Goal: Entertainment & Leisure: Browse casually

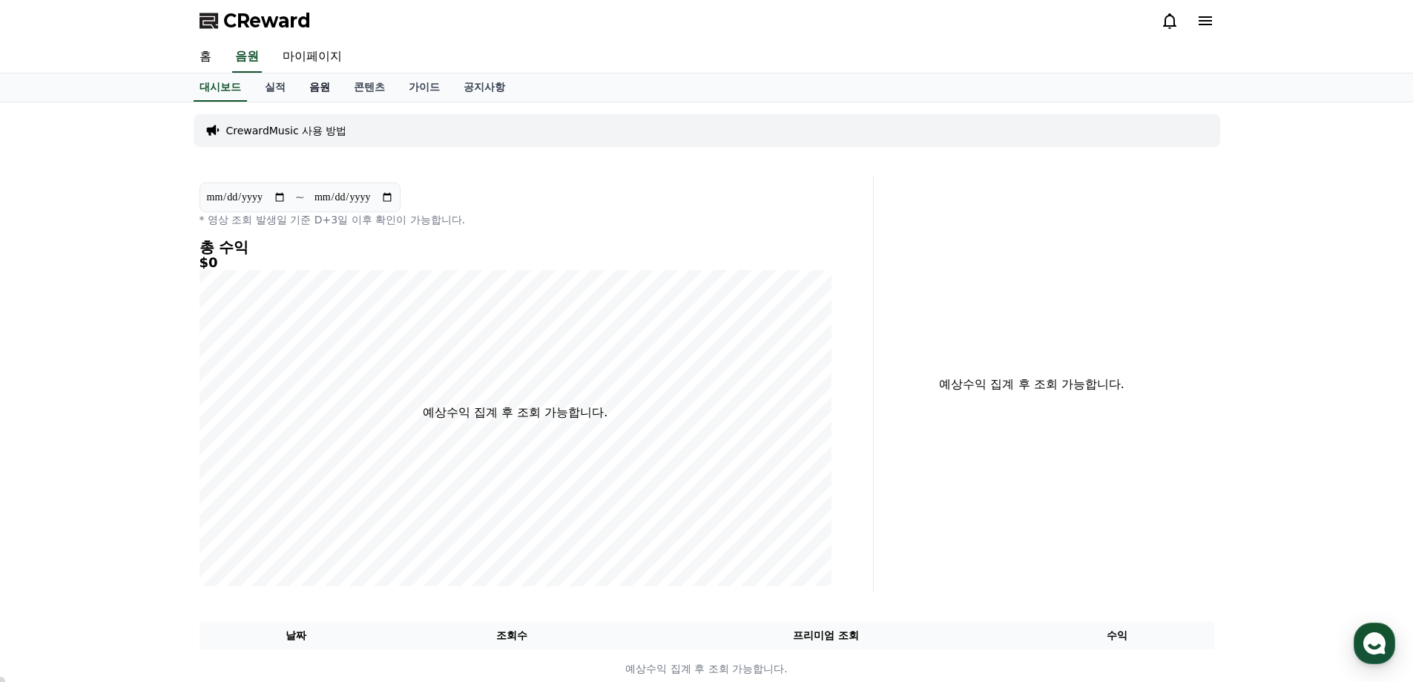
click at [327, 90] on link "음원" at bounding box center [320, 87] width 45 height 28
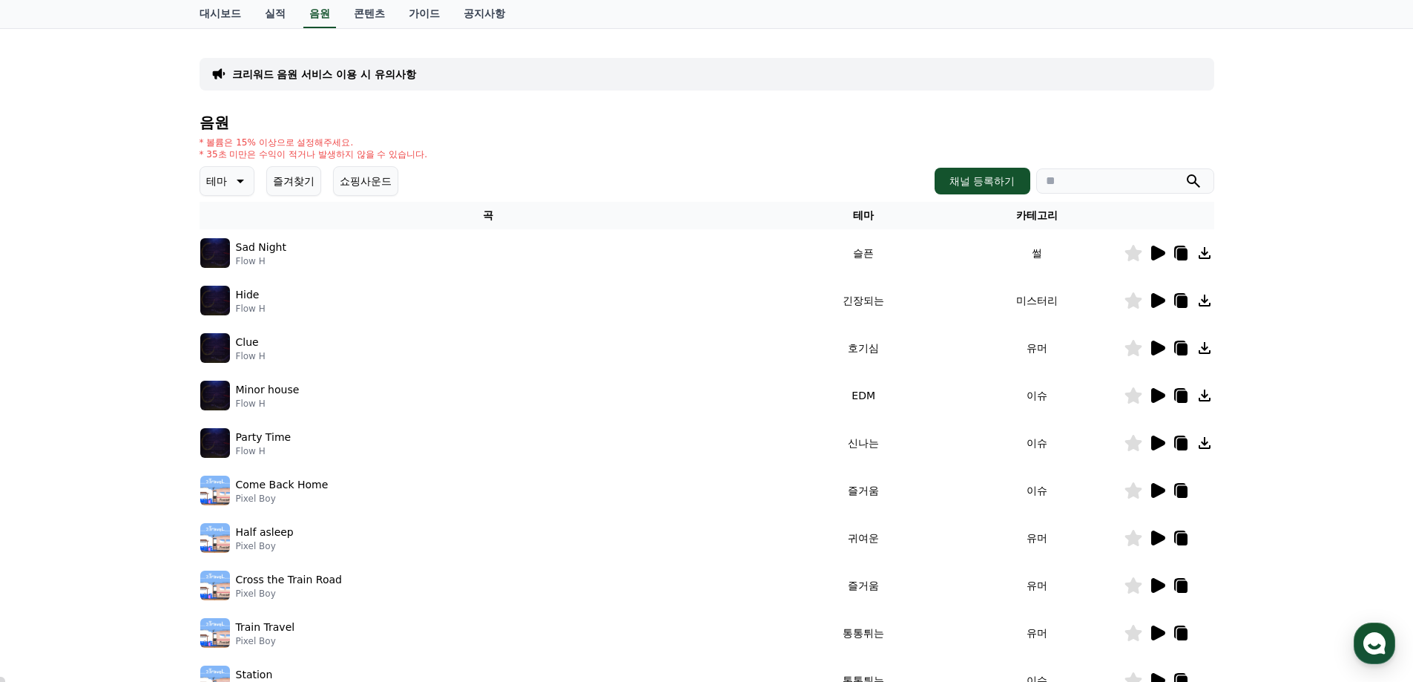
scroll to position [148, 0]
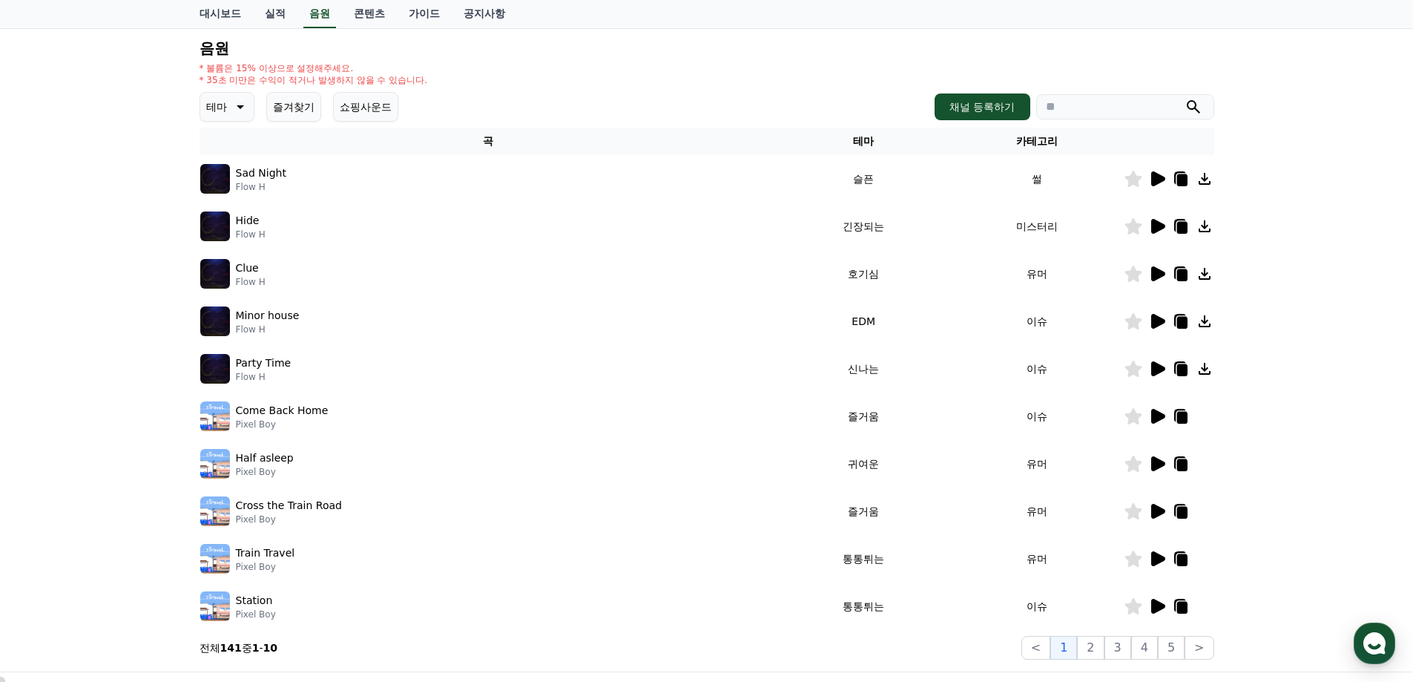
click at [238, 107] on icon at bounding box center [240, 107] width 7 height 4
click at [226, 218] on button "호기심" at bounding box center [223, 223] width 43 height 33
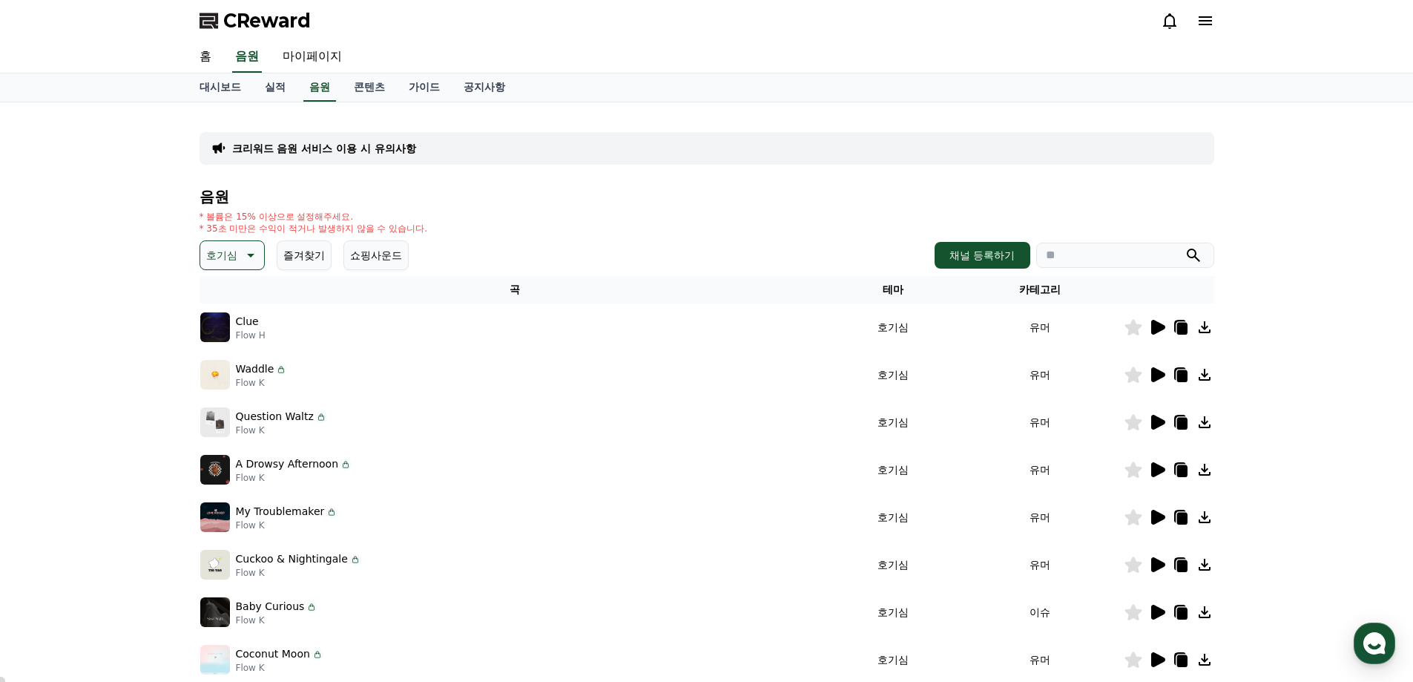
click at [1155, 323] on icon at bounding box center [1159, 327] width 14 height 15
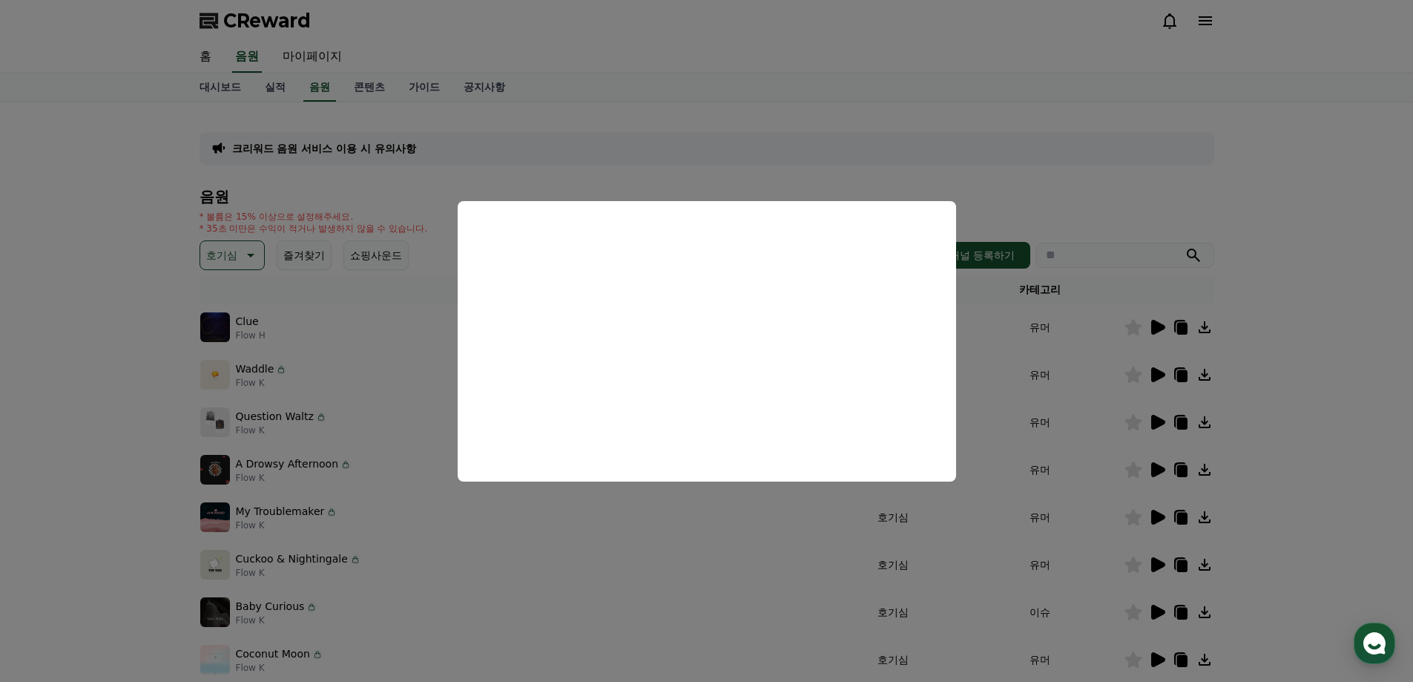
click at [1313, 367] on button "close modal" at bounding box center [706, 341] width 1413 height 682
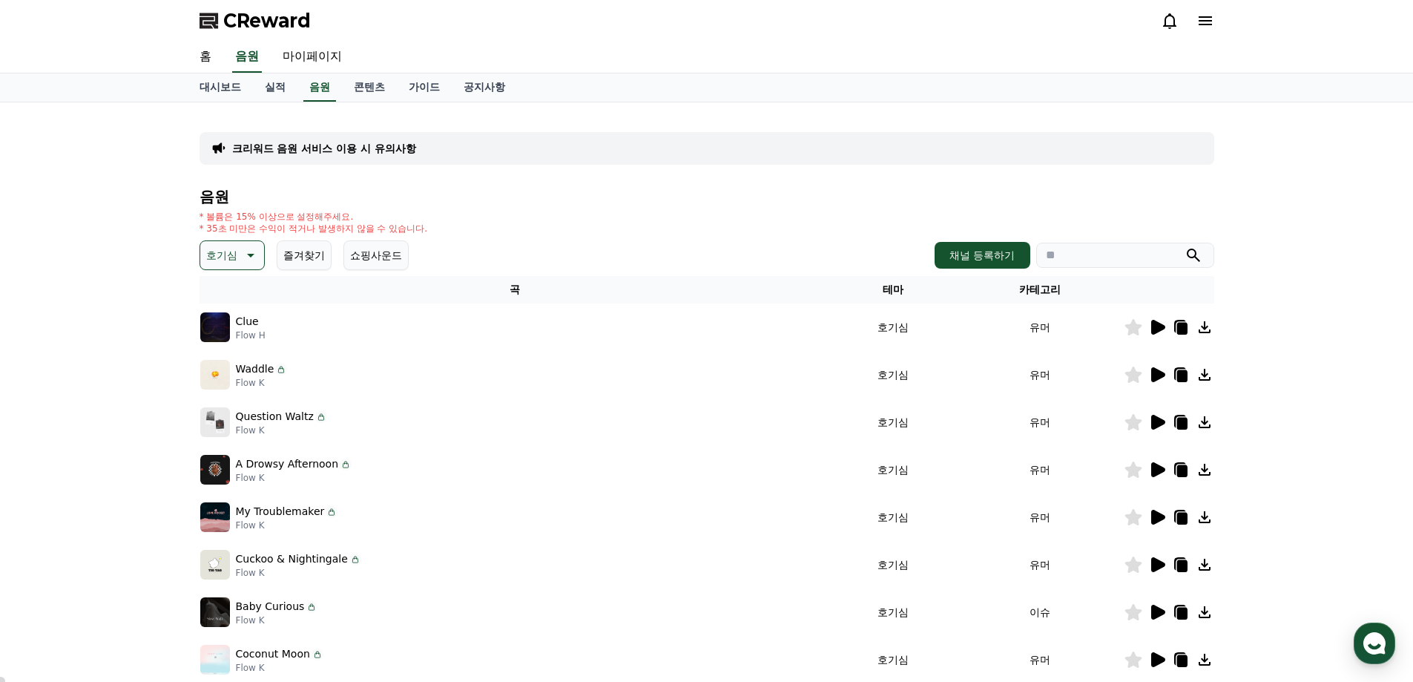
click at [1154, 380] on icon at bounding box center [1159, 374] width 14 height 15
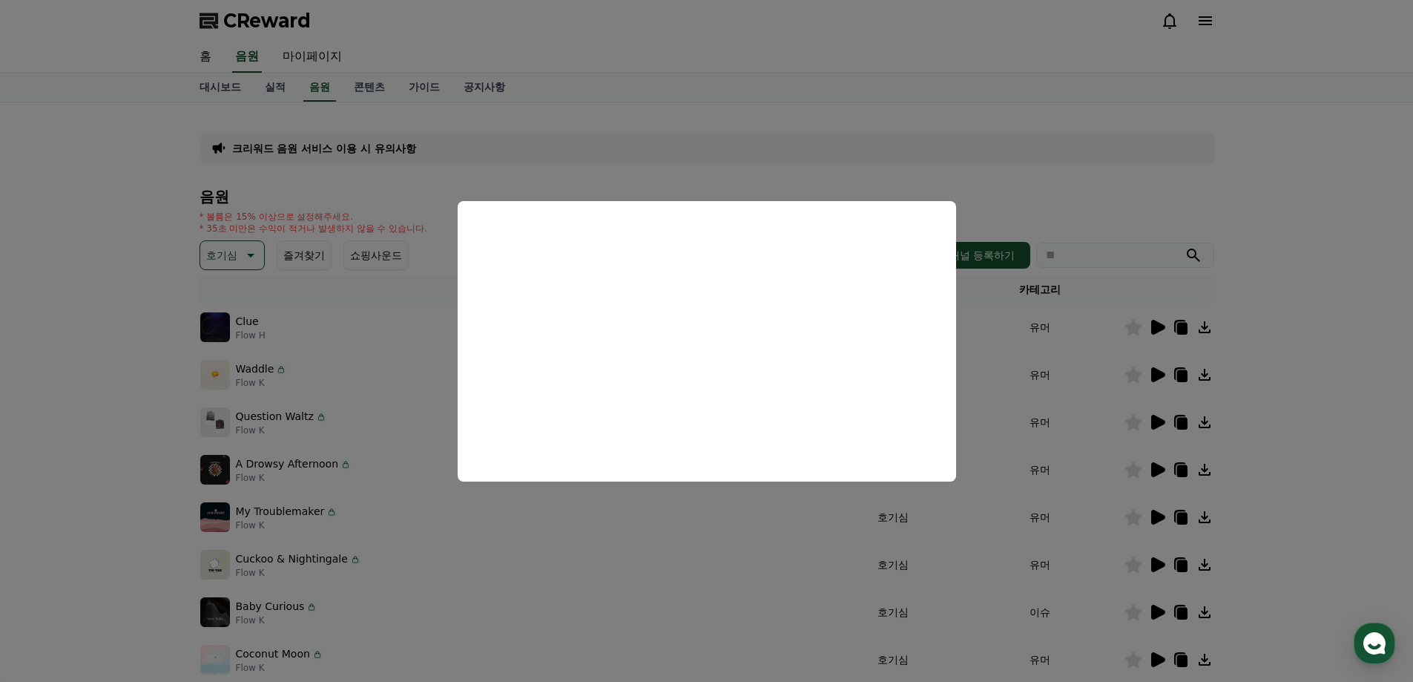
click at [1154, 420] on button "close modal" at bounding box center [706, 341] width 1413 height 682
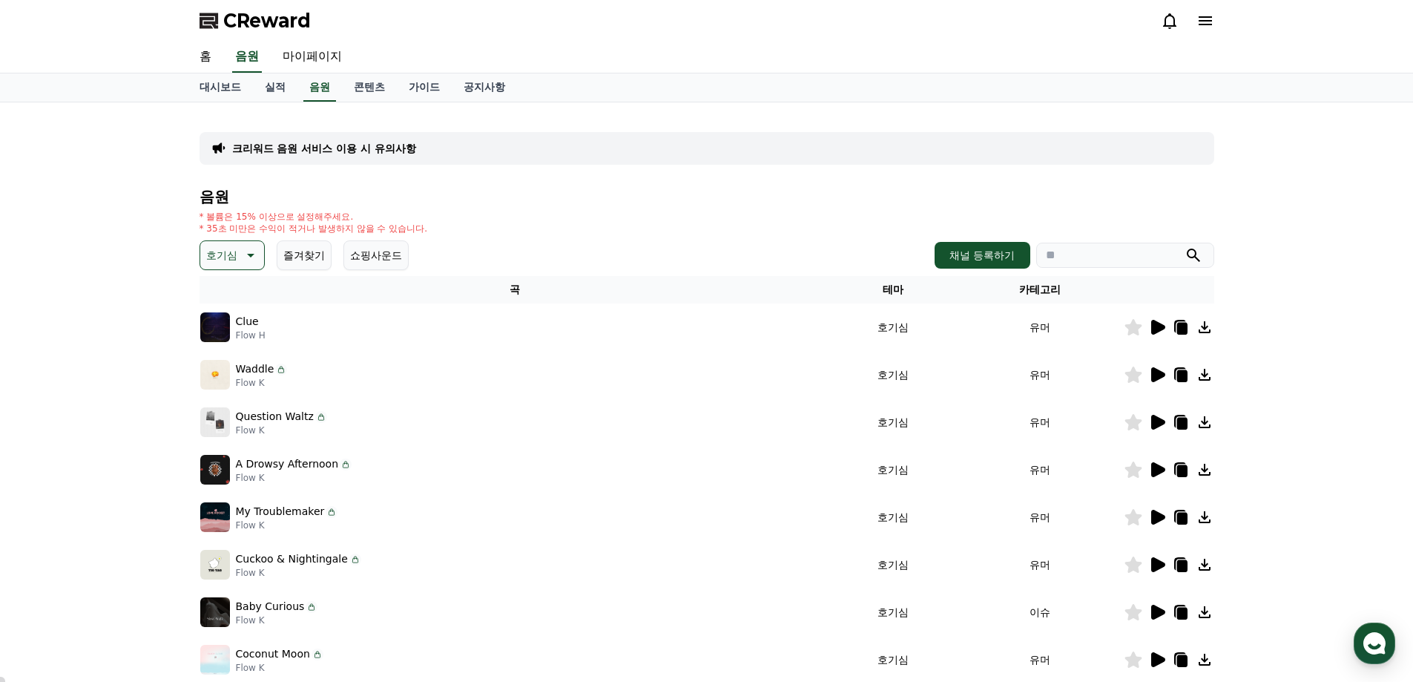
scroll to position [323, 0]
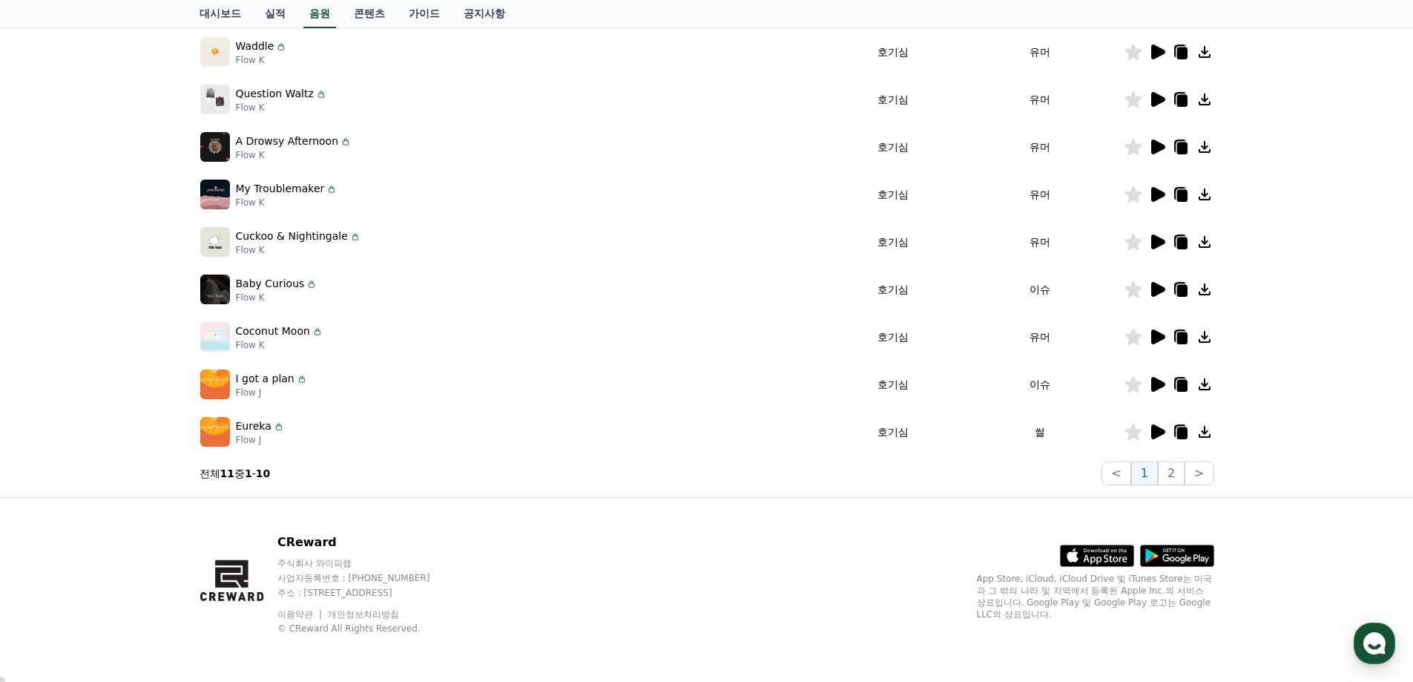
click at [1154, 430] on icon at bounding box center [1159, 431] width 14 height 15
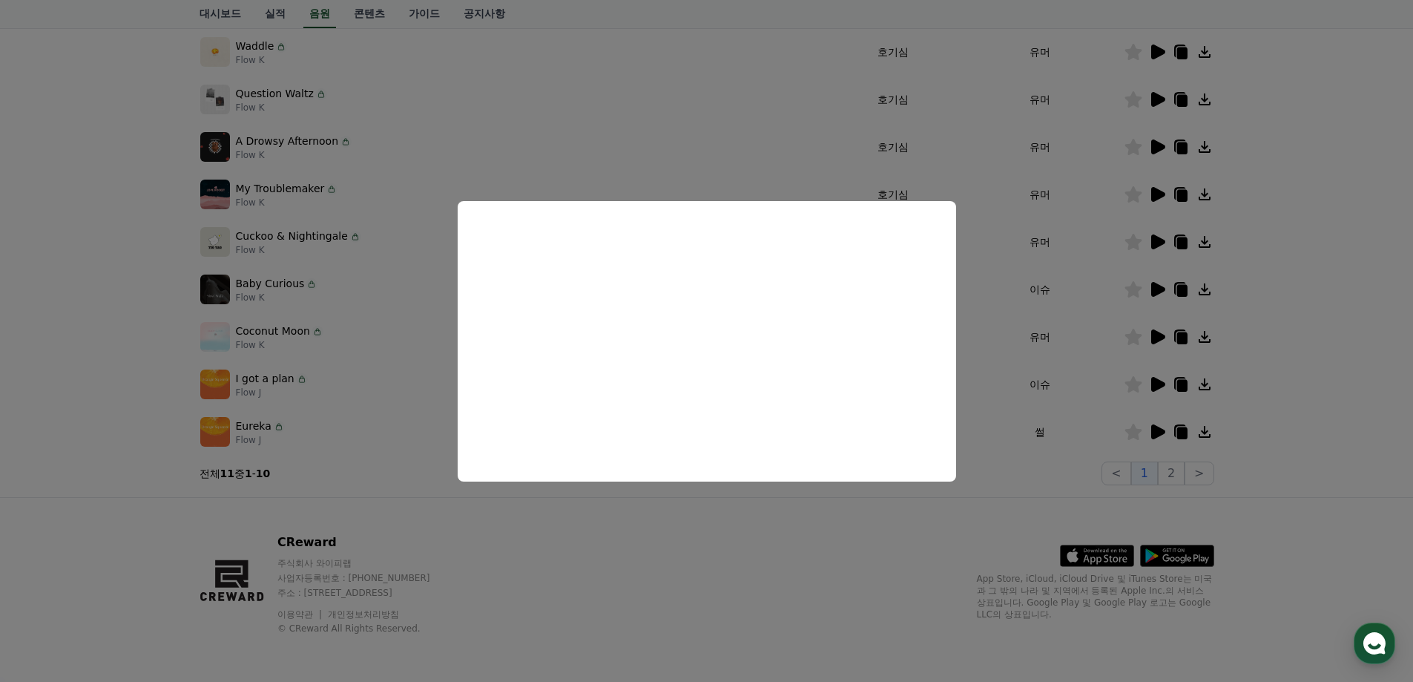
click at [1322, 381] on button "close modal" at bounding box center [706, 341] width 1413 height 682
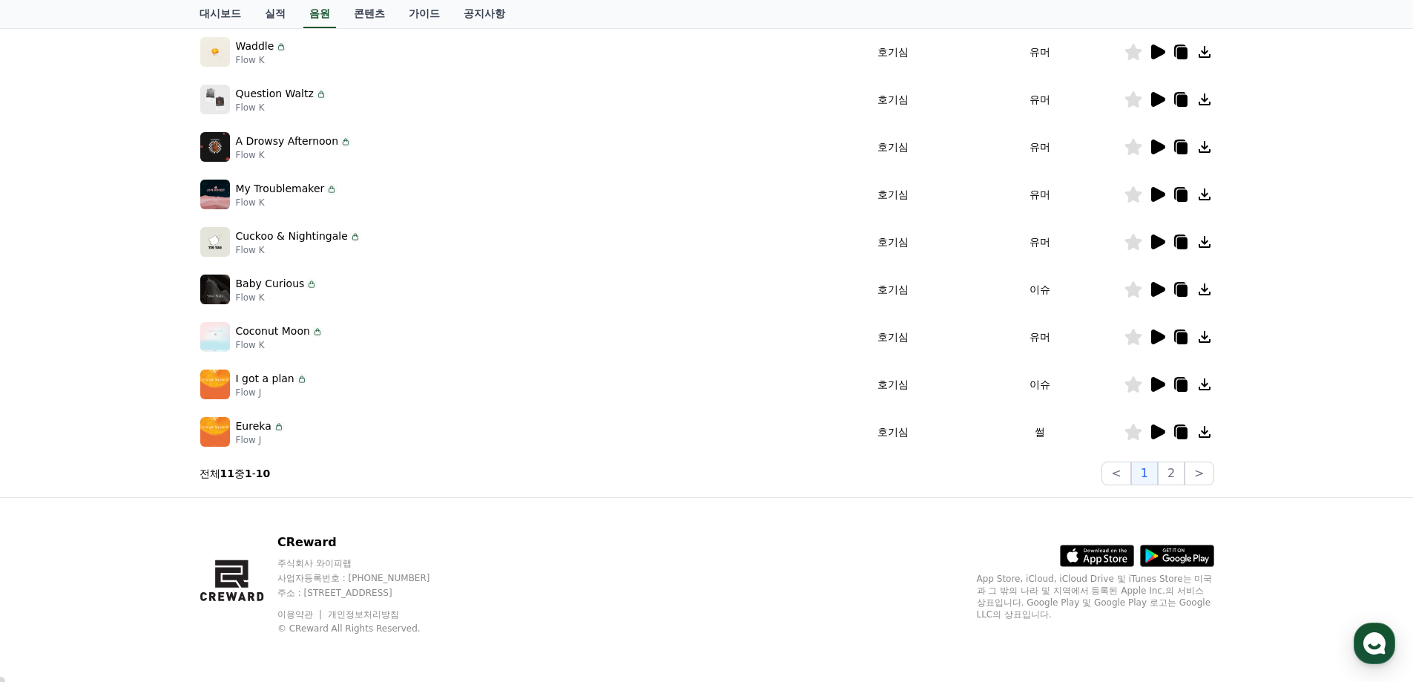
scroll to position [26, 0]
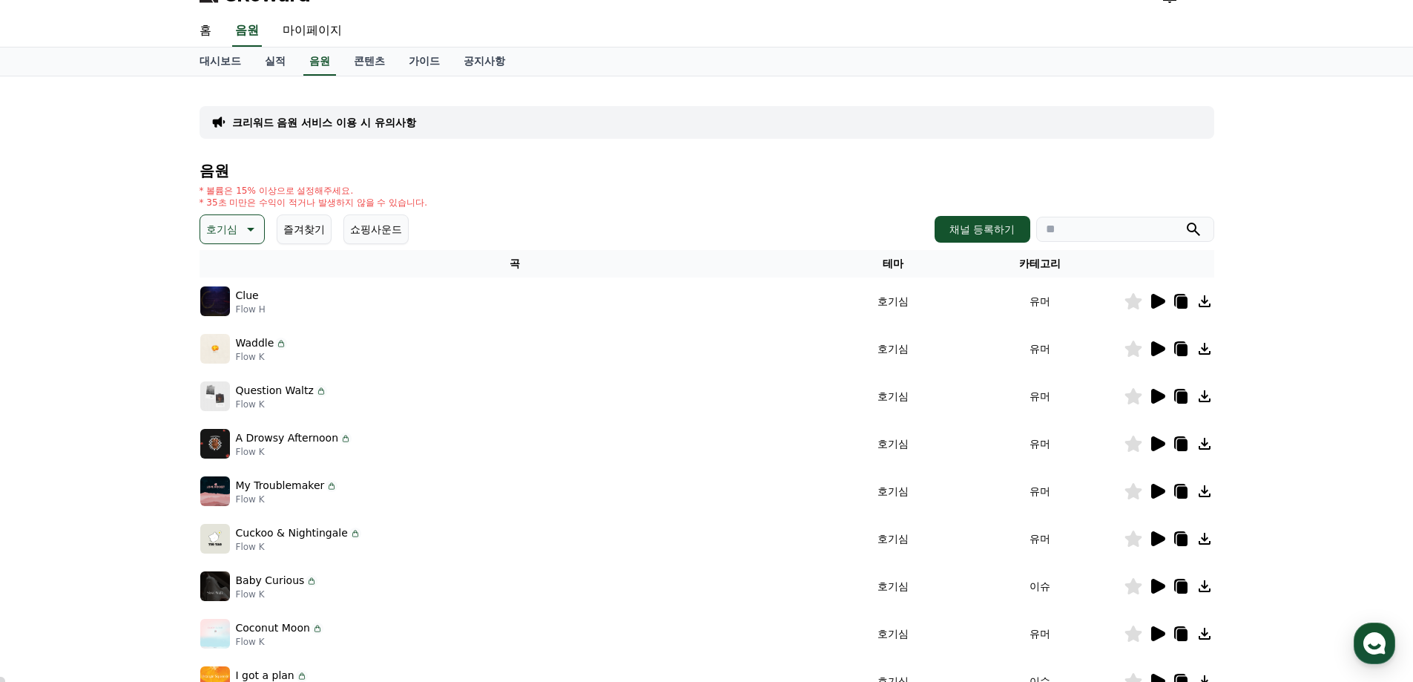
click at [246, 231] on icon at bounding box center [249, 229] width 18 height 18
click at [246, 310] on button "환상적인" at bounding box center [228, 307] width 53 height 33
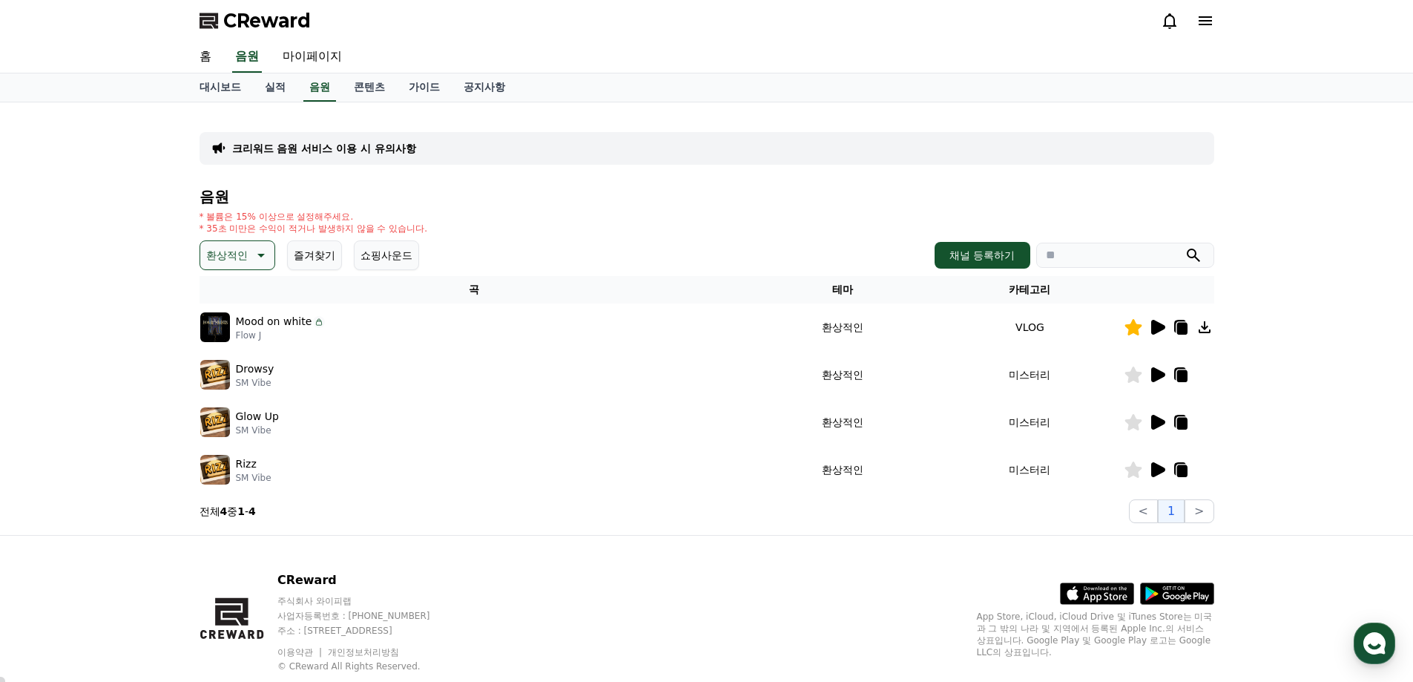
click at [1160, 326] on icon at bounding box center [1159, 327] width 14 height 15
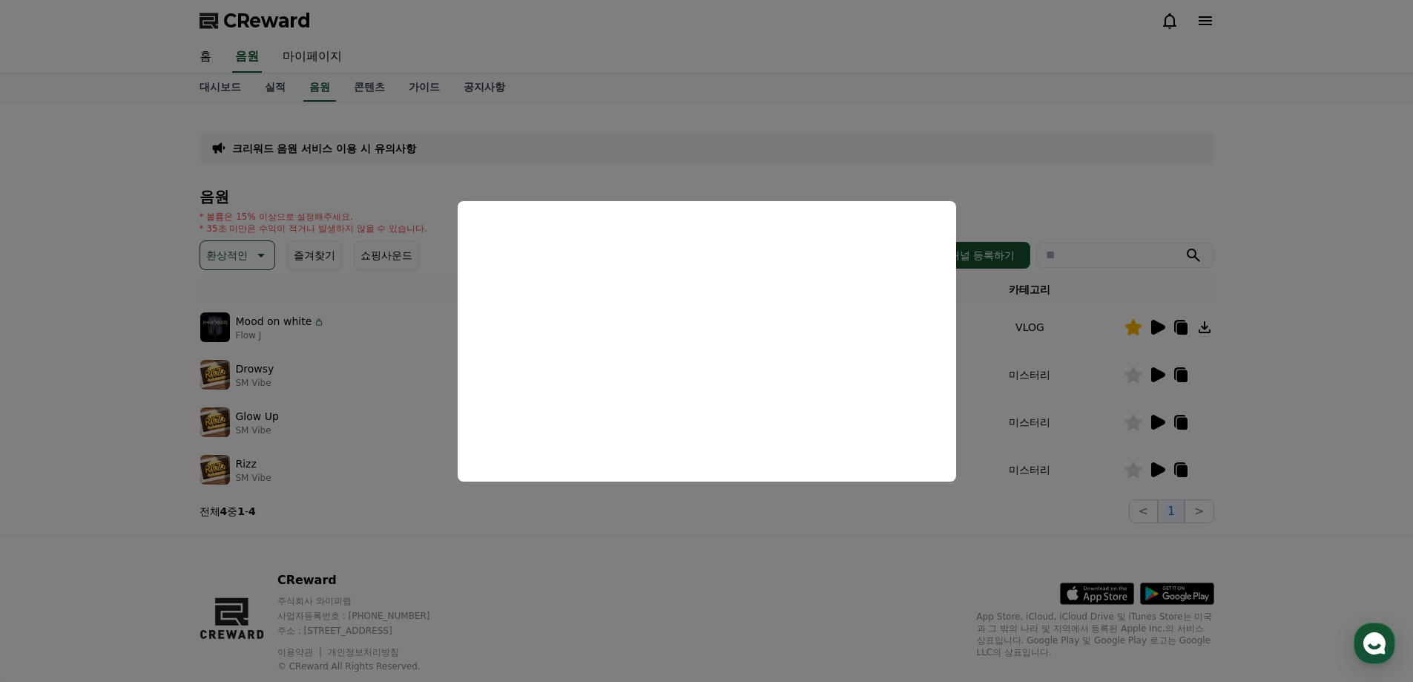
click at [1161, 371] on button "close modal" at bounding box center [706, 341] width 1413 height 682
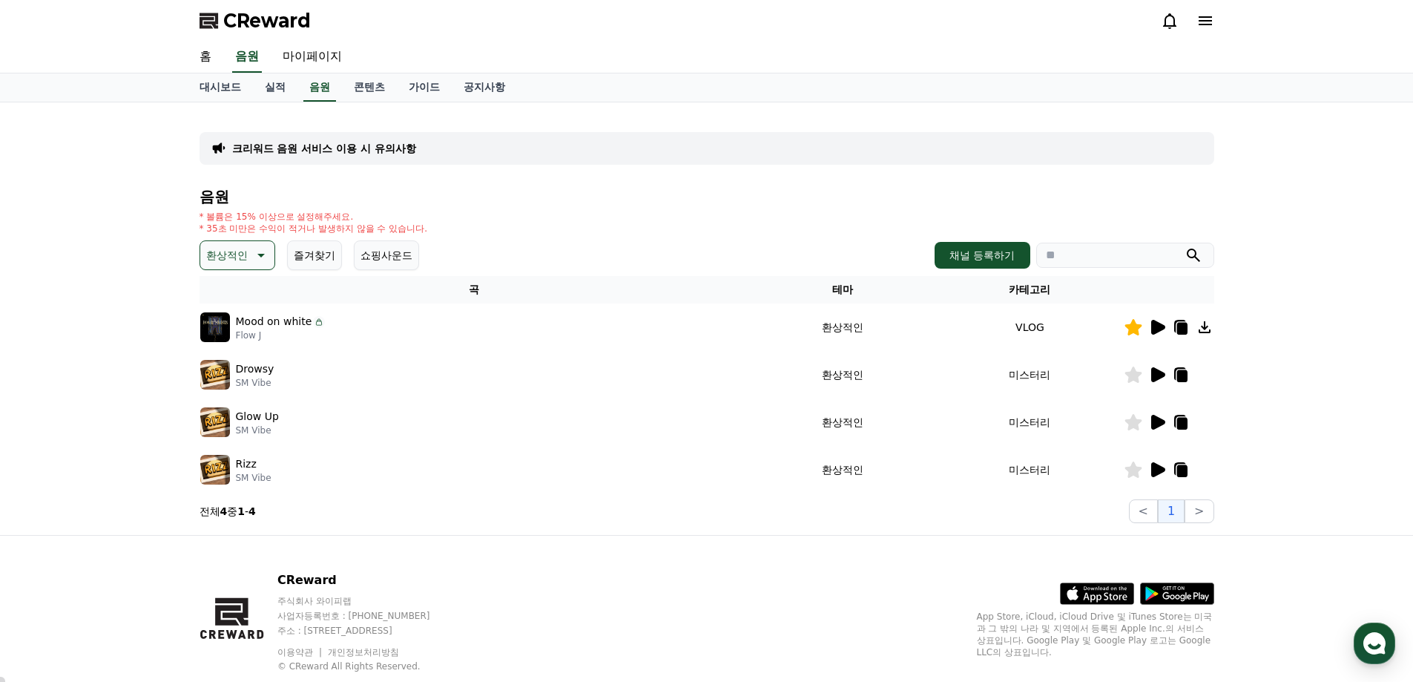
click at [1157, 371] on icon at bounding box center [1159, 374] width 14 height 15
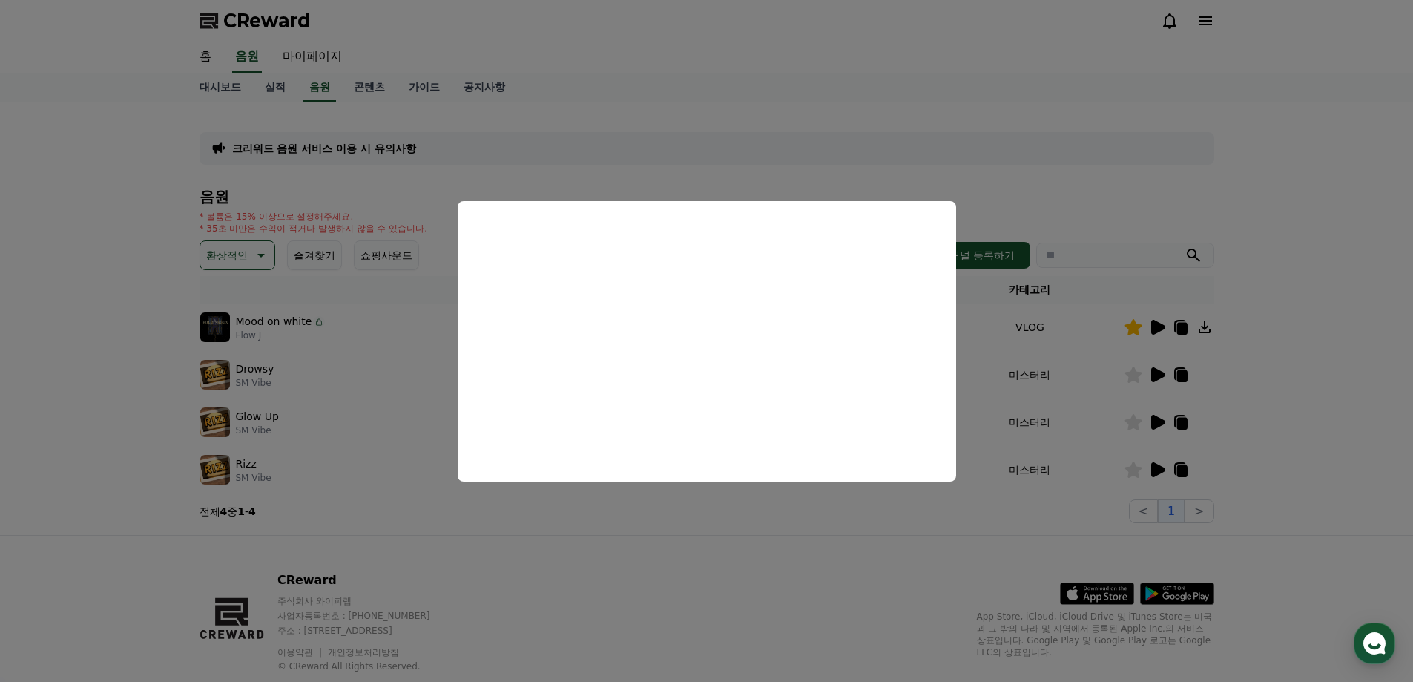
click at [1026, 508] on button "close modal" at bounding box center [706, 341] width 1413 height 682
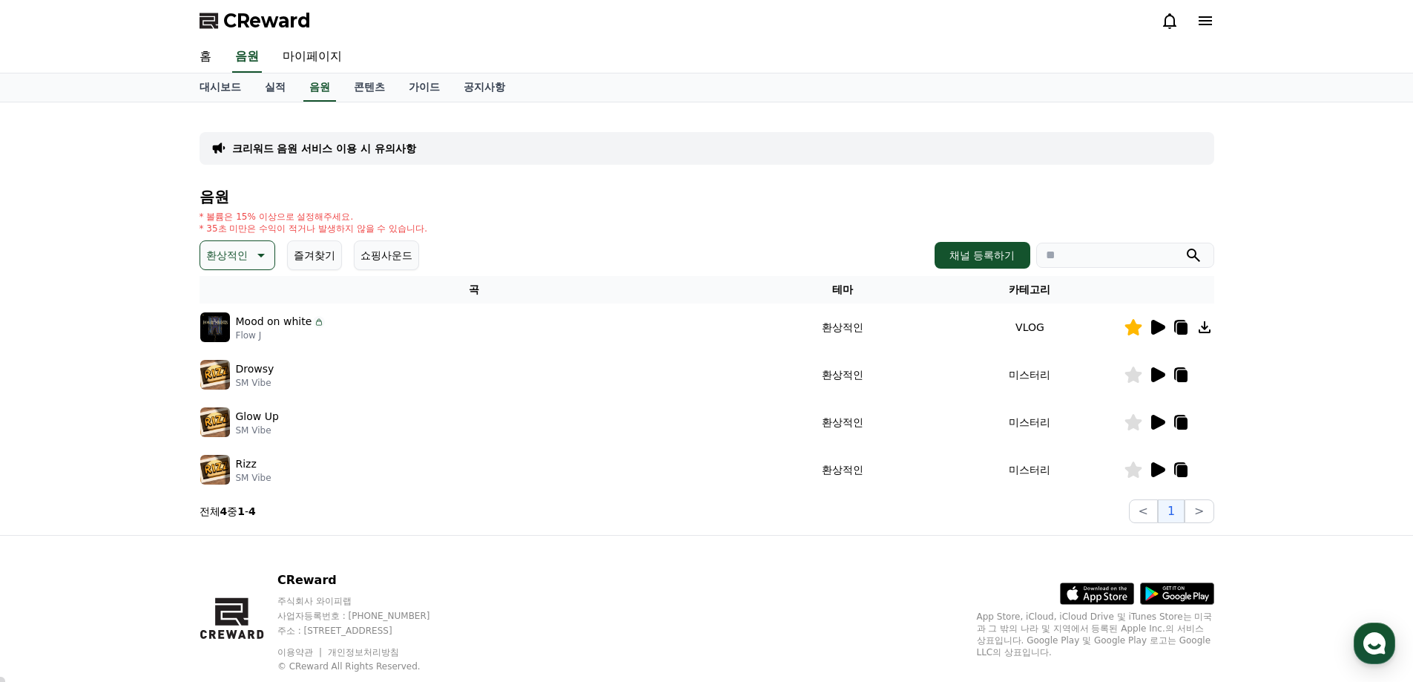
click at [1163, 419] on icon at bounding box center [1158, 422] width 18 height 18
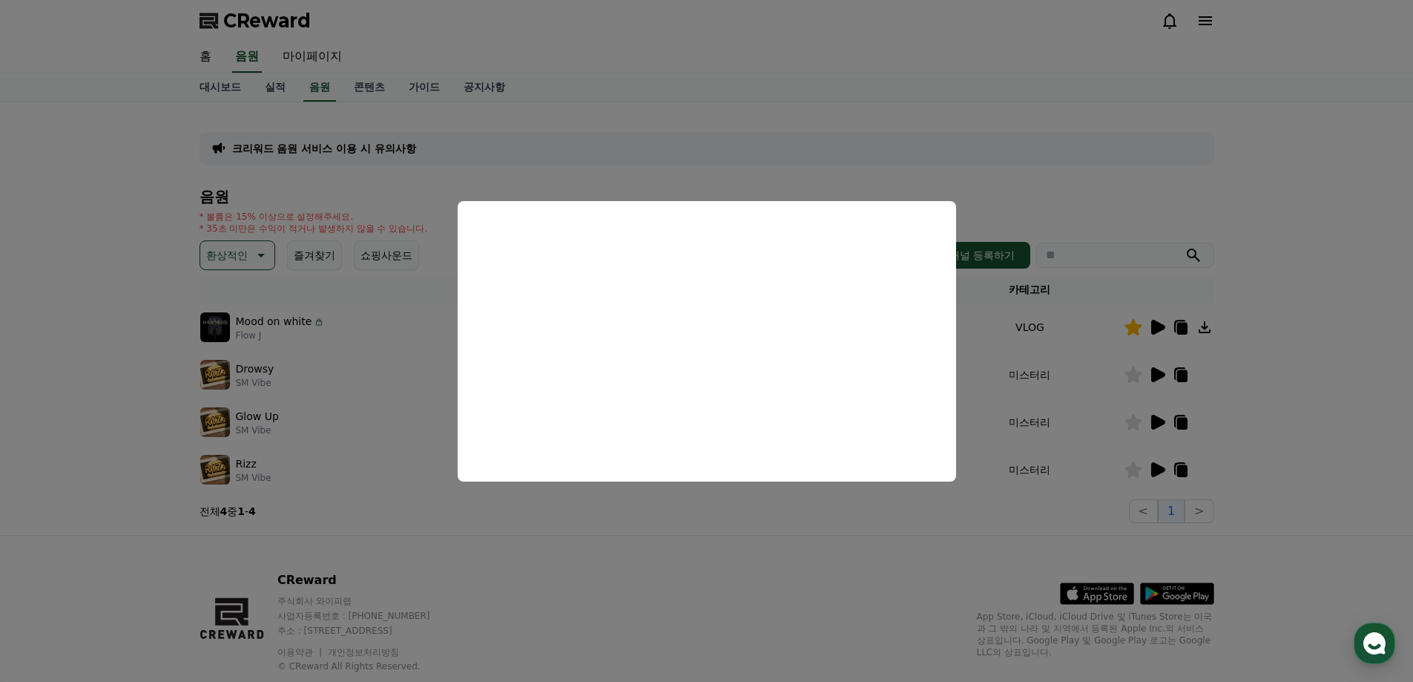
click at [1152, 464] on button "close modal" at bounding box center [706, 341] width 1413 height 682
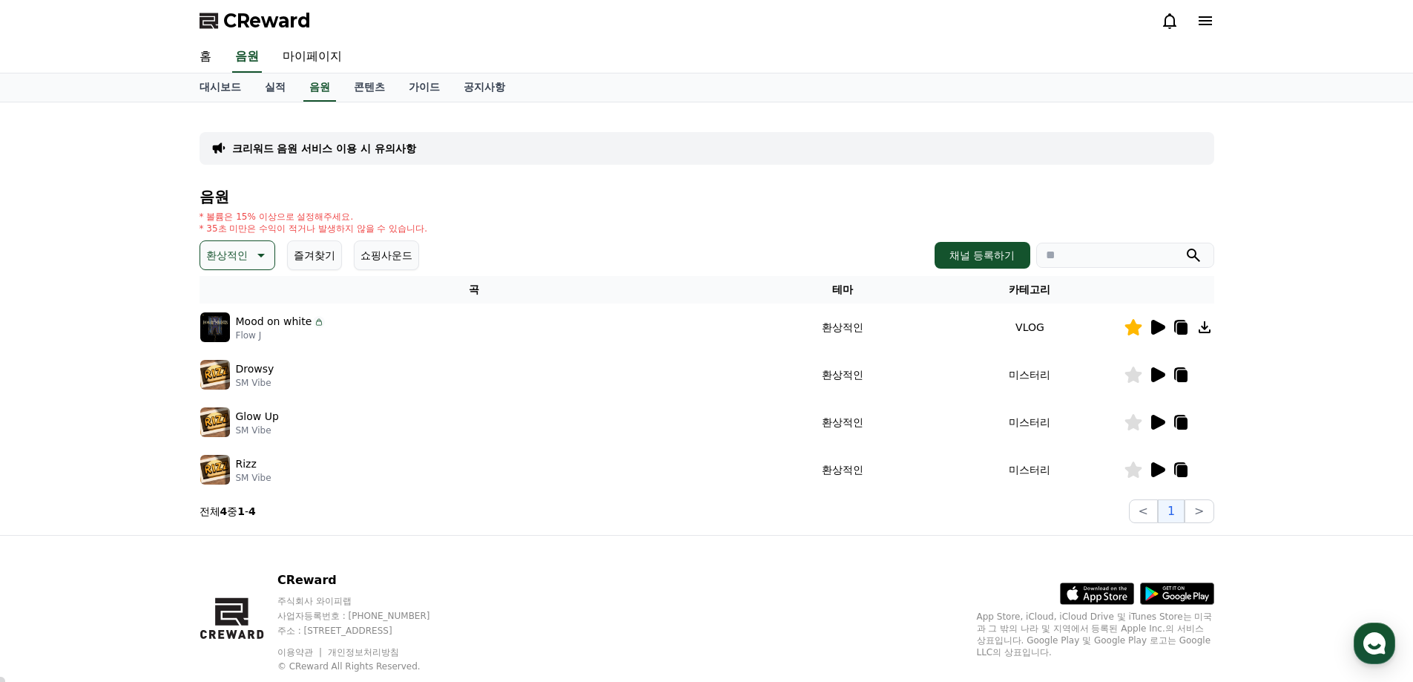
click at [1156, 470] on icon at bounding box center [1159, 469] width 14 height 15
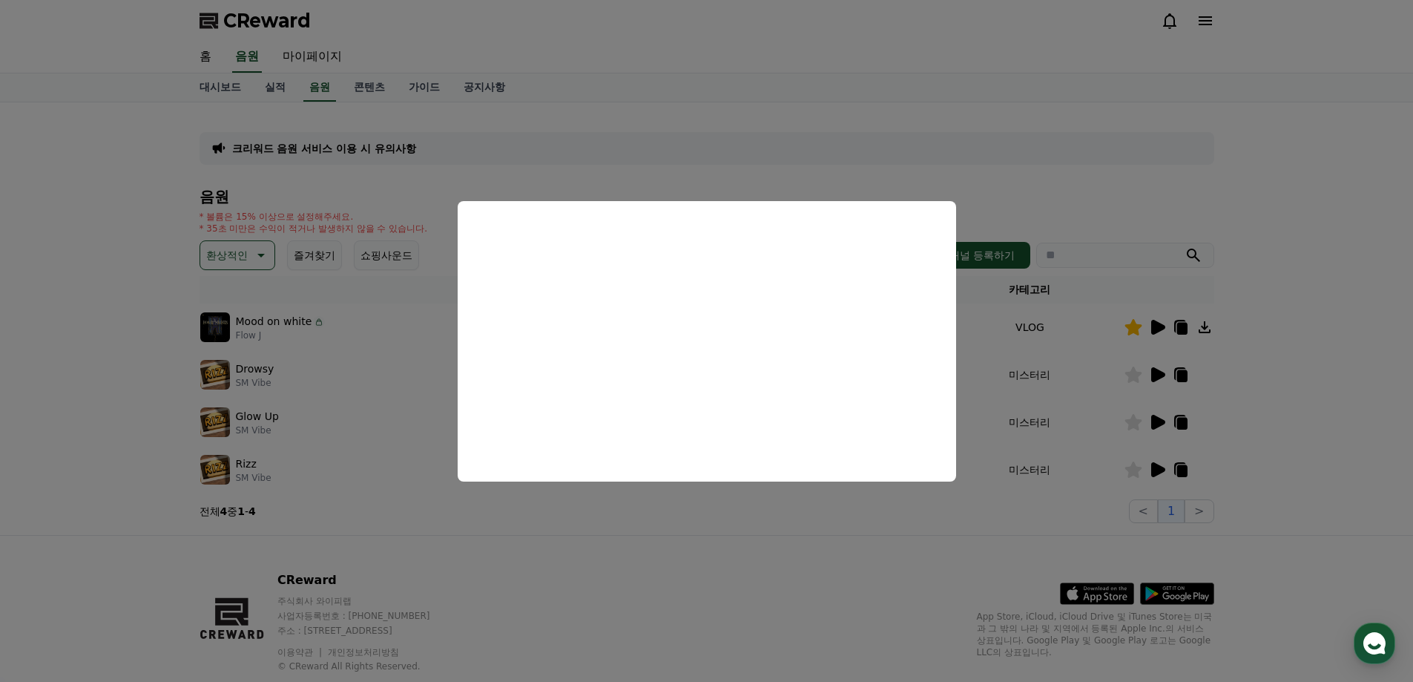
click at [947, 498] on button "close modal" at bounding box center [706, 341] width 1413 height 682
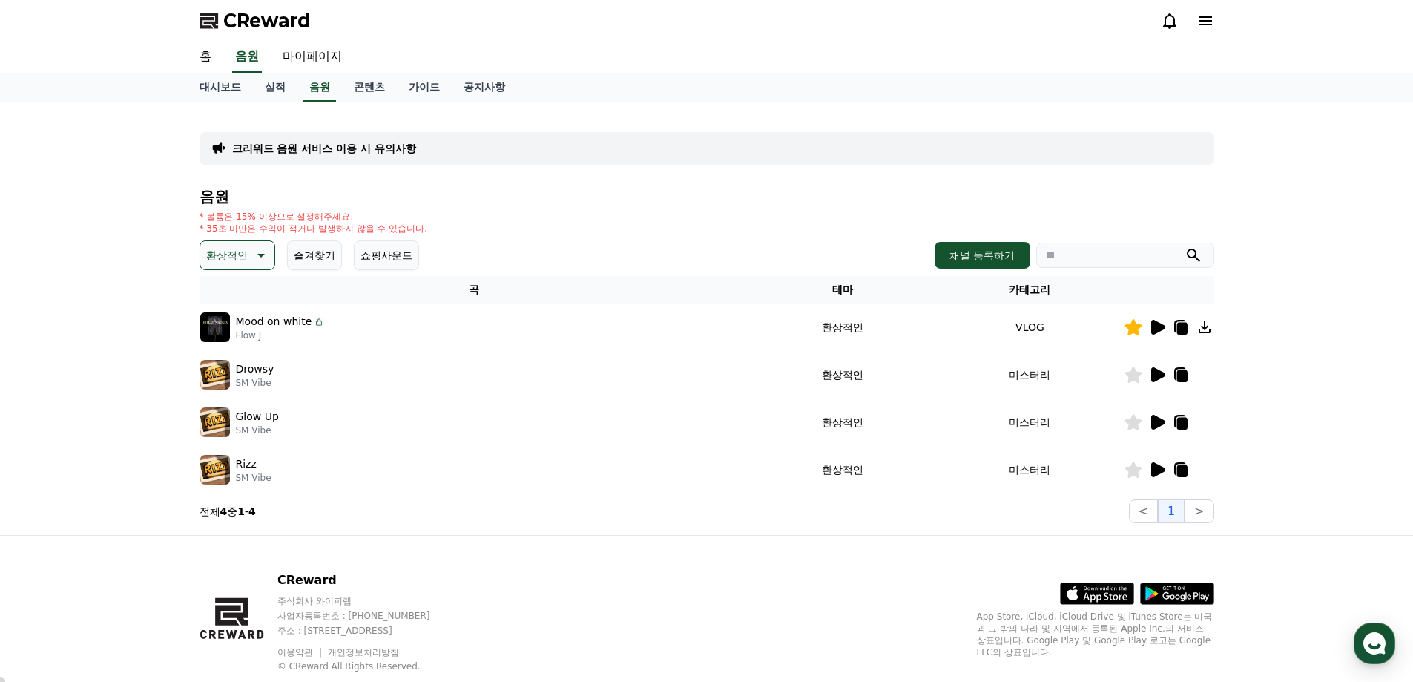
click at [260, 254] on icon at bounding box center [260, 256] width 7 height 4
click at [231, 340] on button "어두운" at bounding box center [223, 336] width 43 height 33
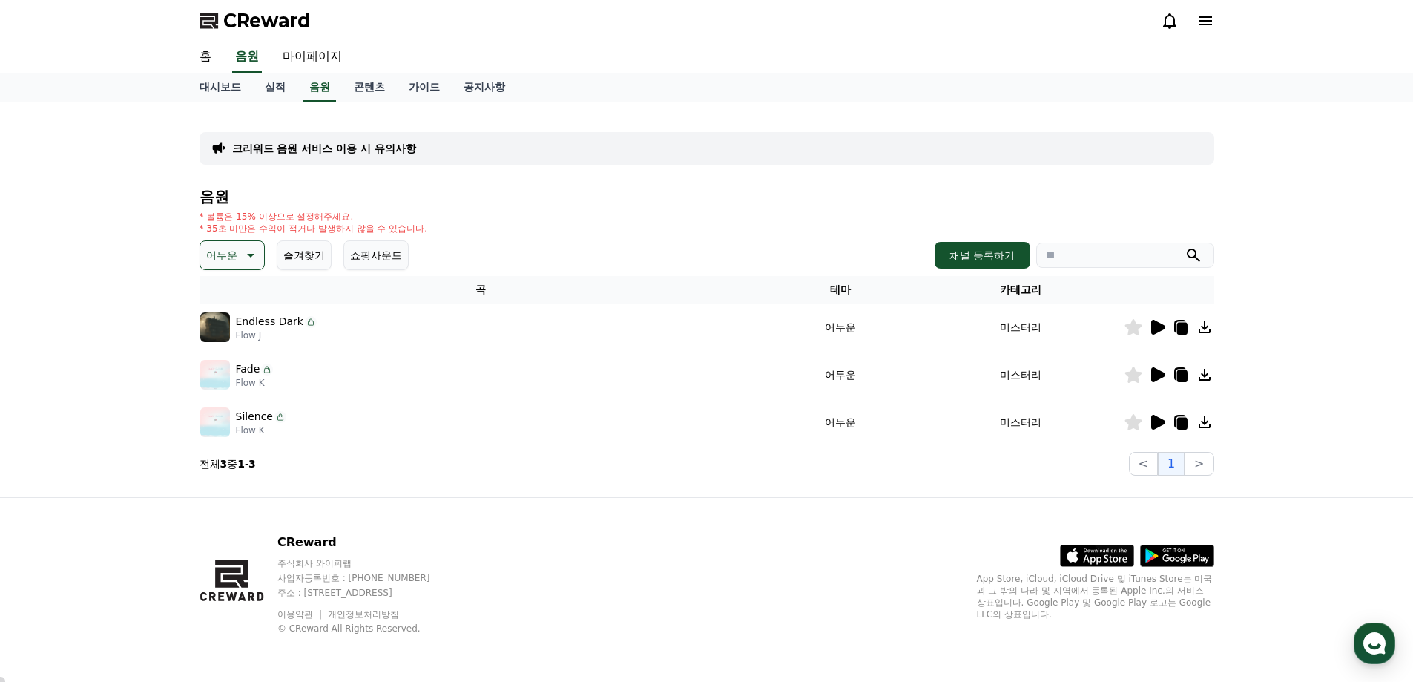
click at [1157, 418] on icon at bounding box center [1159, 422] width 14 height 15
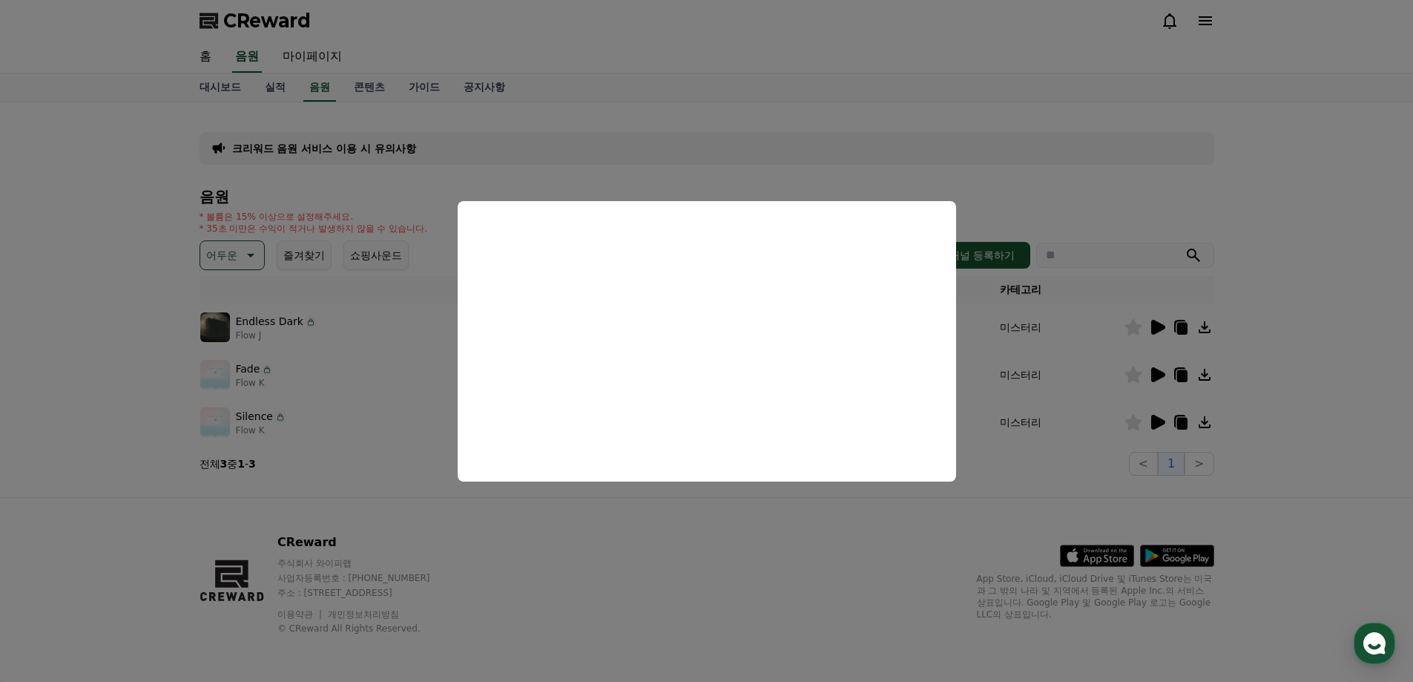
click at [1052, 489] on button "close modal" at bounding box center [706, 341] width 1413 height 682
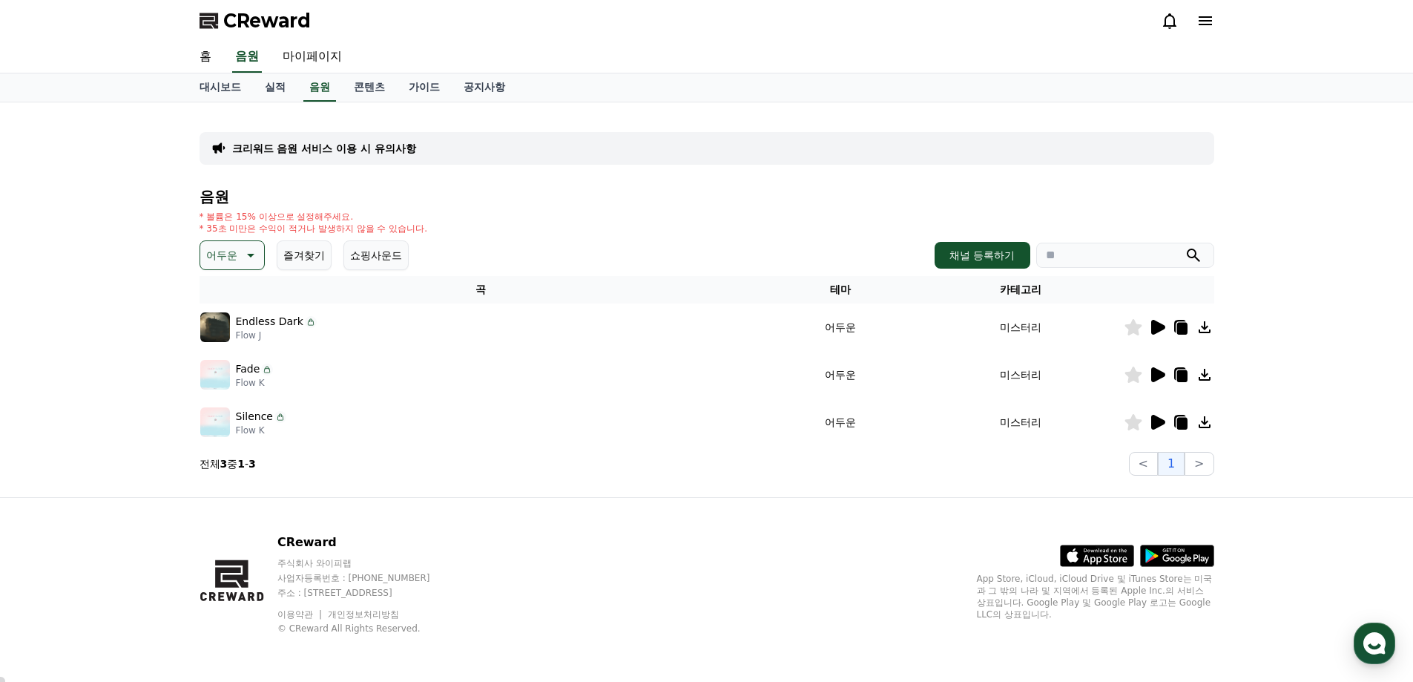
click at [1156, 376] on icon at bounding box center [1159, 374] width 14 height 15
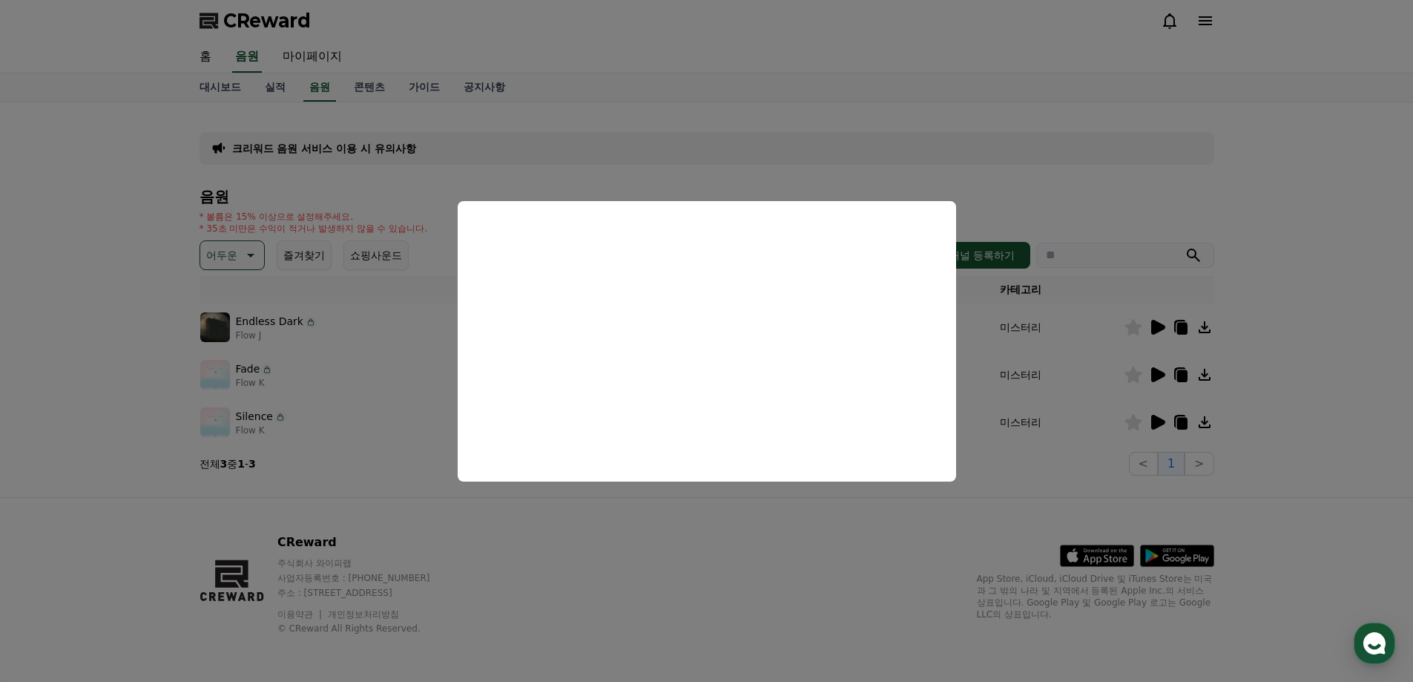
click at [1159, 327] on button "close modal" at bounding box center [706, 341] width 1413 height 682
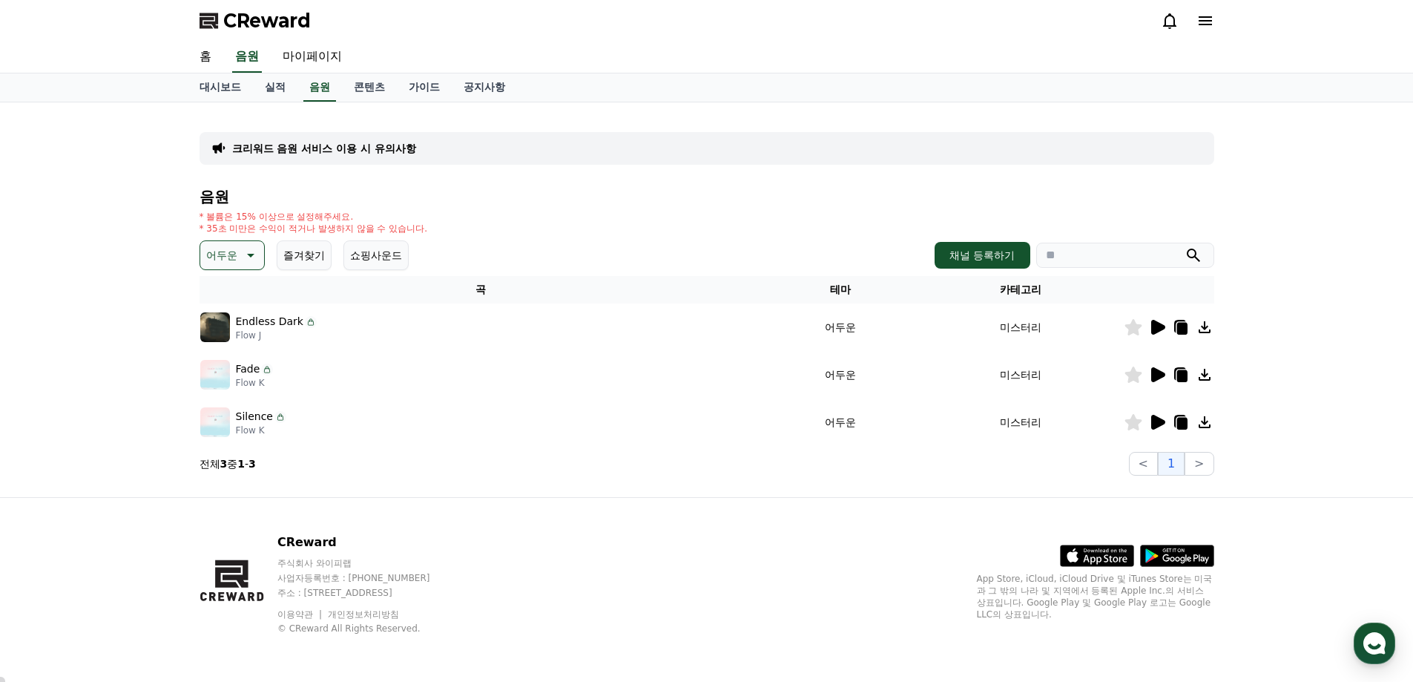
click at [1159, 326] on icon at bounding box center [1159, 327] width 14 height 15
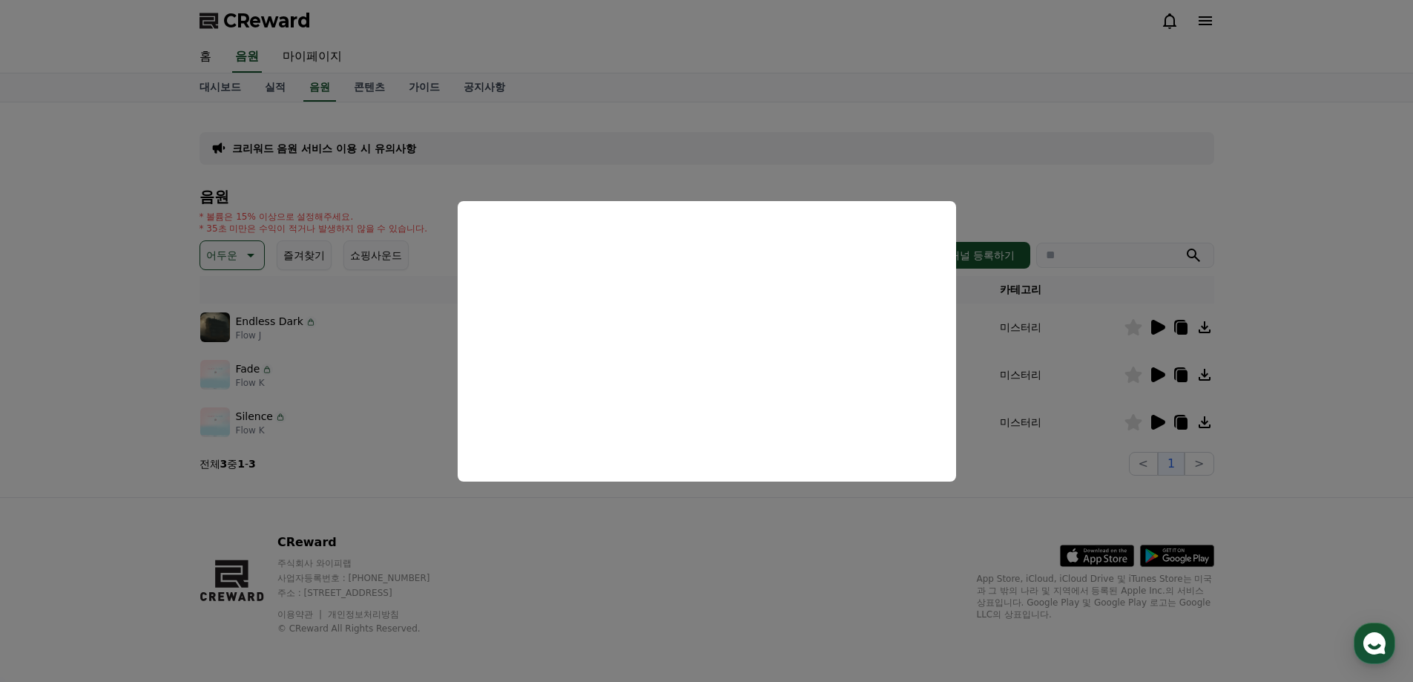
drag, startPoint x: 789, startPoint y: 505, endPoint x: 781, endPoint y: 503, distance: 9.0
click at [789, 505] on button "close modal" at bounding box center [706, 341] width 1413 height 682
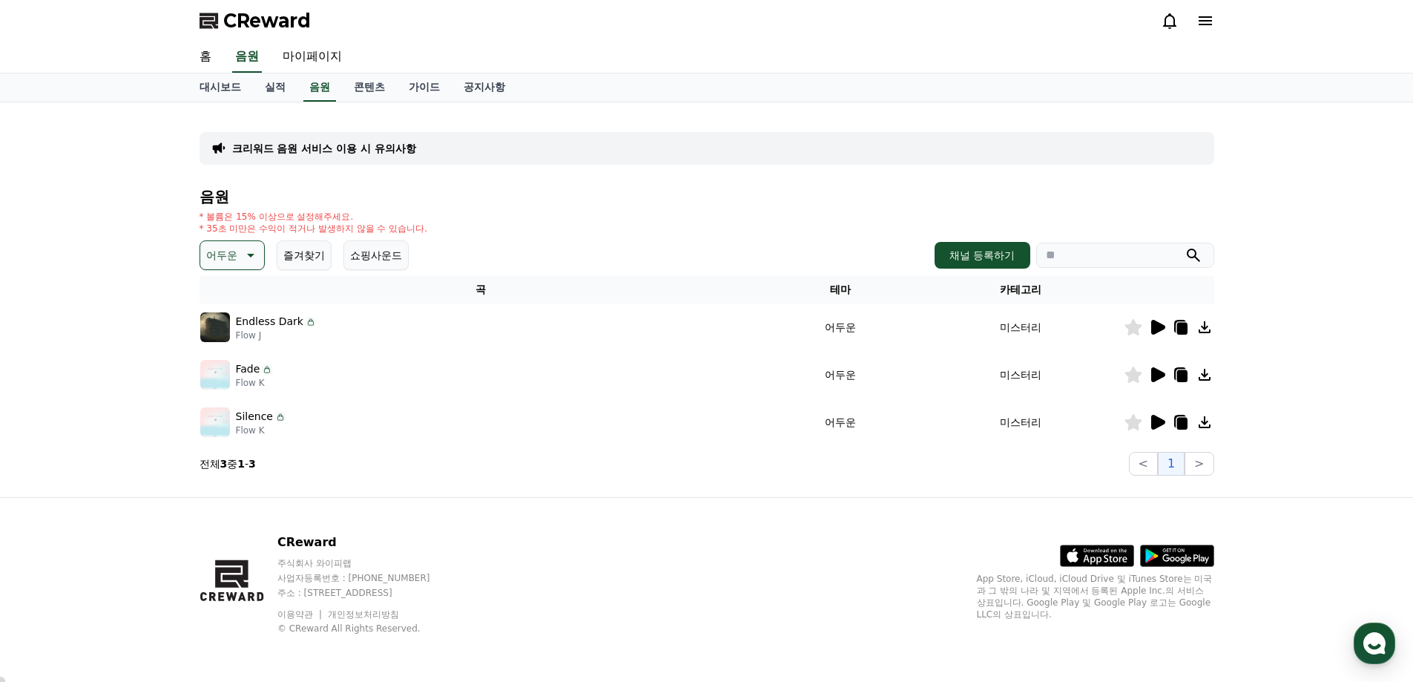
click at [239, 257] on button "어두운" at bounding box center [232, 255] width 65 height 30
click at [227, 415] on button "반전" at bounding box center [218, 416] width 33 height 33
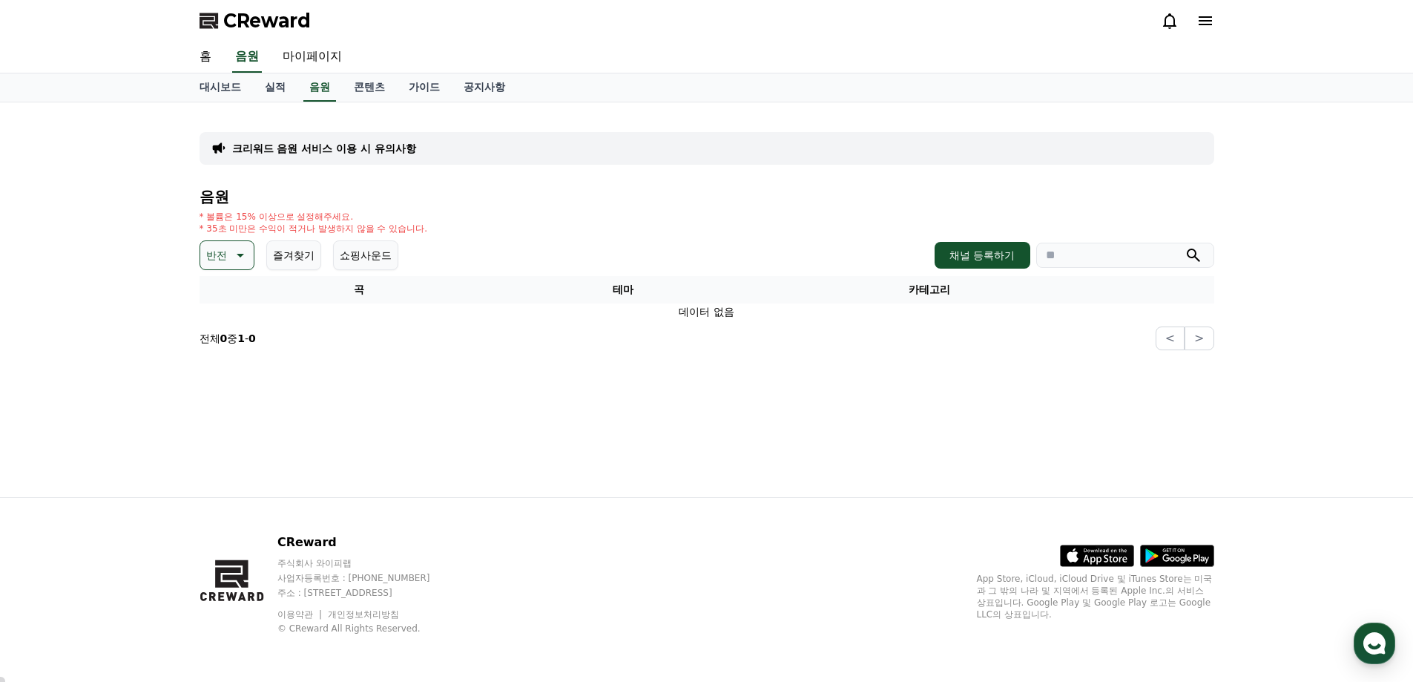
click at [236, 249] on icon at bounding box center [239, 255] width 18 height 18
click at [243, 348] on button "드라마틱" at bounding box center [228, 345] width 53 height 33
click at [258, 254] on icon at bounding box center [260, 256] width 7 height 4
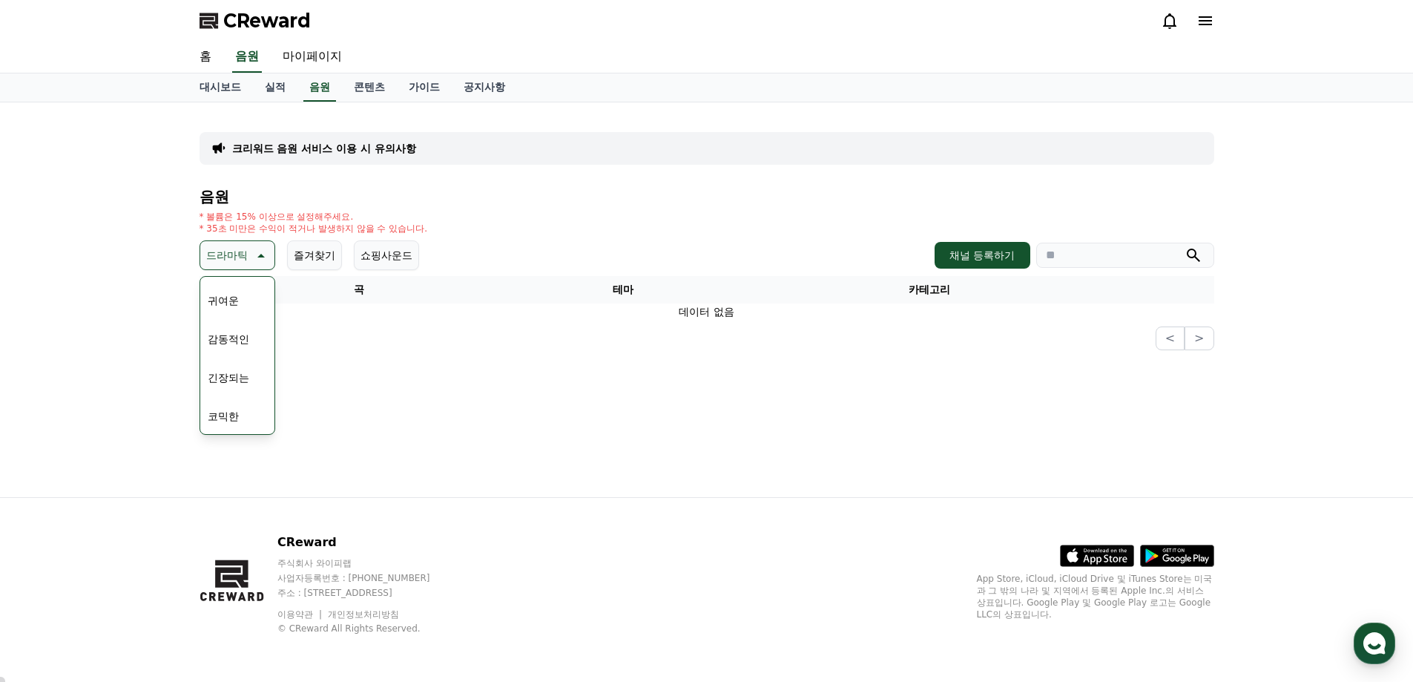
click at [236, 376] on button "긴장되는" at bounding box center [228, 377] width 53 height 33
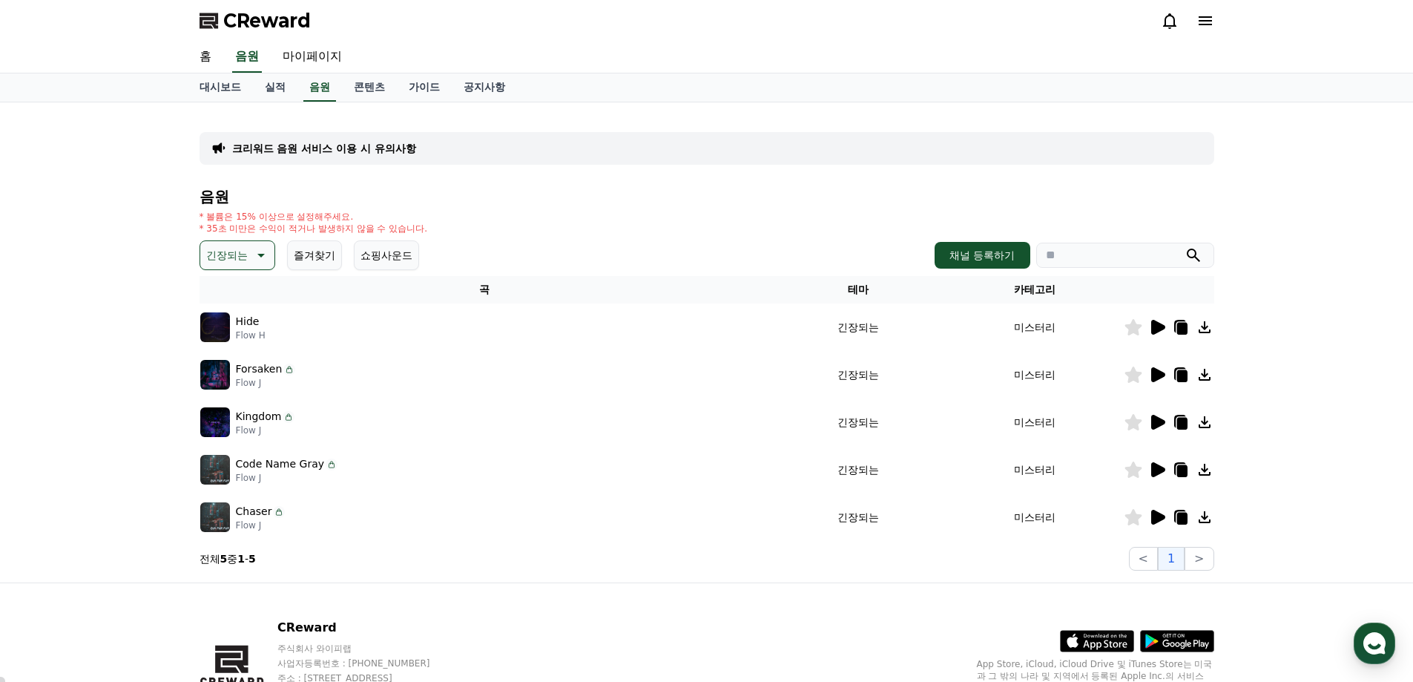
click at [1156, 332] on icon at bounding box center [1159, 327] width 14 height 15
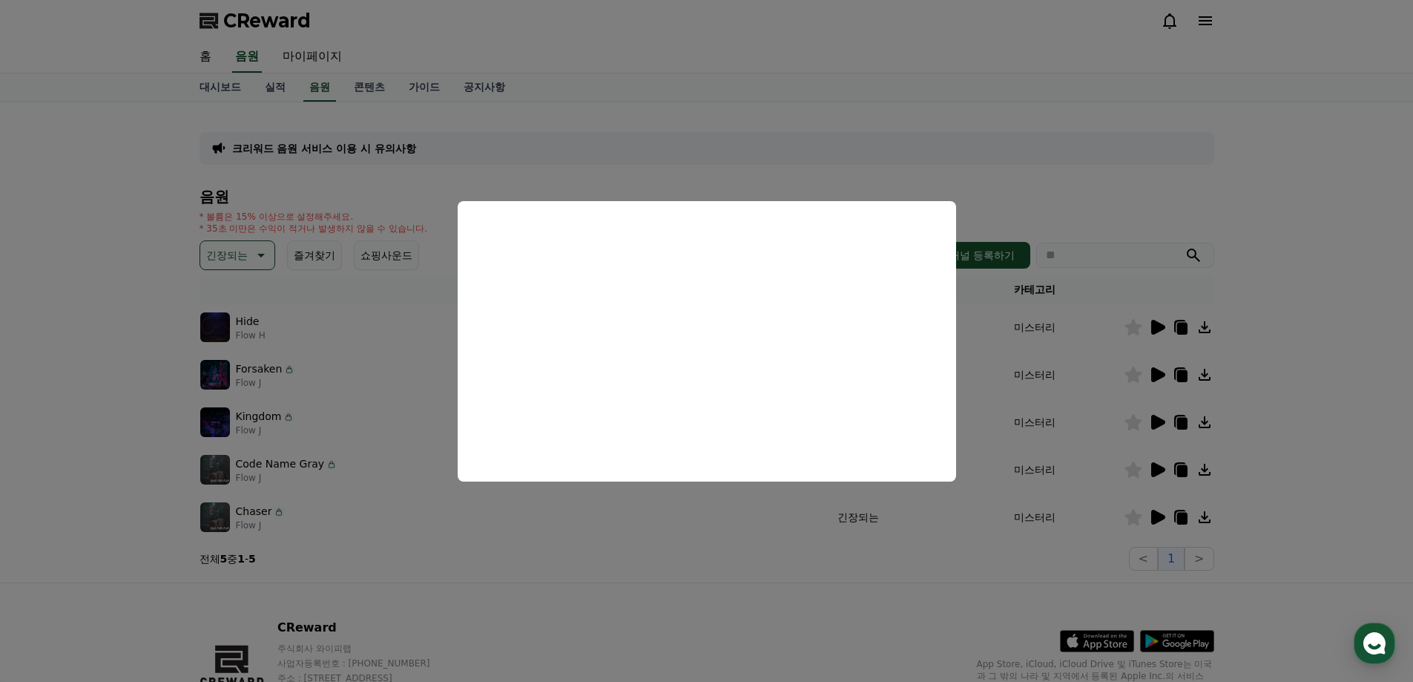
click at [1362, 364] on button "close modal" at bounding box center [706, 341] width 1413 height 682
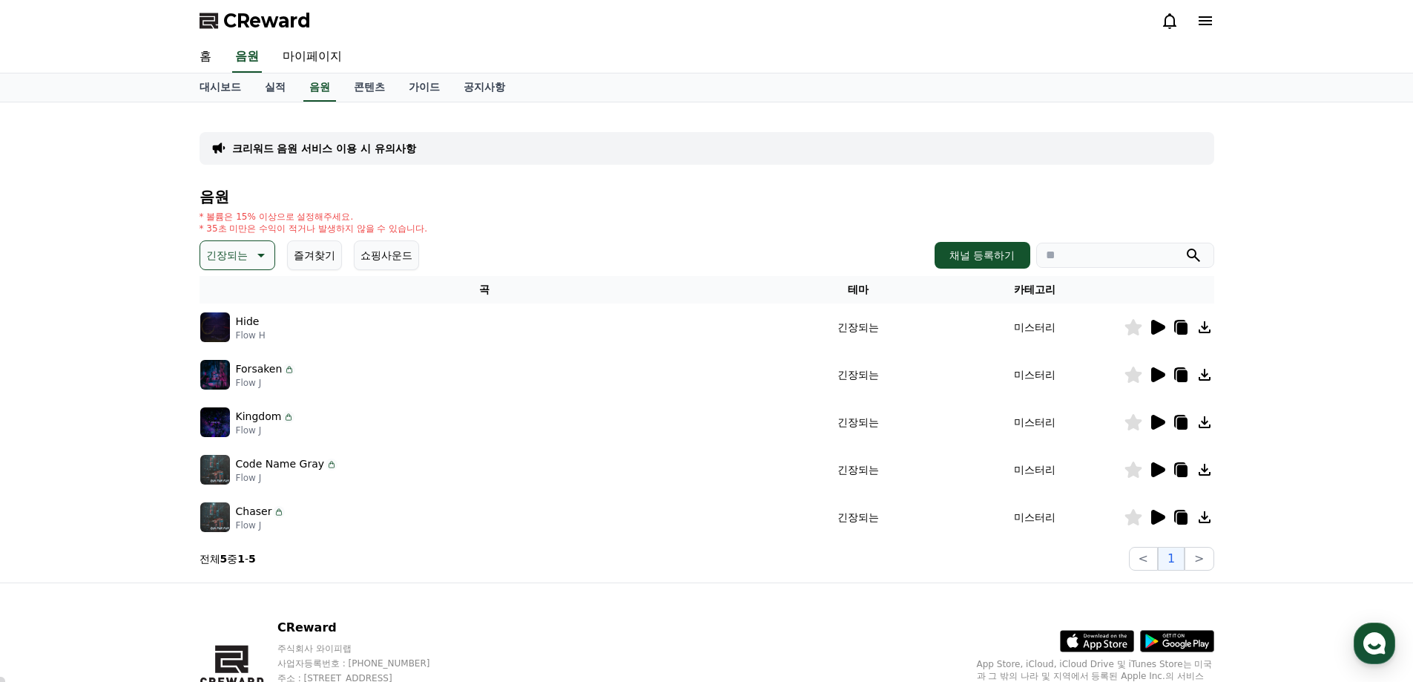
click at [1157, 376] on icon at bounding box center [1159, 374] width 14 height 15
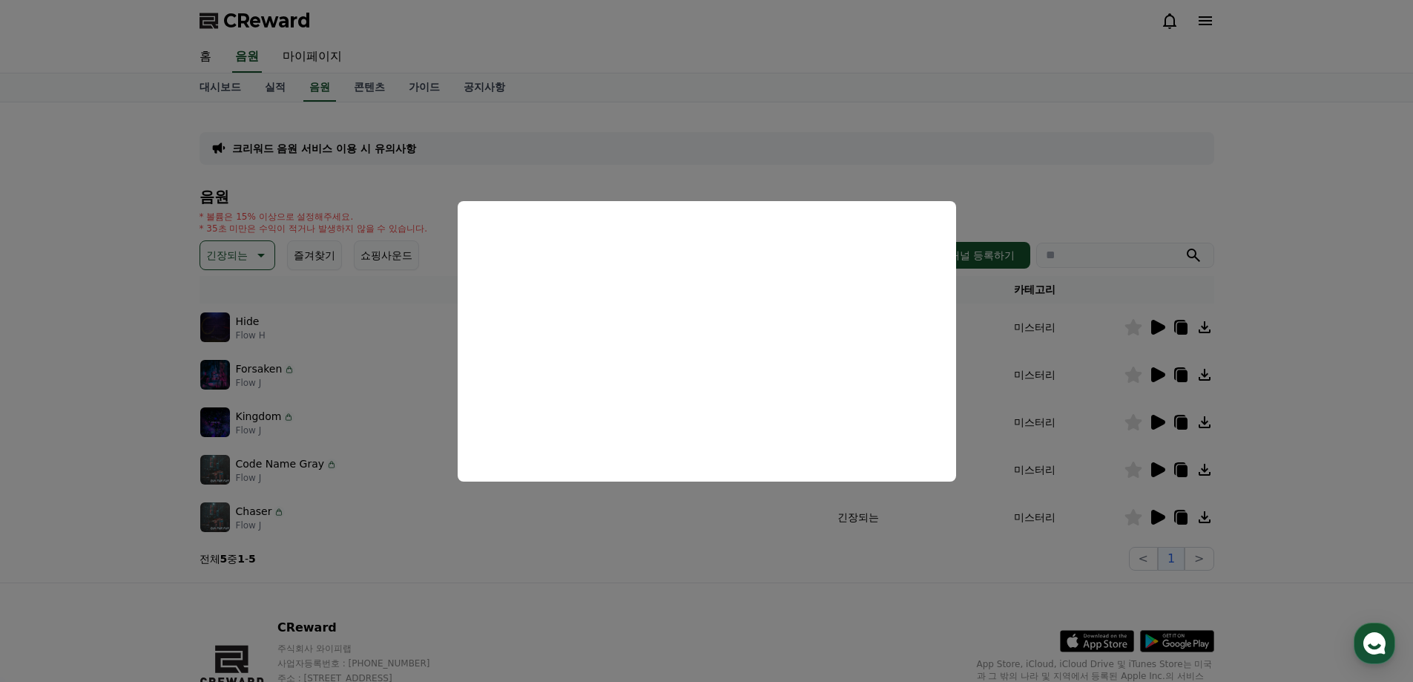
click at [1154, 425] on button "close modal" at bounding box center [706, 341] width 1413 height 682
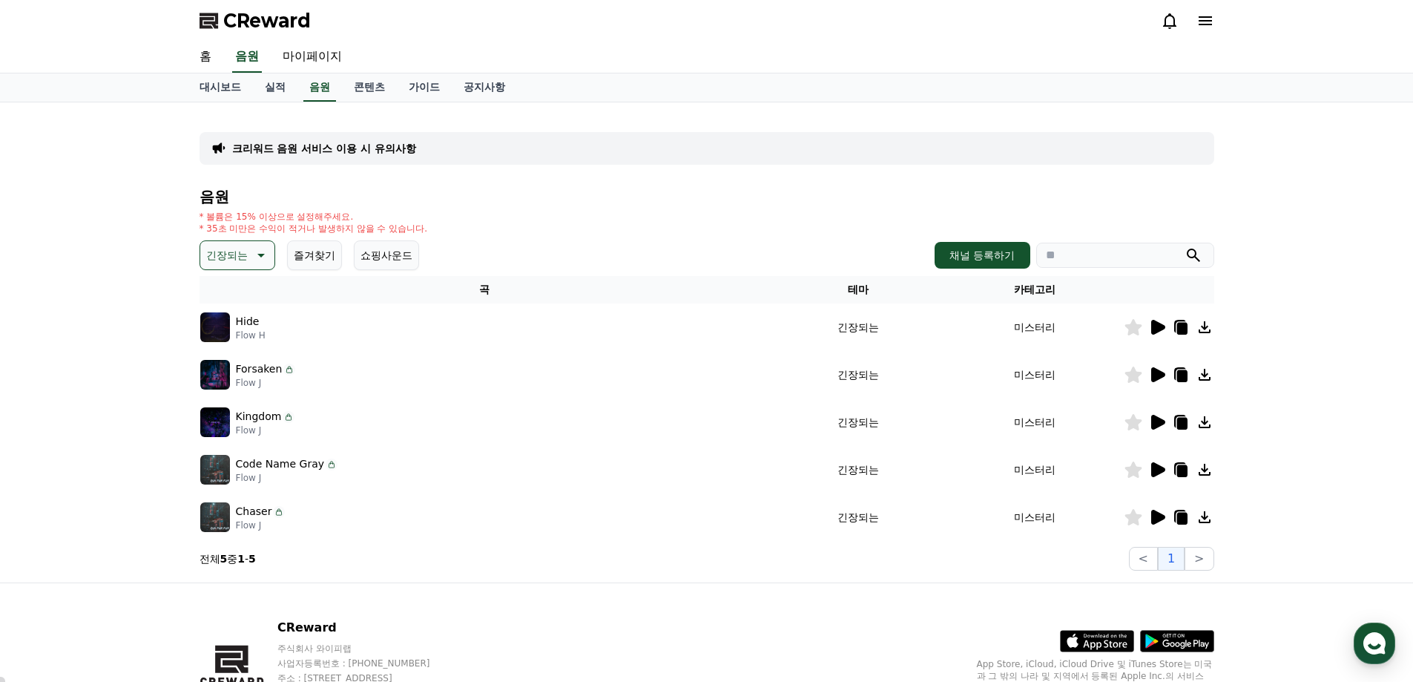
click at [1157, 424] on icon at bounding box center [1159, 422] width 14 height 15
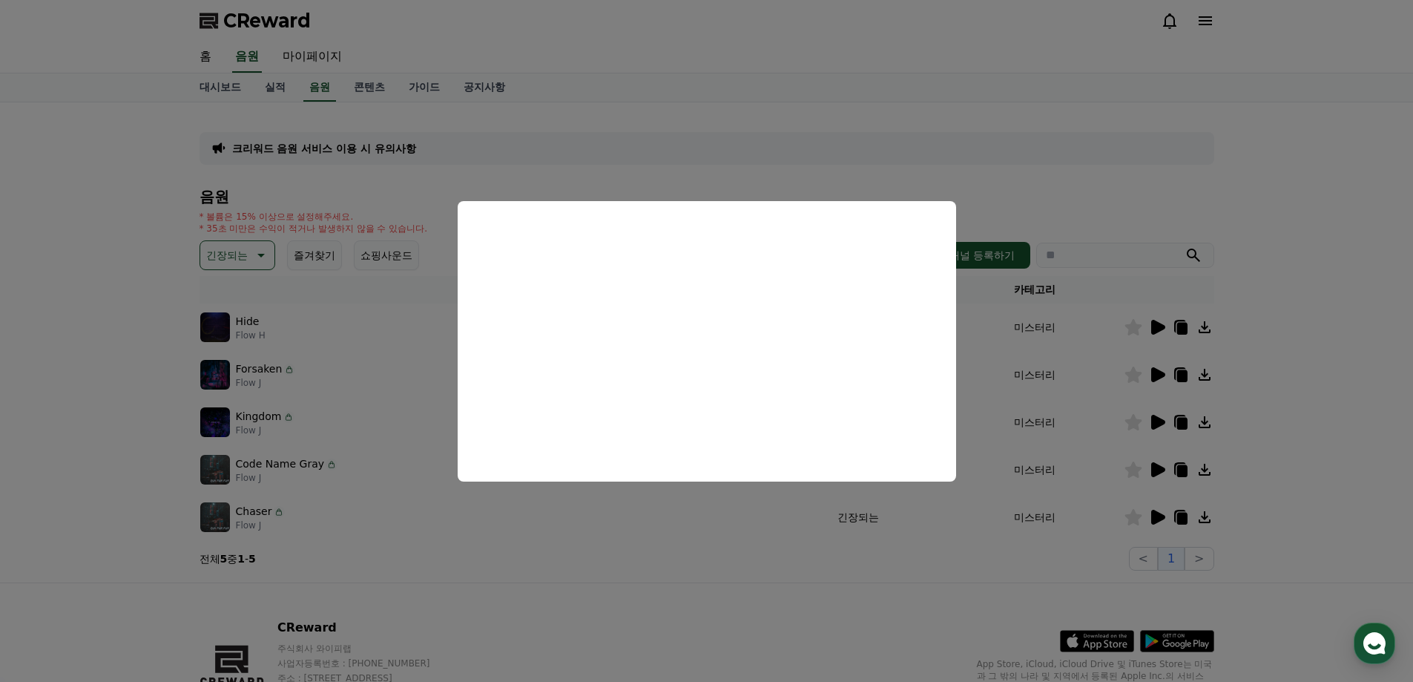
click at [890, 543] on button "close modal" at bounding box center [706, 341] width 1413 height 682
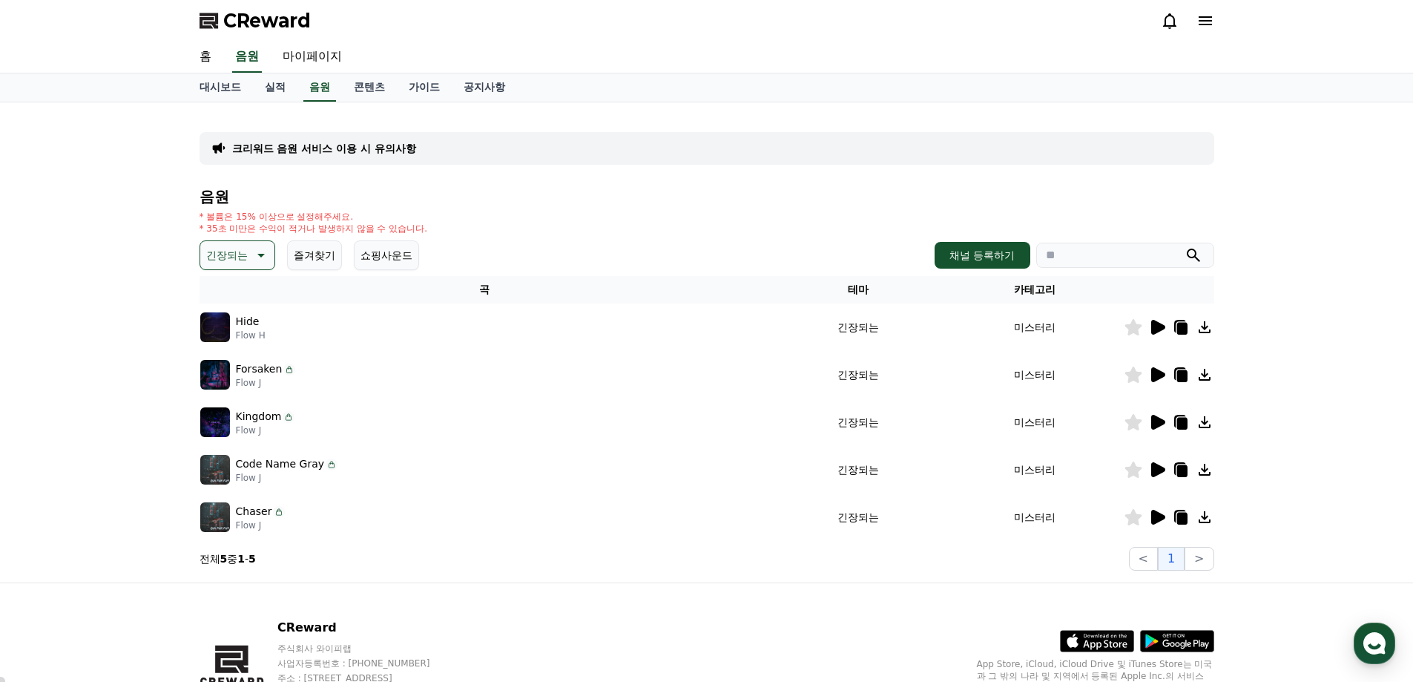
click at [1160, 467] on icon at bounding box center [1159, 469] width 14 height 15
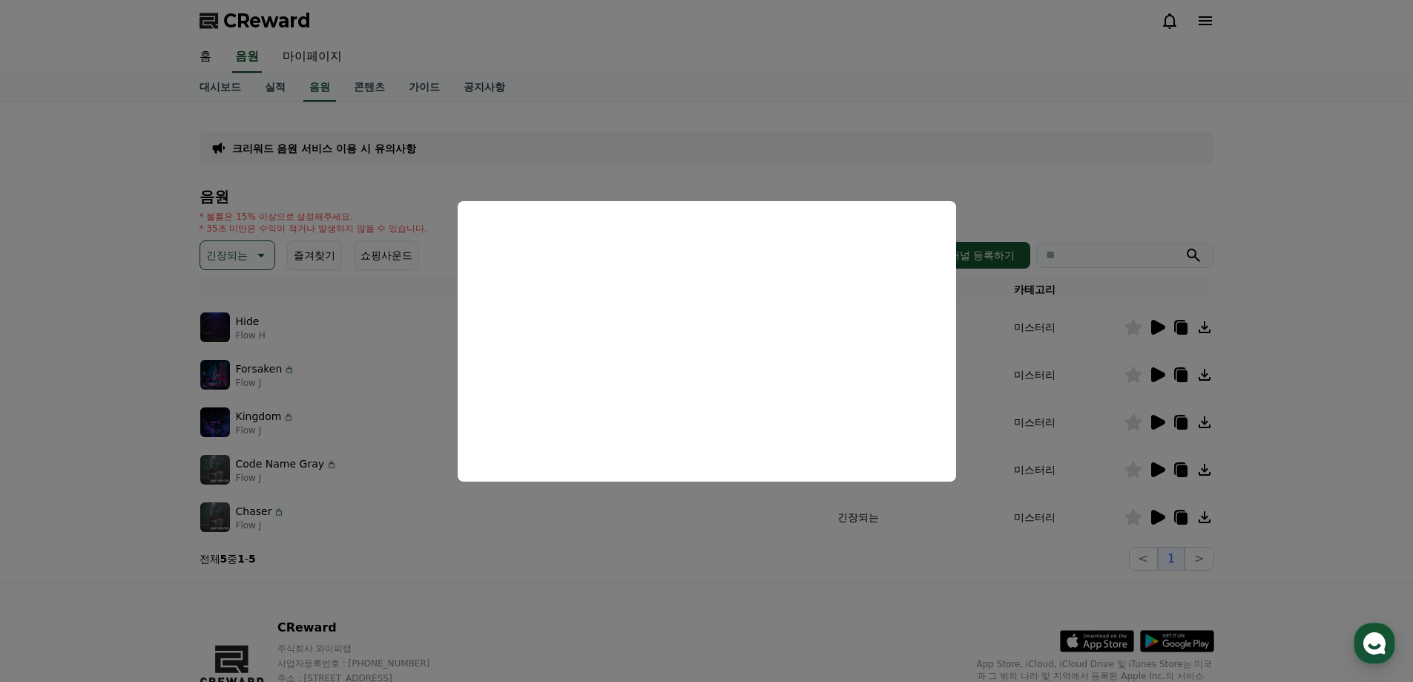
click at [818, 555] on button "close modal" at bounding box center [706, 341] width 1413 height 682
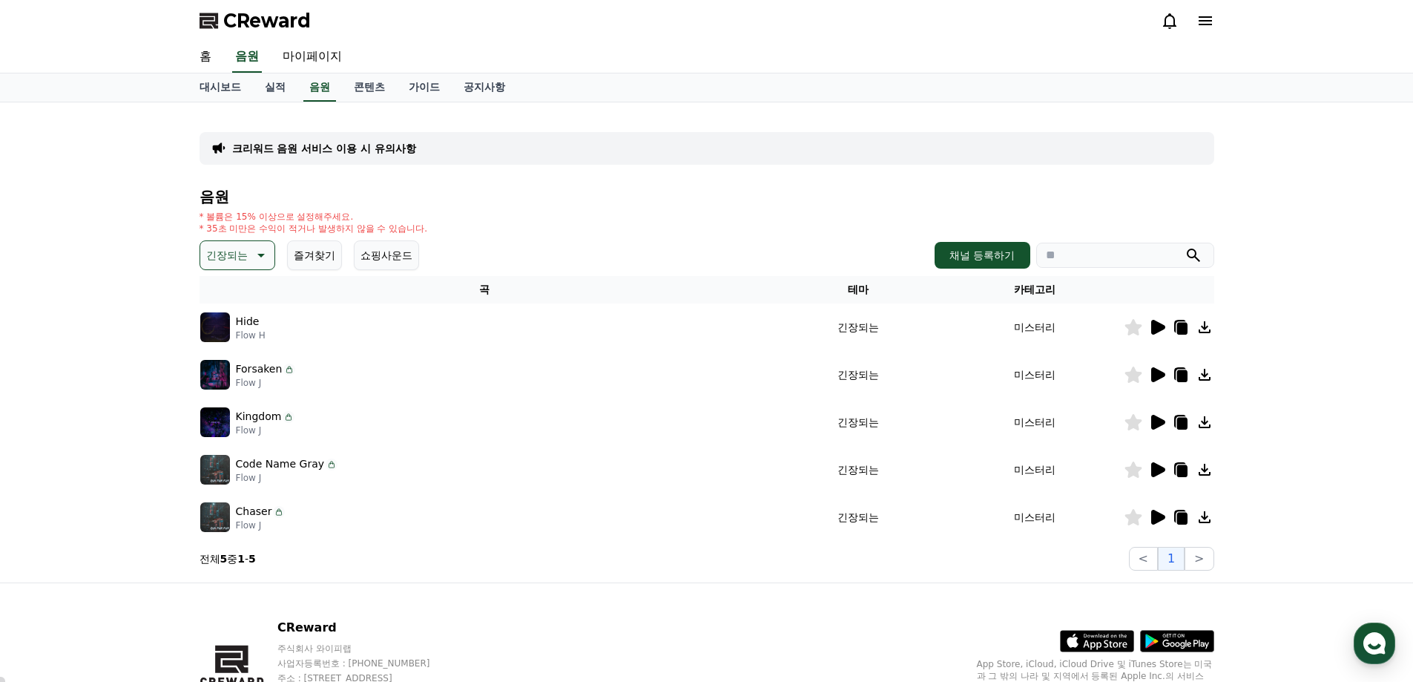
click at [1151, 519] on icon at bounding box center [1158, 517] width 18 height 18
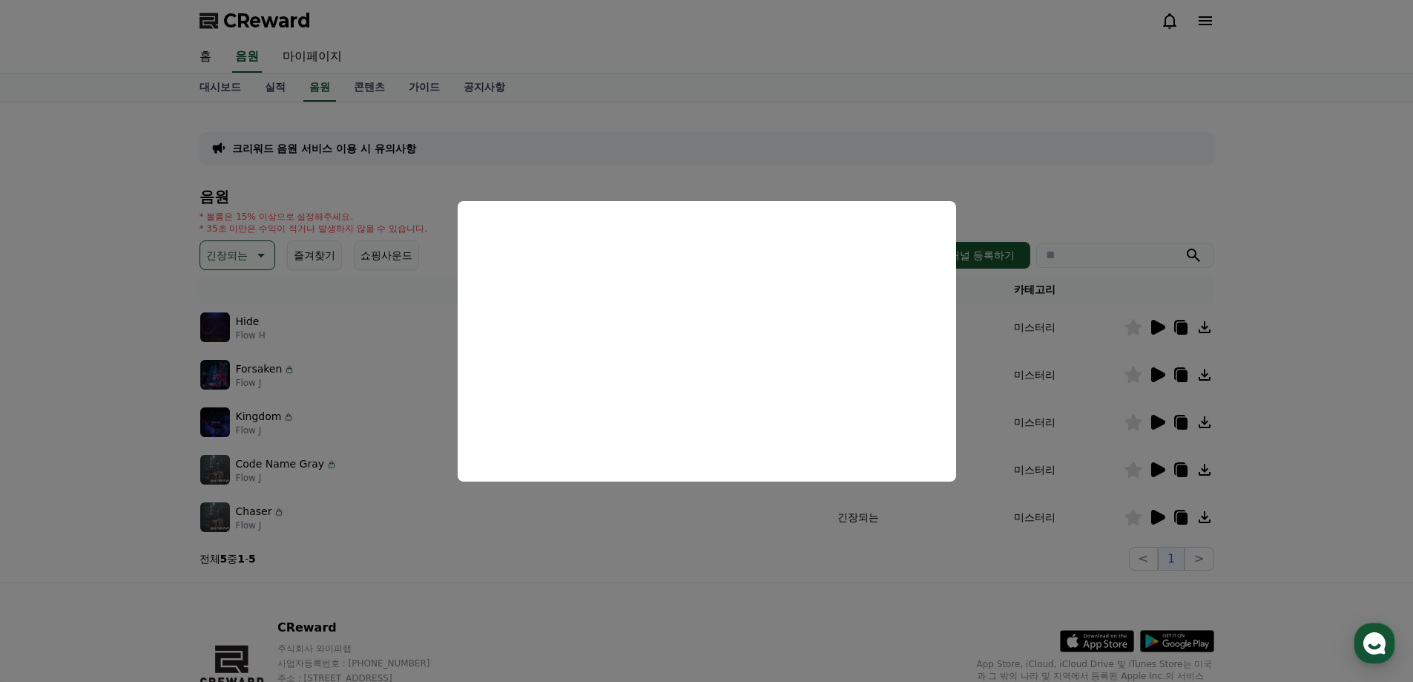
click at [1166, 172] on button "close modal" at bounding box center [706, 341] width 1413 height 682
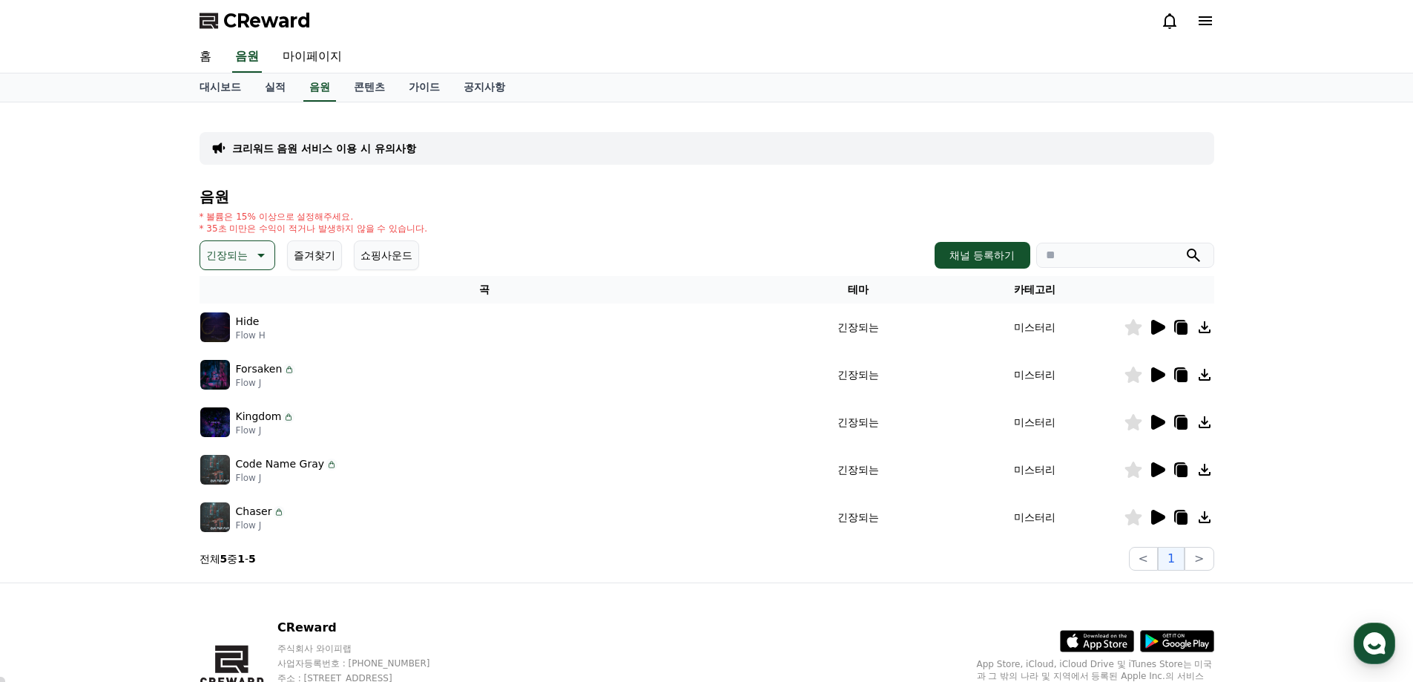
click at [1157, 327] on icon at bounding box center [1159, 327] width 14 height 15
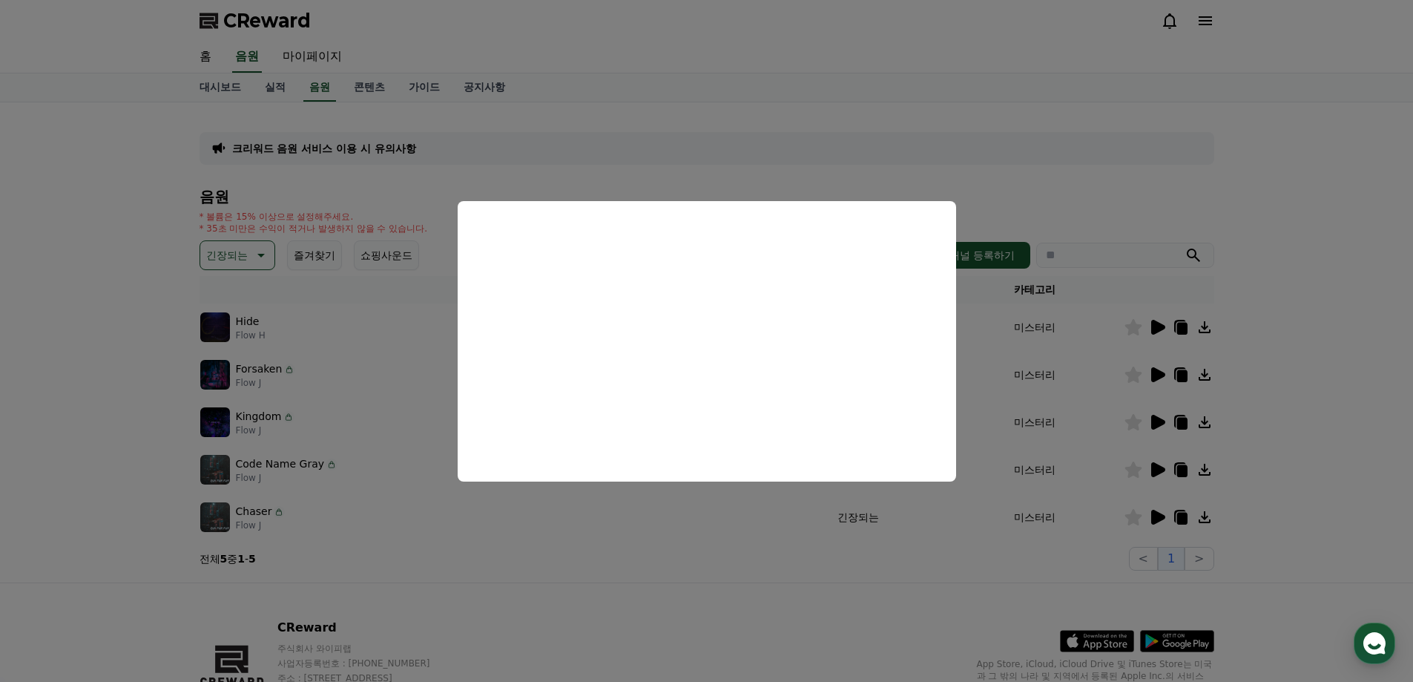
drag, startPoint x: 788, startPoint y: 561, endPoint x: 967, endPoint y: 484, distance: 194.8
click at [789, 561] on button "close modal" at bounding box center [706, 341] width 1413 height 682
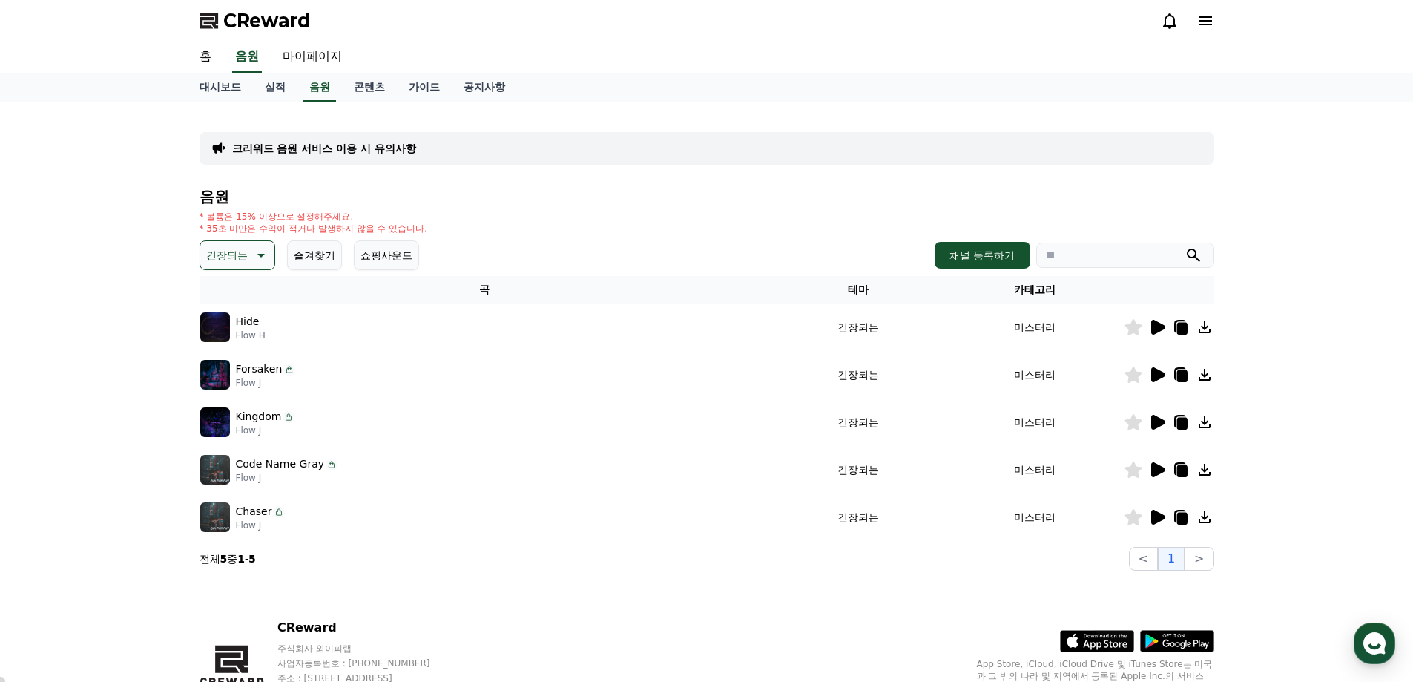
click at [1131, 327] on icon at bounding box center [1133, 327] width 17 height 16
click at [242, 254] on p "긴장되는" at bounding box center [227, 255] width 42 height 21
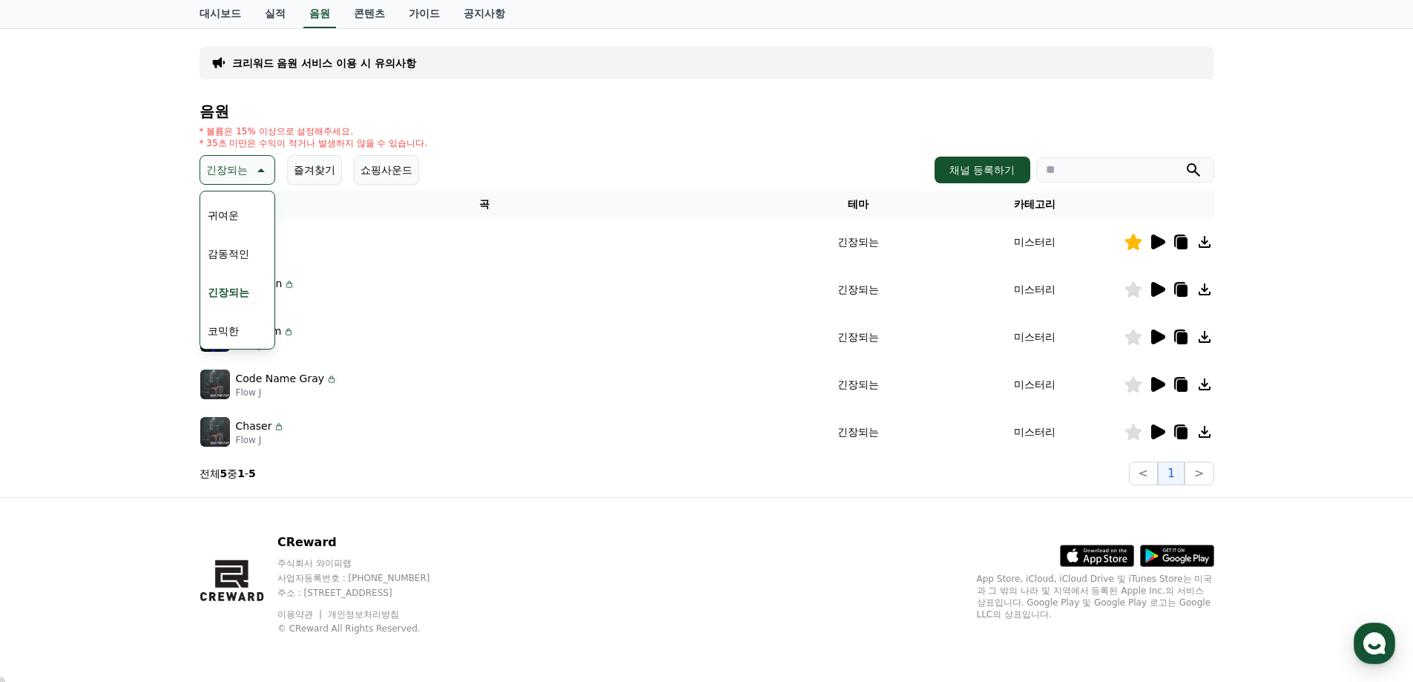
click at [237, 254] on button "감동적인" at bounding box center [228, 253] width 53 height 33
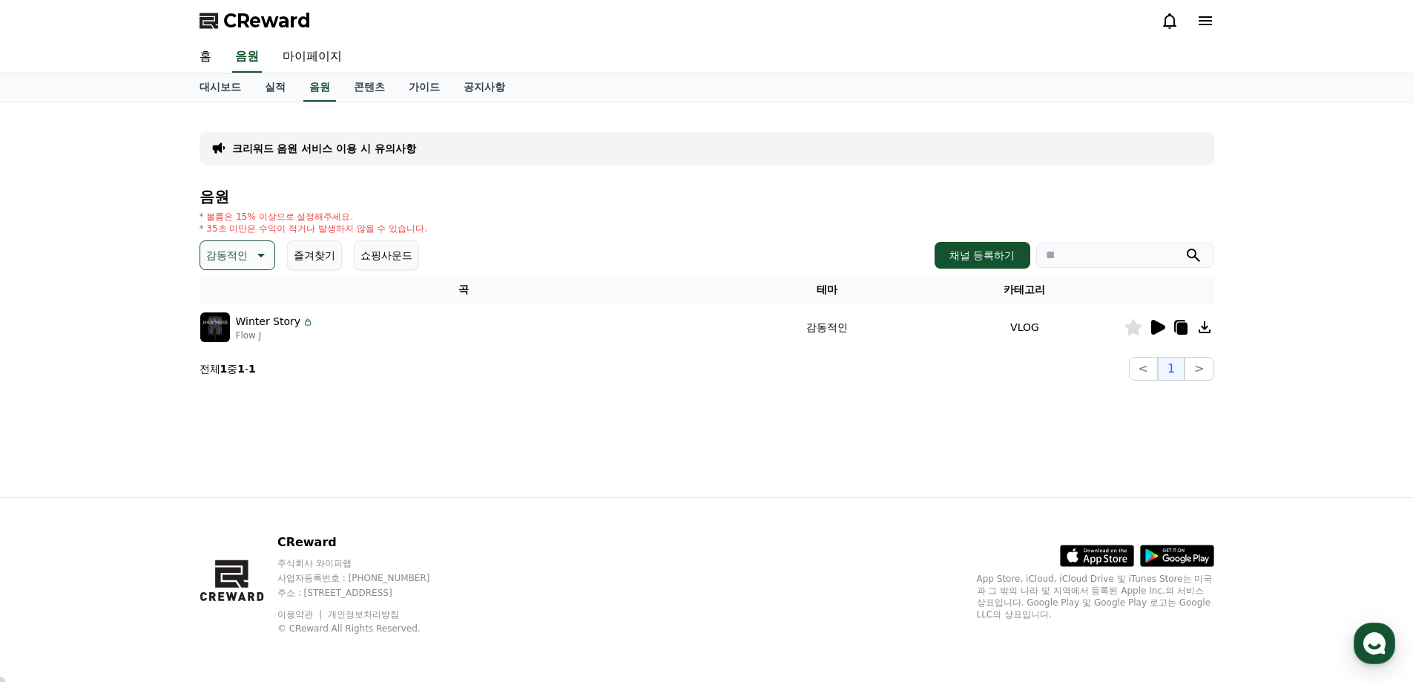
click at [1163, 325] on icon at bounding box center [1159, 327] width 14 height 15
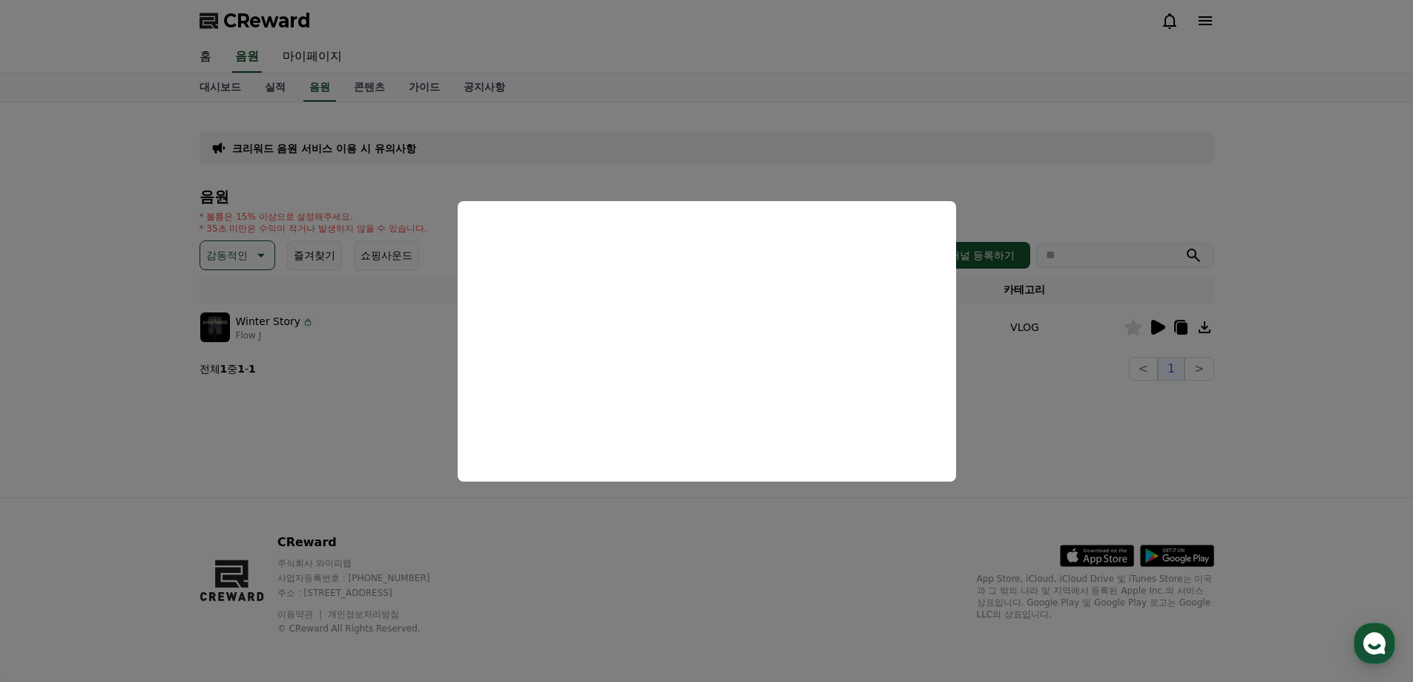
click at [1279, 429] on button "close modal" at bounding box center [706, 341] width 1413 height 682
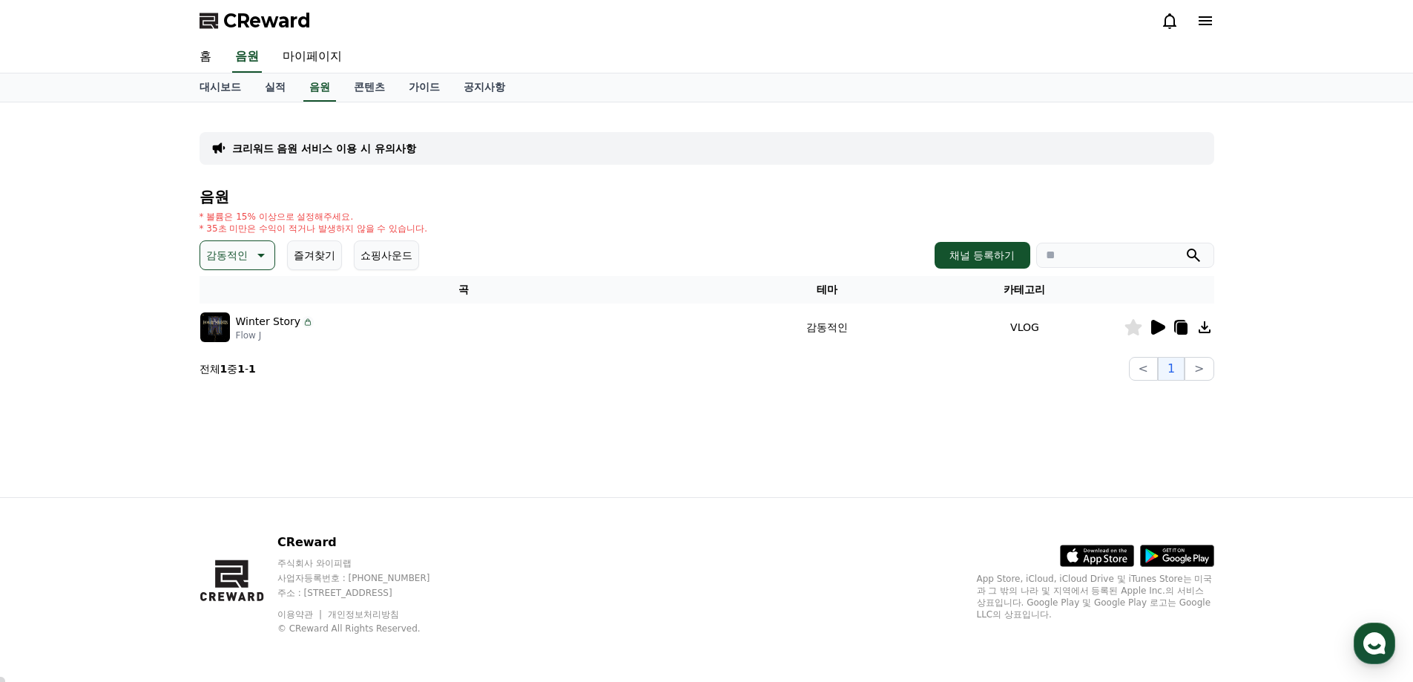
click at [264, 252] on icon at bounding box center [260, 255] width 18 height 18
click at [215, 373] on button "슬픈" at bounding box center [218, 371] width 33 height 33
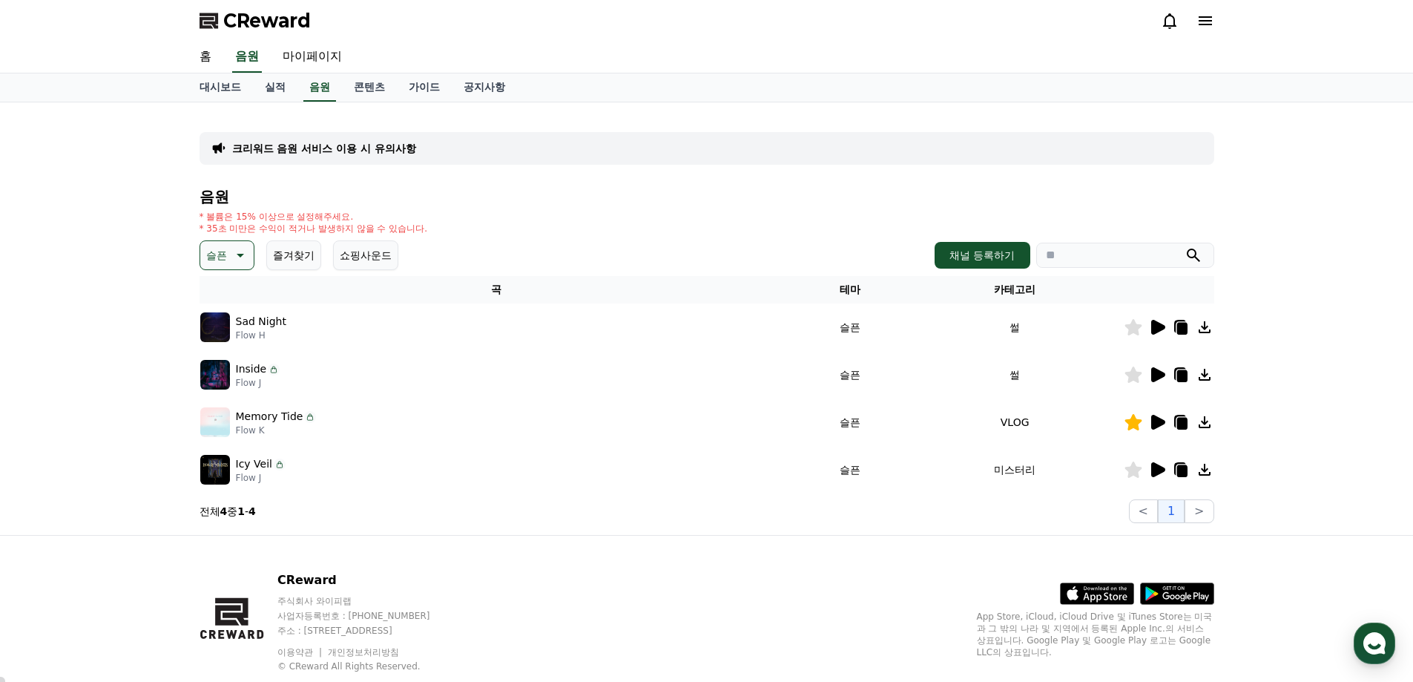
click at [1160, 466] on icon at bounding box center [1159, 469] width 14 height 15
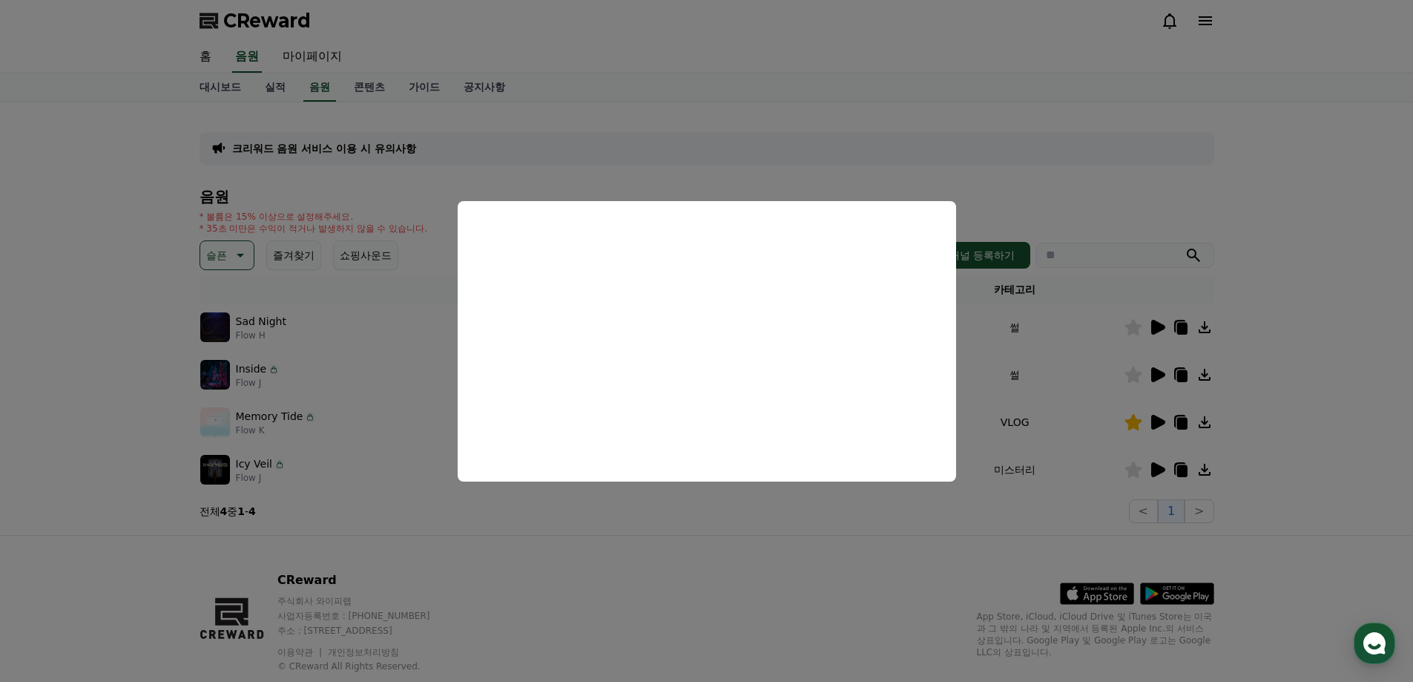
drag, startPoint x: 1311, startPoint y: 392, endPoint x: 1185, endPoint y: 384, distance: 126.4
click at [1310, 392] on button "close modal" at bounding box center [706, 341] width 1413 height 682
click at [1153, 378] on icon at bounding box center [1159, 374] width 14 height 15
drag, startPoint x: 1278, startPoint y: 415, endPoint x: 1202, endPoint y: 376, distance: 85.6
click at [1278, 414] on button "close modal" at bounding box center [706, 341] width 1413 height 682
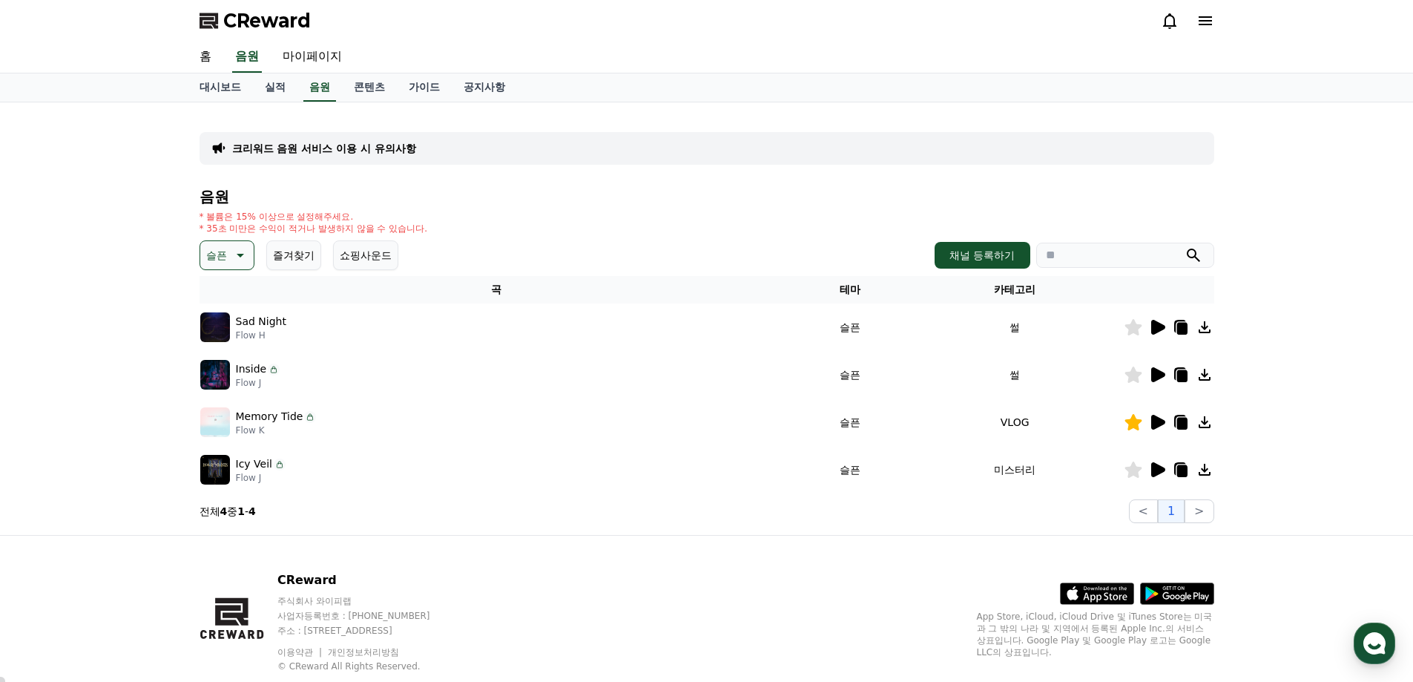
click at [1155, 326] on icon at bounding box center [1159, 327] width 14 height 15
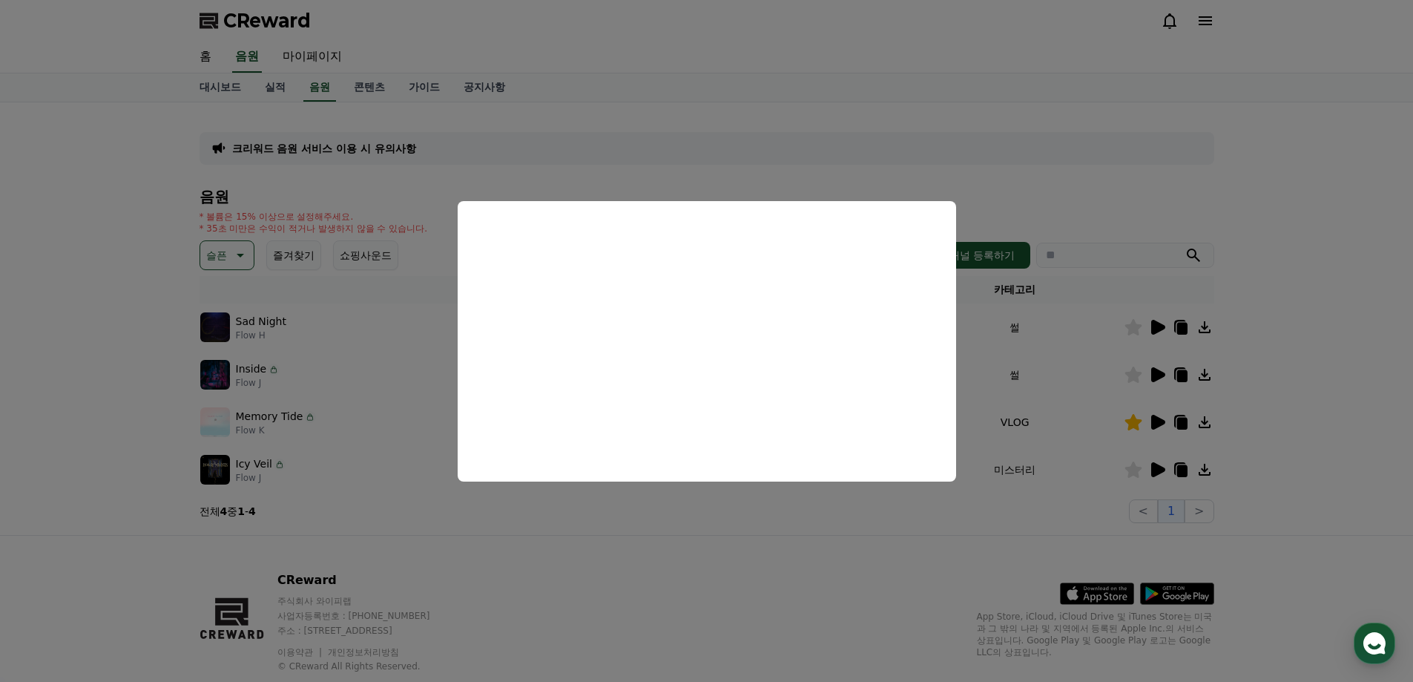
click at [1288, 368] on button "close modal" at bounding box center [706, 341] width 1413 height 682
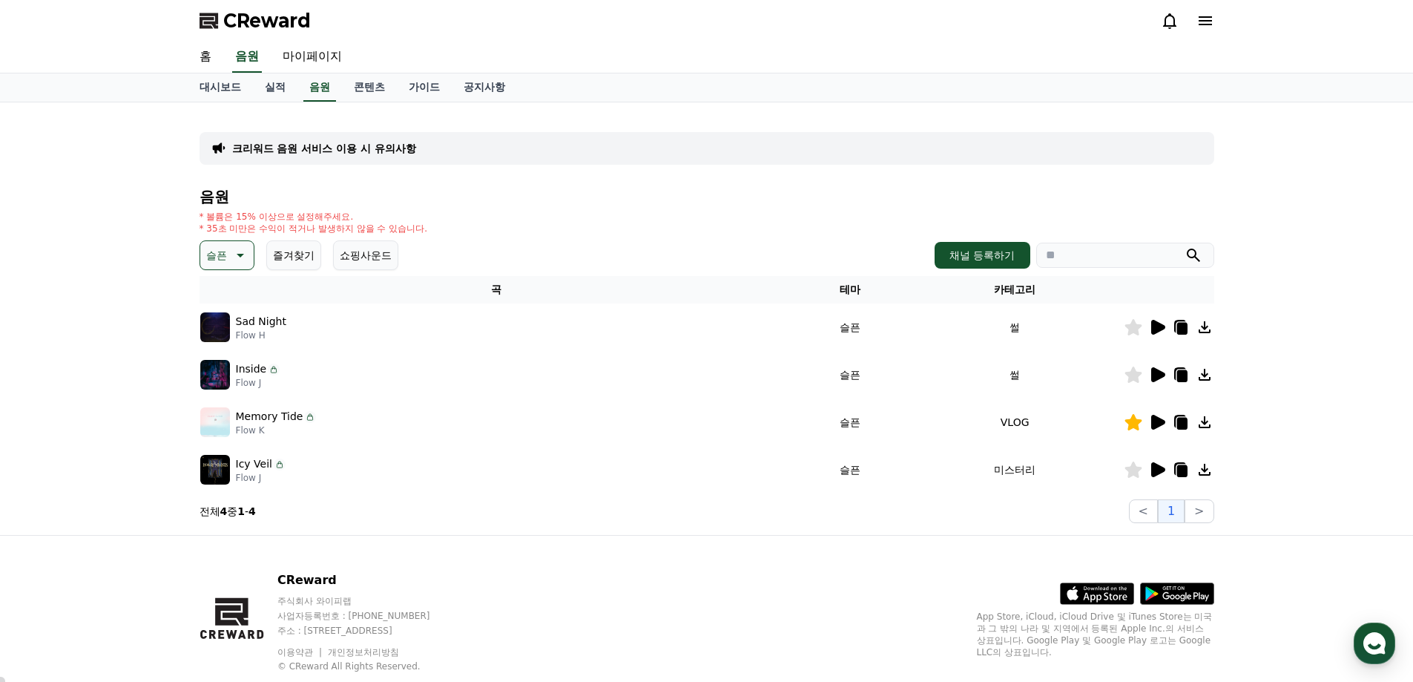
click at [1157, 419] on icon at bounding box center [1159, 422] width 14 height 15
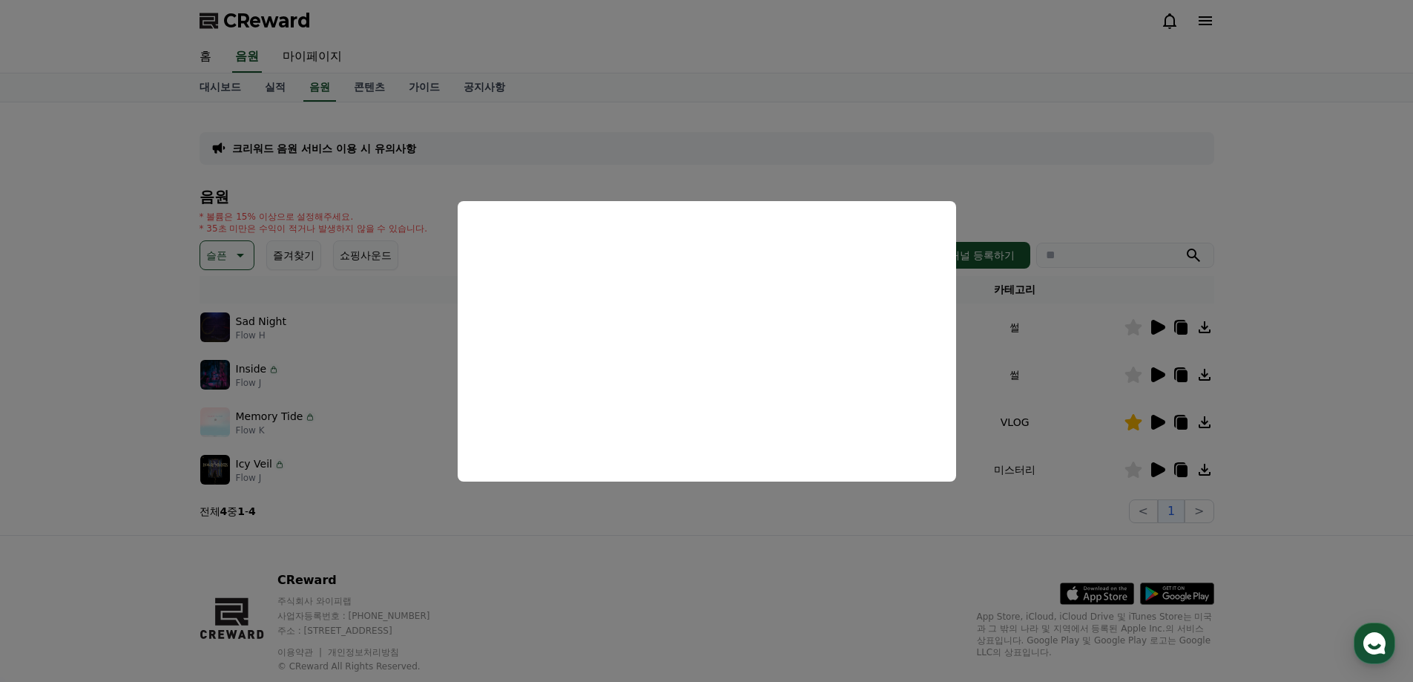
drag, startPoint x: 1331, startPoint y: 283, endPoint x: 1108, endPoint y: 282, distance: 222.6
click at [1331, 282] on button "close modal" at bounding box center [706, 341] width 1413 height 682
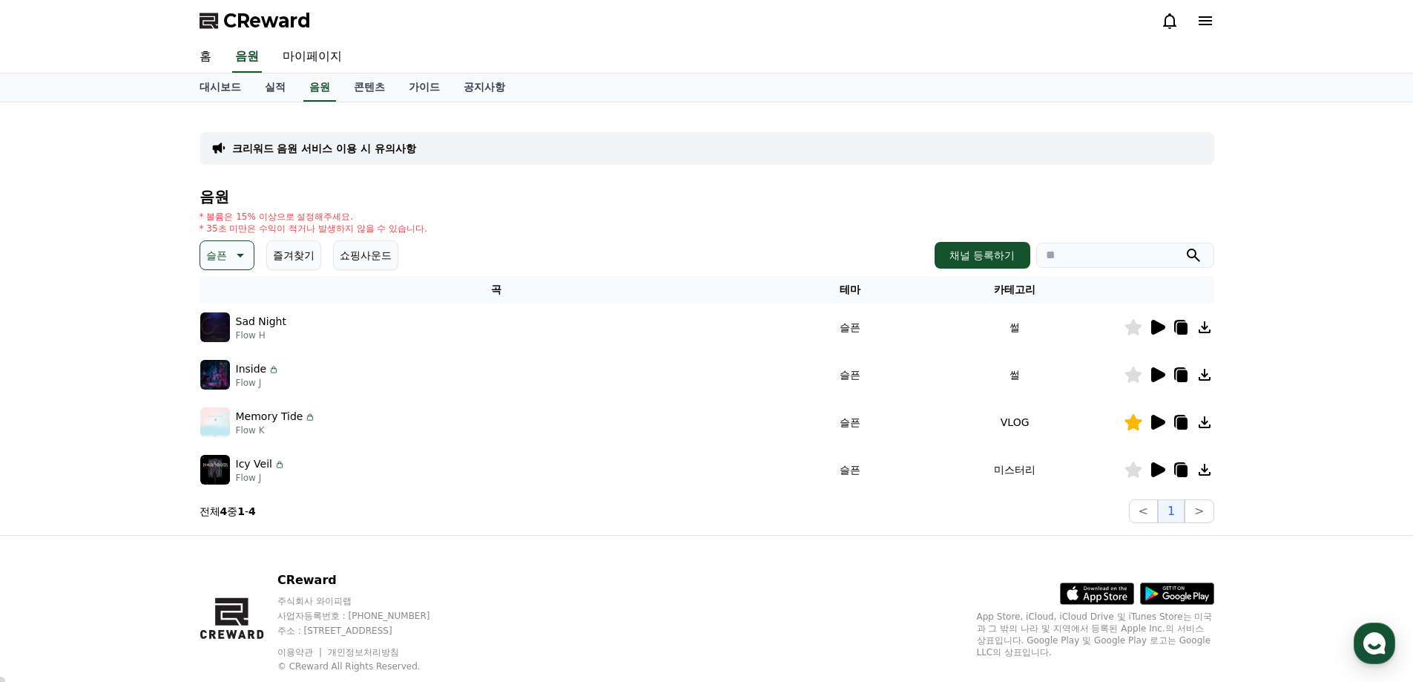
click at [281, 259] on button "즐겨찾기" at bounding box center [293, 255] width 55 height 30
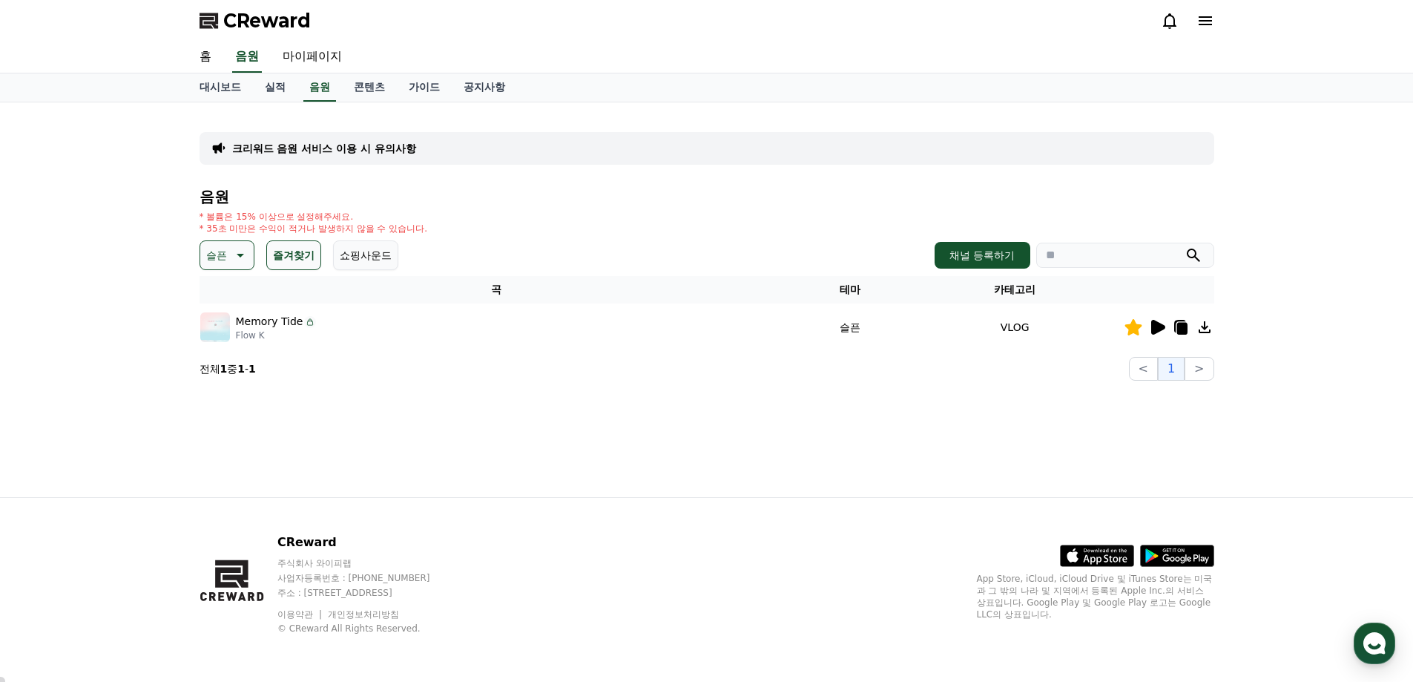
click at [294, 251] on button "즐겨찾기" at bounding box center [293, 255] width 55 height 30
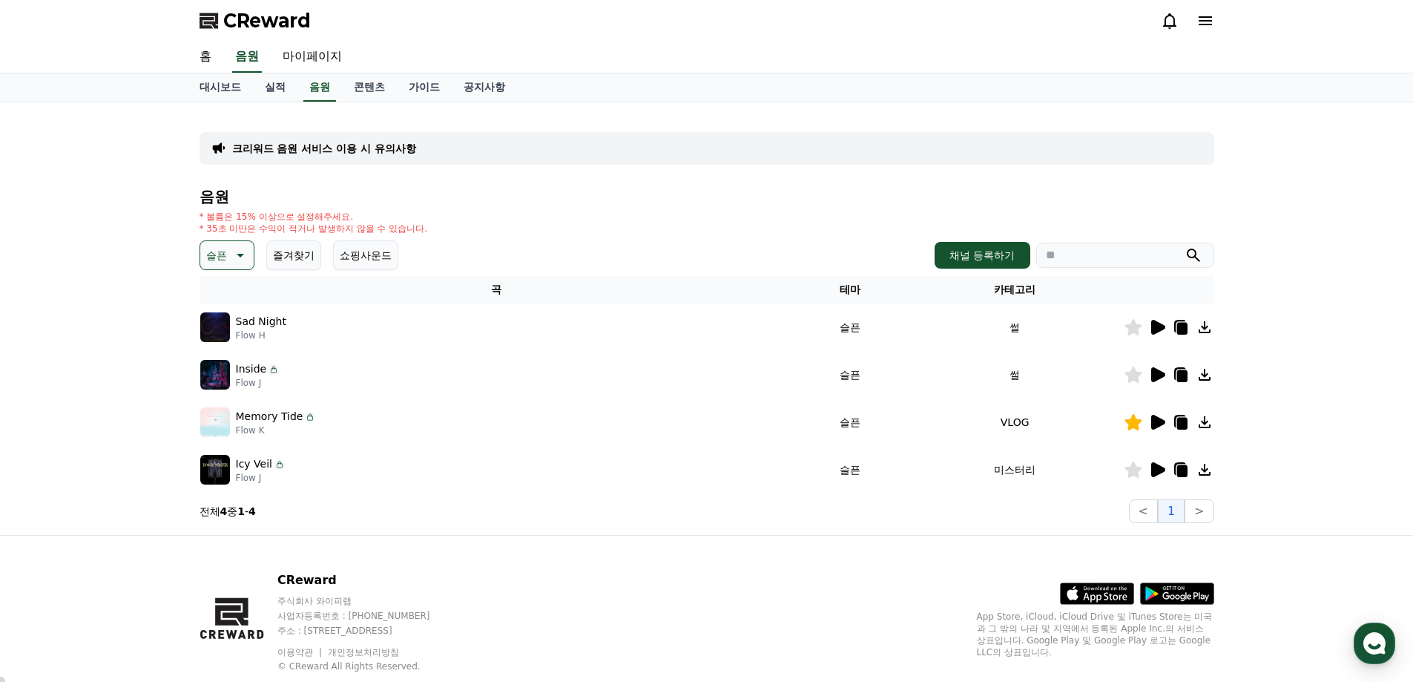
click at [292, 251] on button "즐겨찾기" at bounding box center [293, 255] width 55 height 30
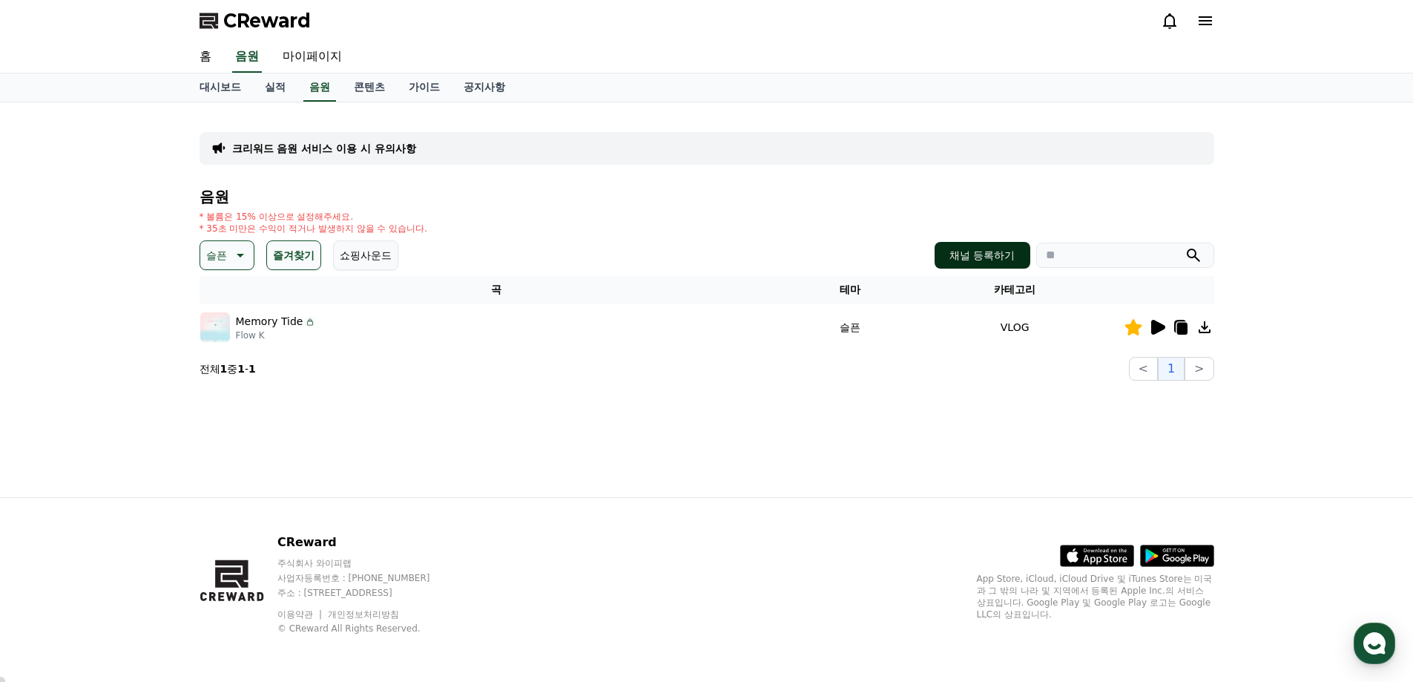
click at [995, 257] on button "채널 등록하기" at bounding box center [982, 255] width 95 height 27
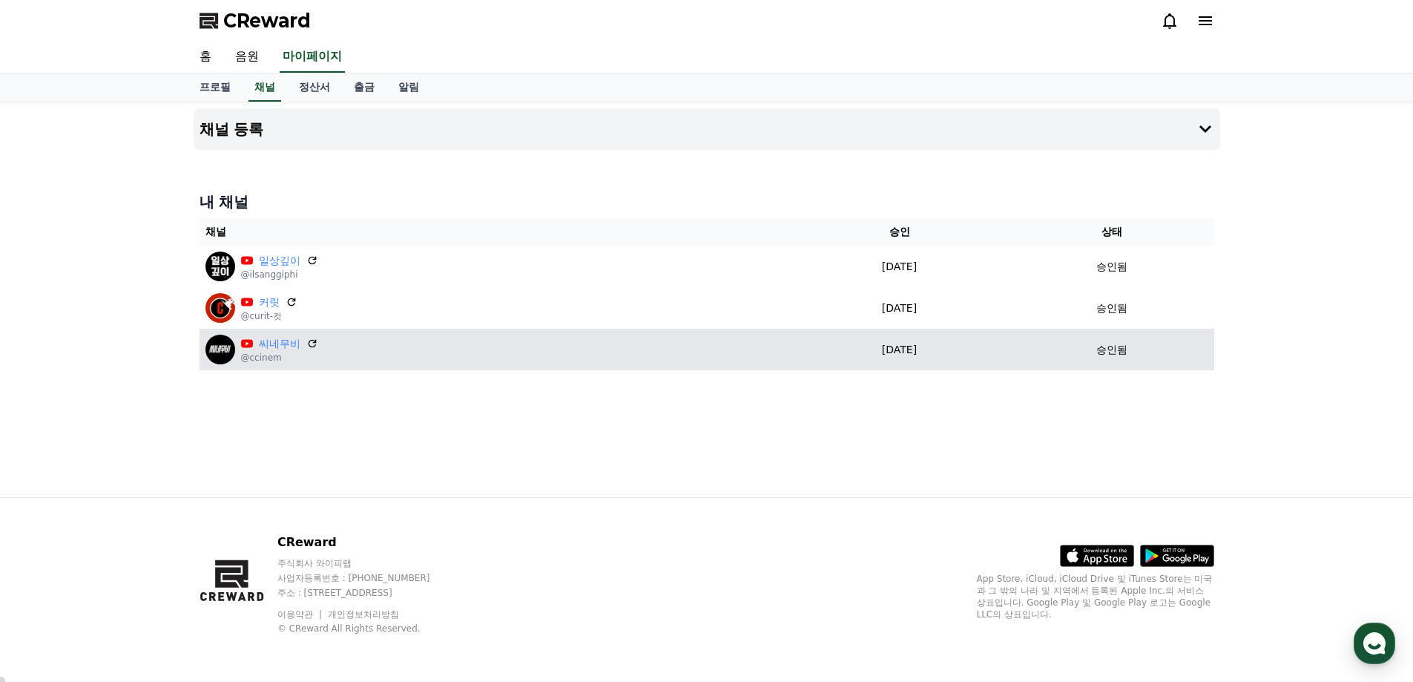
click at [371, 346] on div "씨네무비 @ccinem" at bounding box center [494, 350] width 577 height 30
click at [360, 355] on div "씨네무비 @ccinem" at bounding box center [494, 350] width 577 height 30
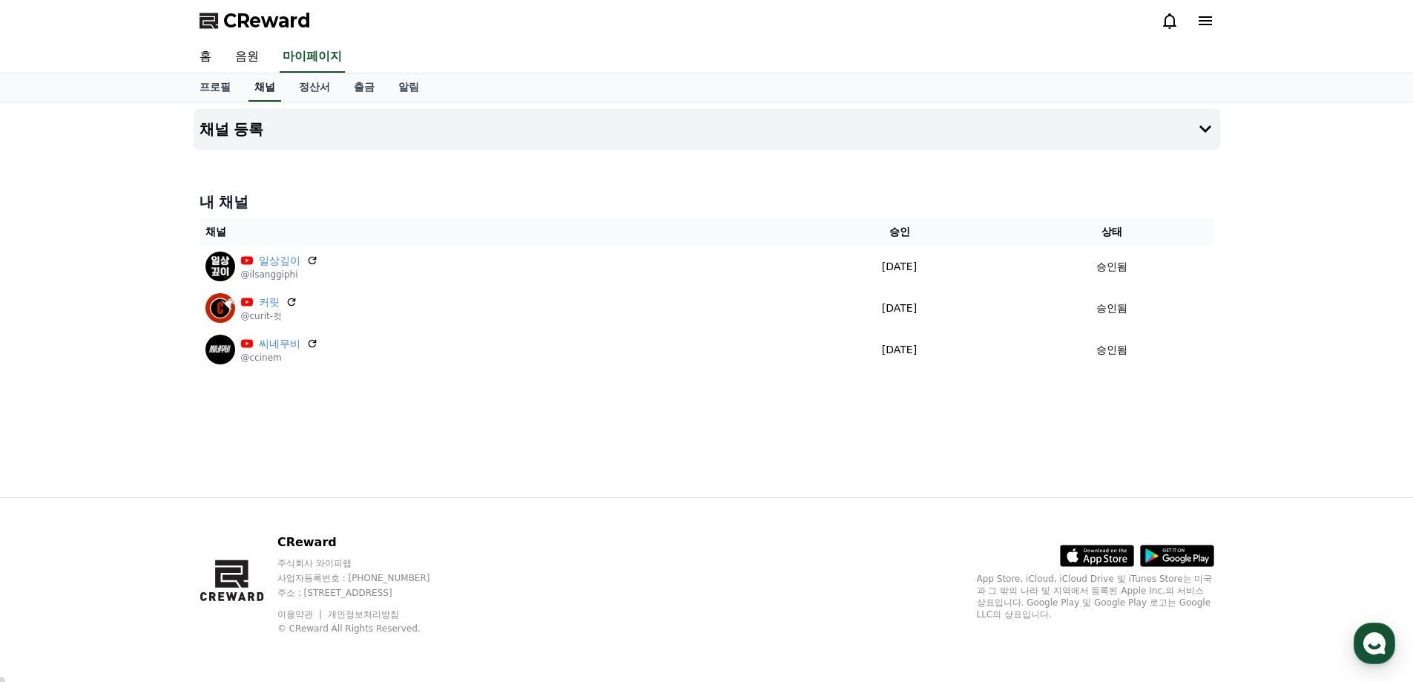
click at [258, 85] on link "채널" at bounding box center [265, 87] width 33 height 28
click at [277, 91] on link "채널" at bounding box center [265, 87] width 33 height 28
click at [267, 88] on link "채널" at bounding box center [265, 87] width 33 height 28
click at [245, 53] on link "음원" at bounding box center [247, 57] width 30 height 31
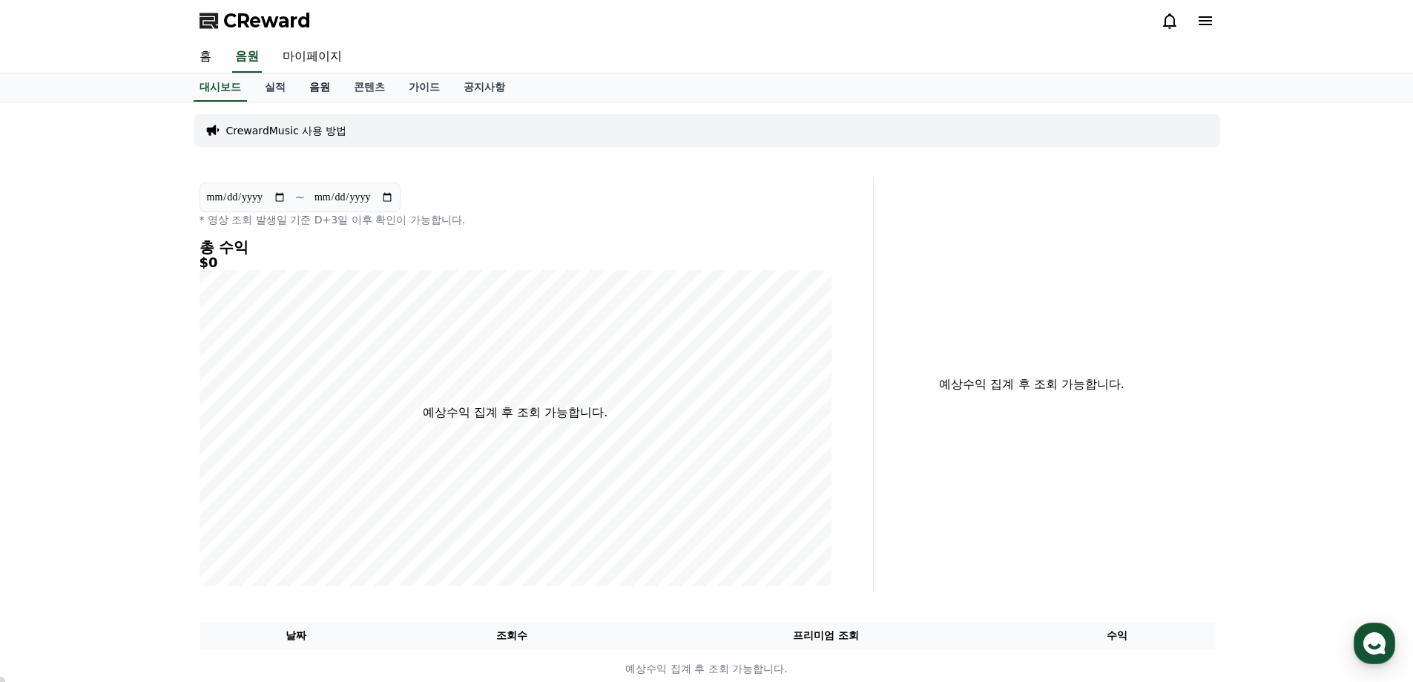
click at [321, 91] on link "음원" at bounding box center [320, 87] width 45 height 28
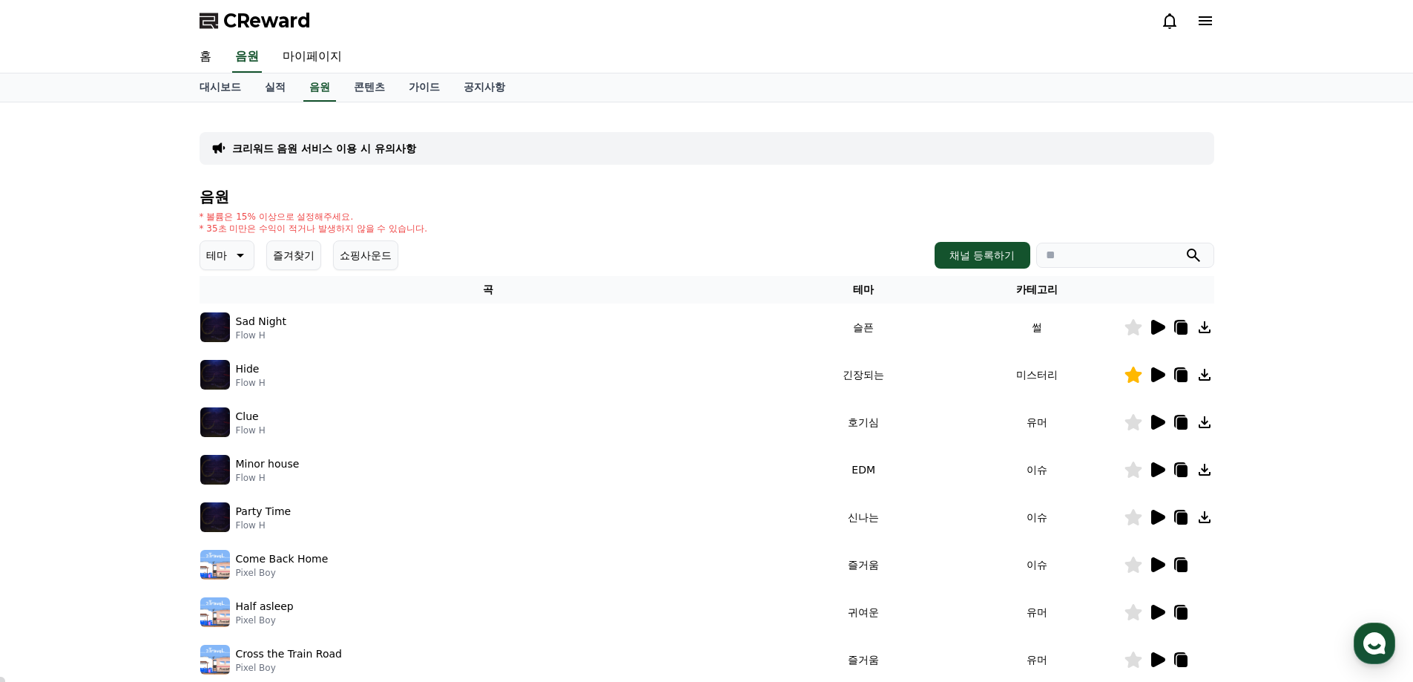
click at [289, 256] on button "즐겨찾기" at bounding box center [293, 255] width 55 height 30
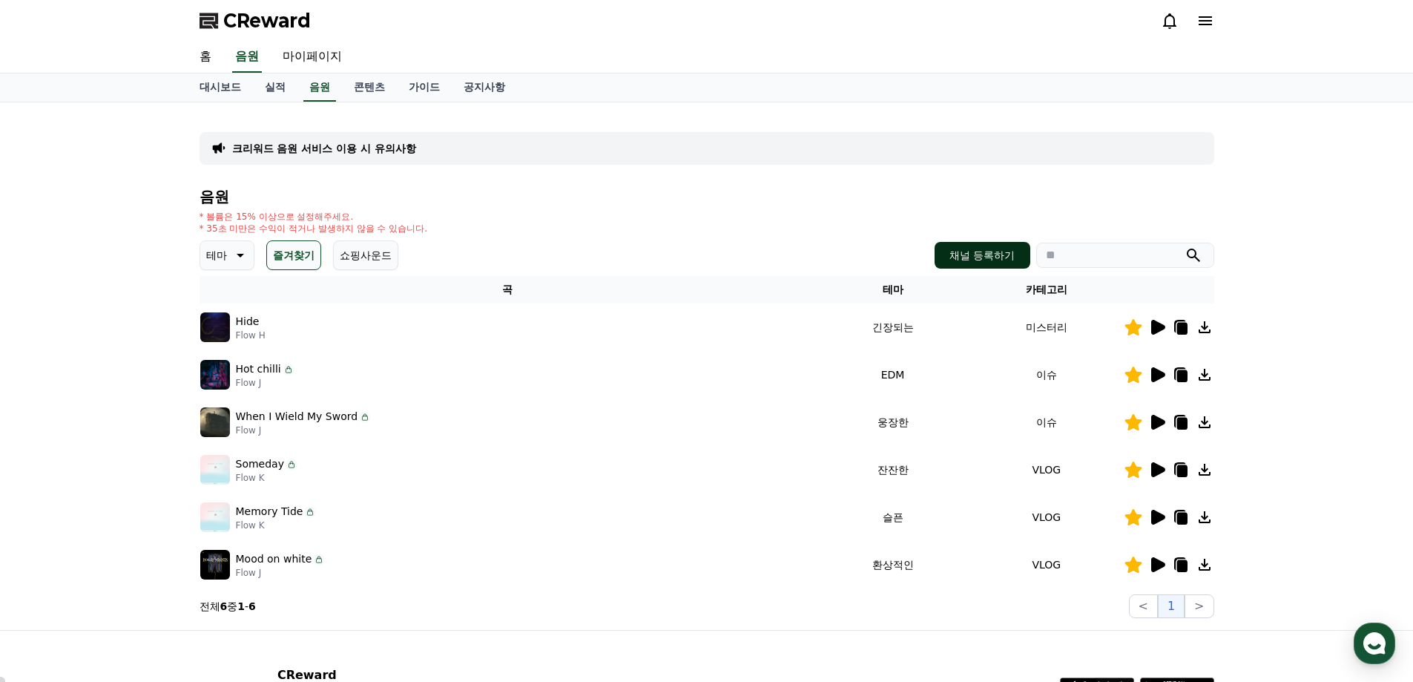
click at [988, 257] on button "채널 등록하기" at bounding box center [982, 255] width 95 height 27
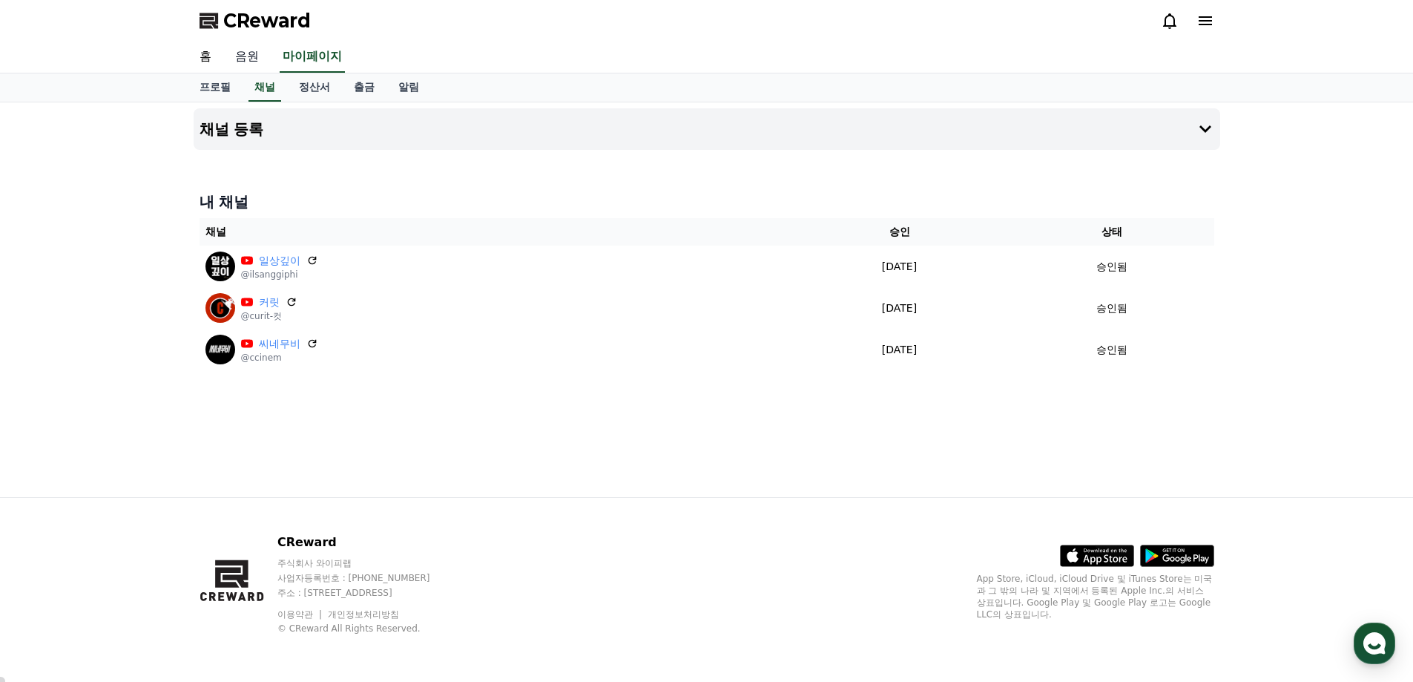
click at [254, 60] on link "음원" at bounding box center [246, 57] width 47 height 31
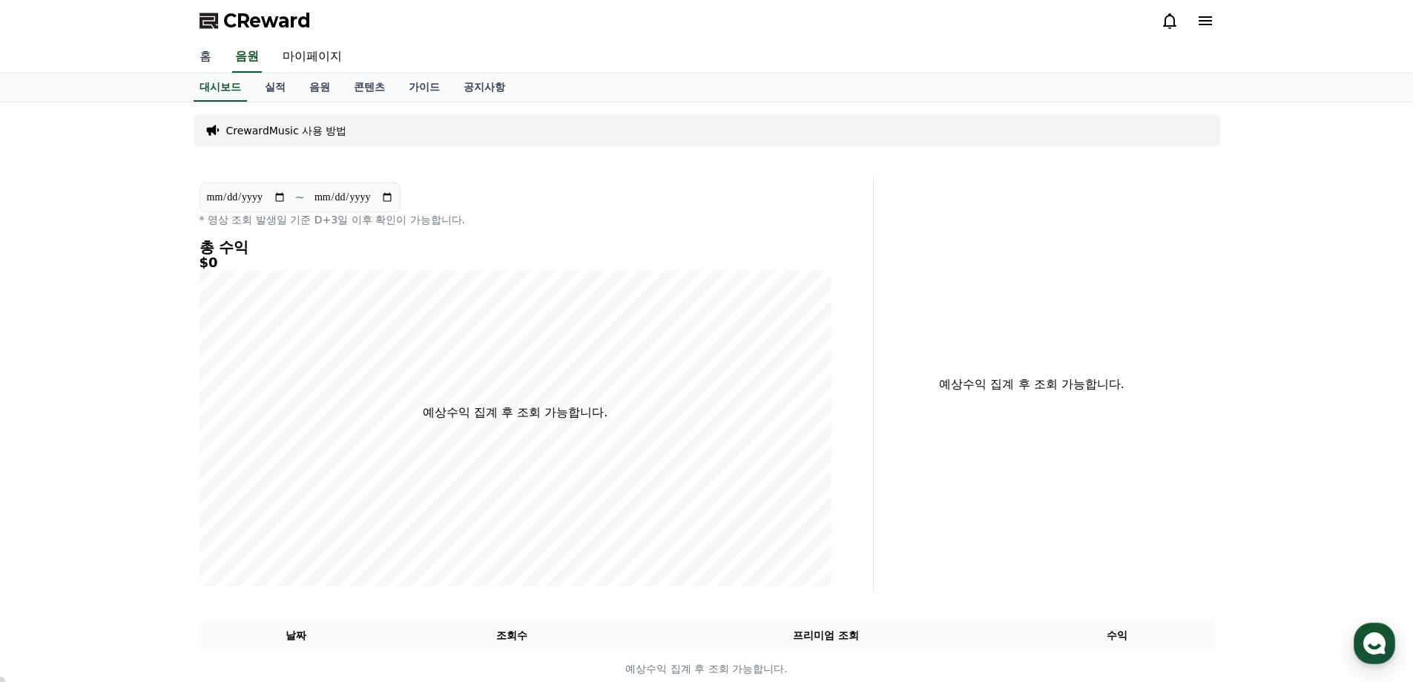
click at [201, 51] on link "홈" at bounding box center [206, 57] width 36 height 31
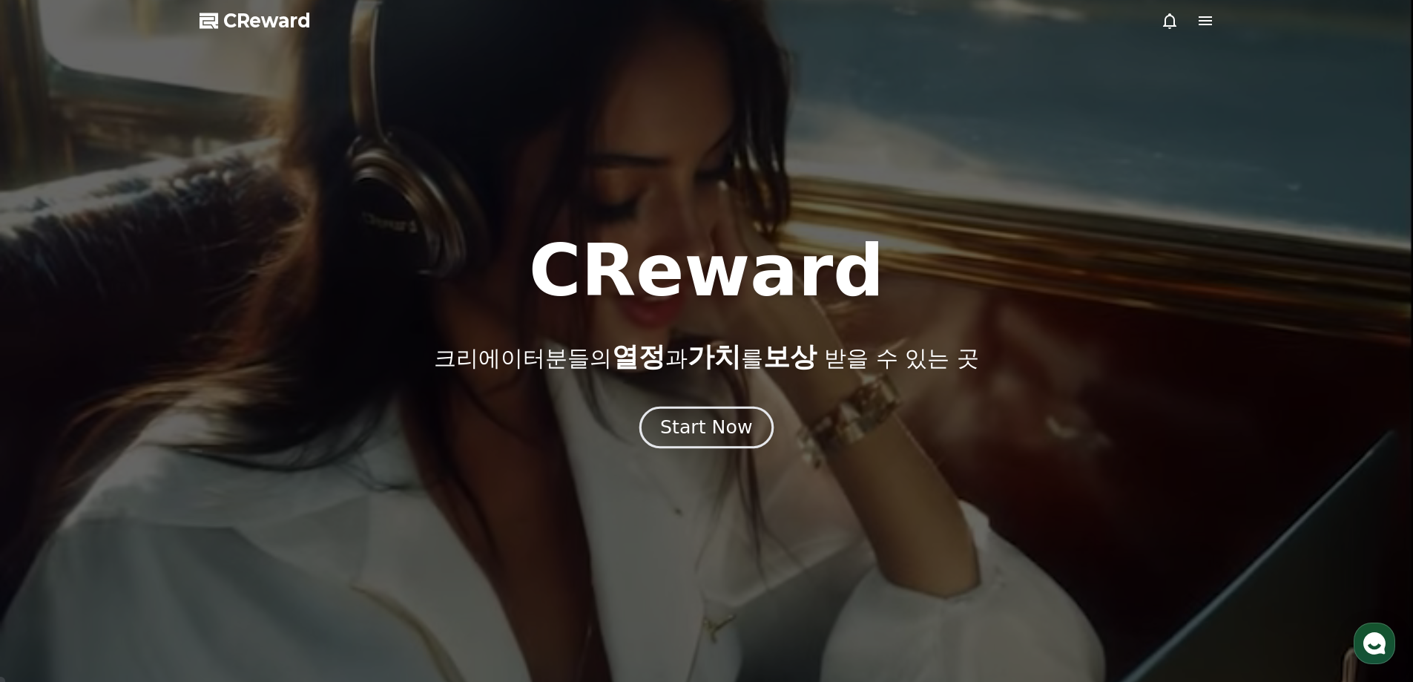
click at [705, 427] on div "Start Now" at bounding box center [706, 427] width 92 height 25
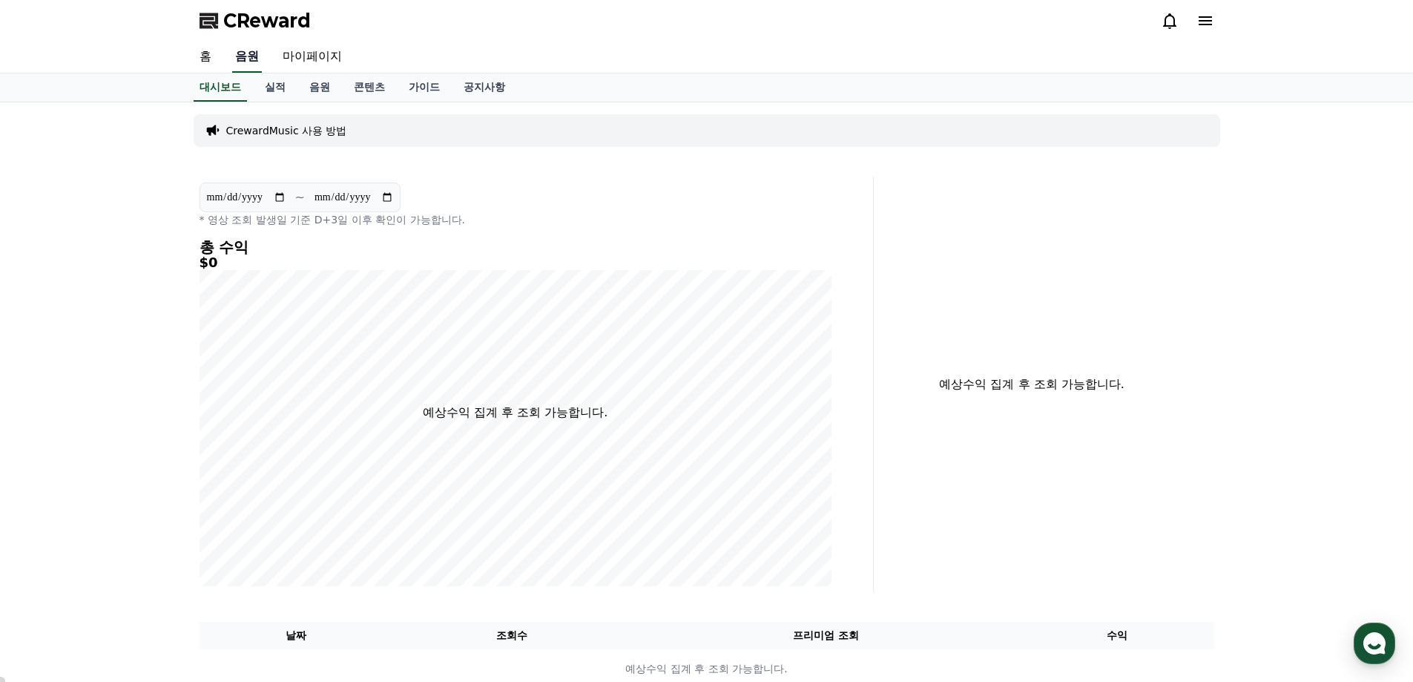
click at [256, 53] on link "음원" at bounding box center [247, 57] width 30 height 31
click at [318, 84] on link "음원" at bounding box center [320, 87] width 45 height 28
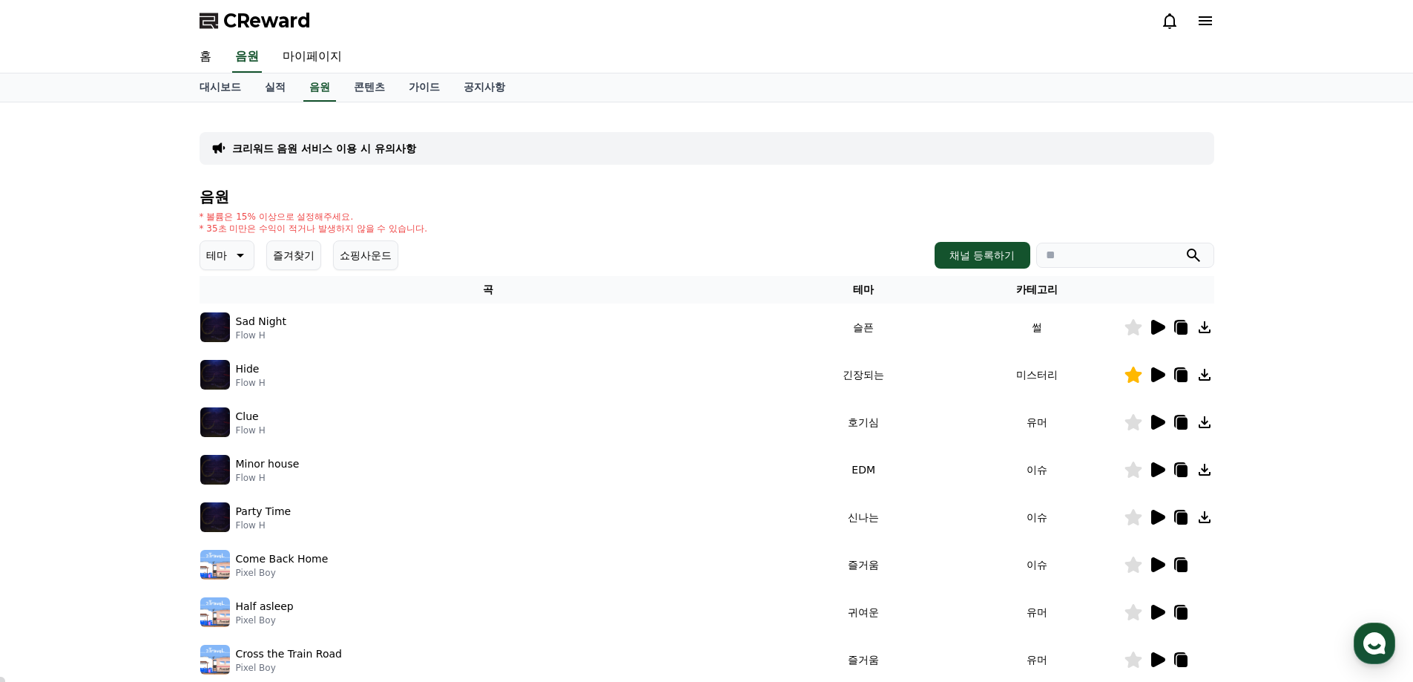
click at [293, 251] on button "즐겨찾기" at bounding box center [293, 255] width 55 height 30
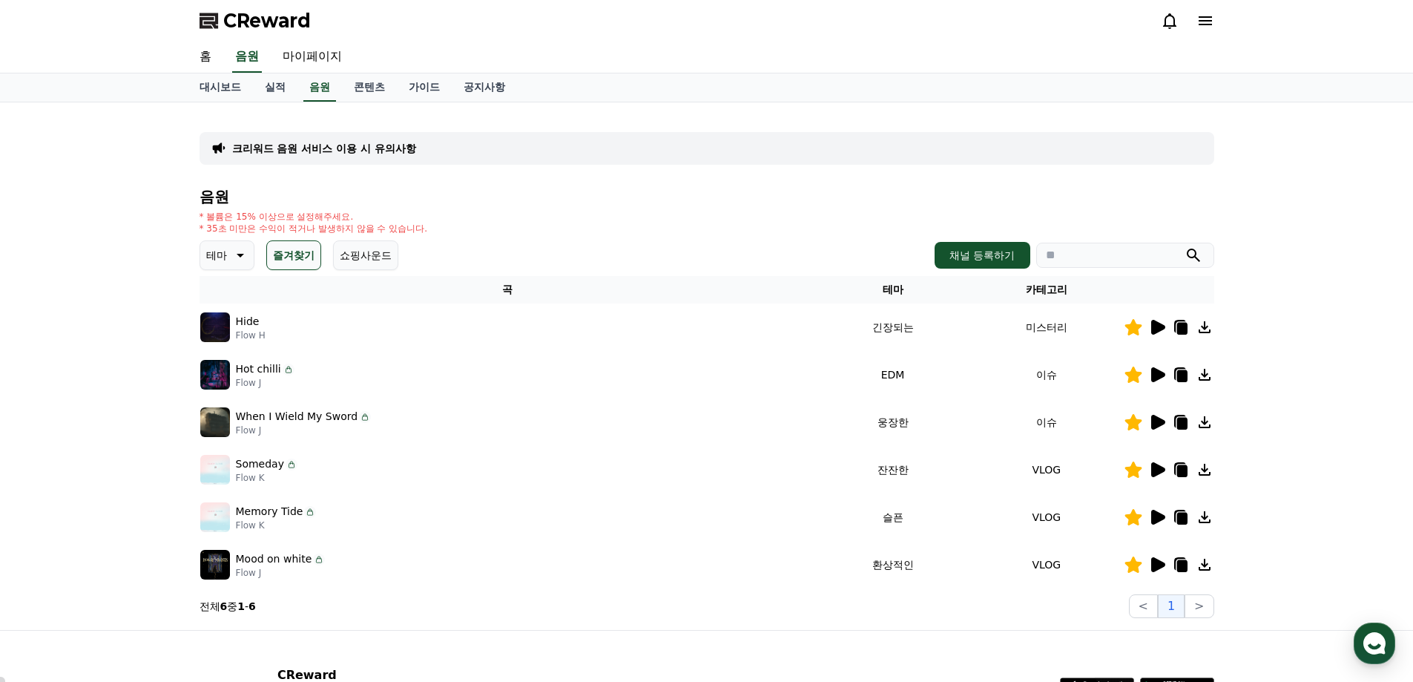
scroll to position [133, 0]
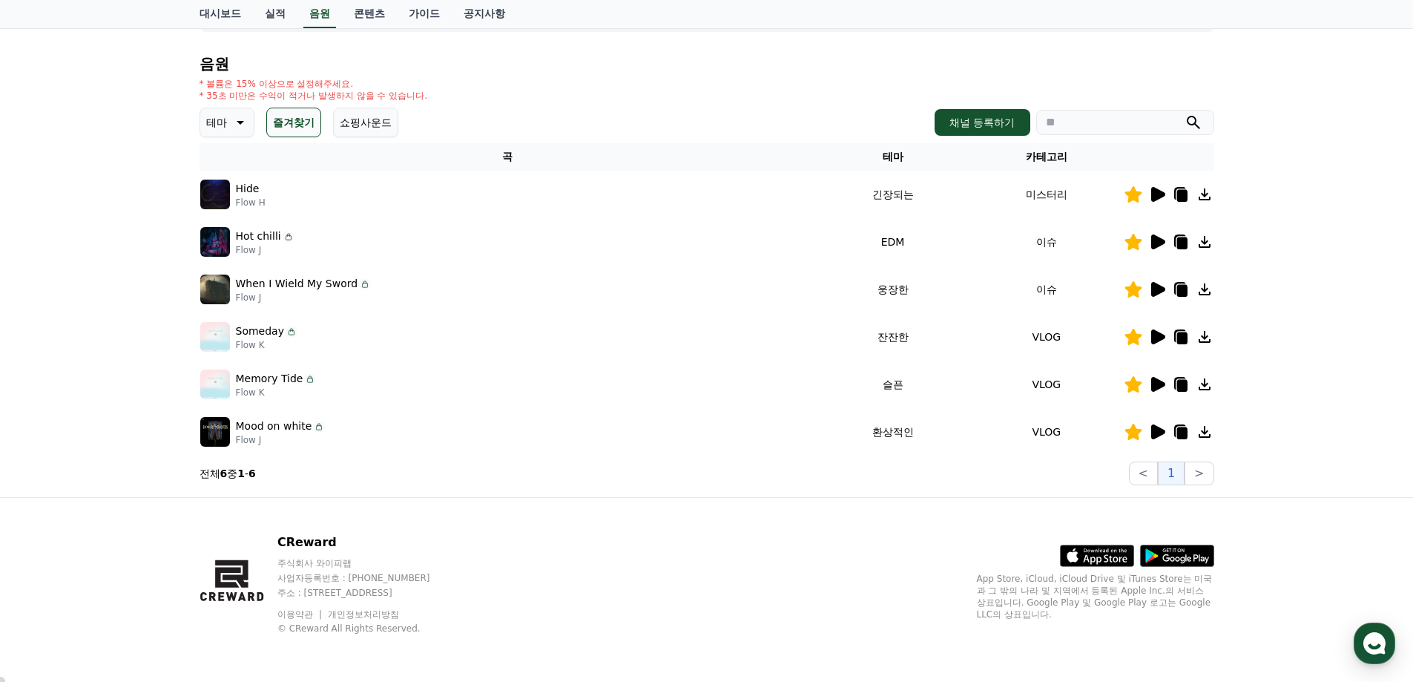
click at [1159, 190] on icon at bounding box center [1159, 194] width 14 height 15
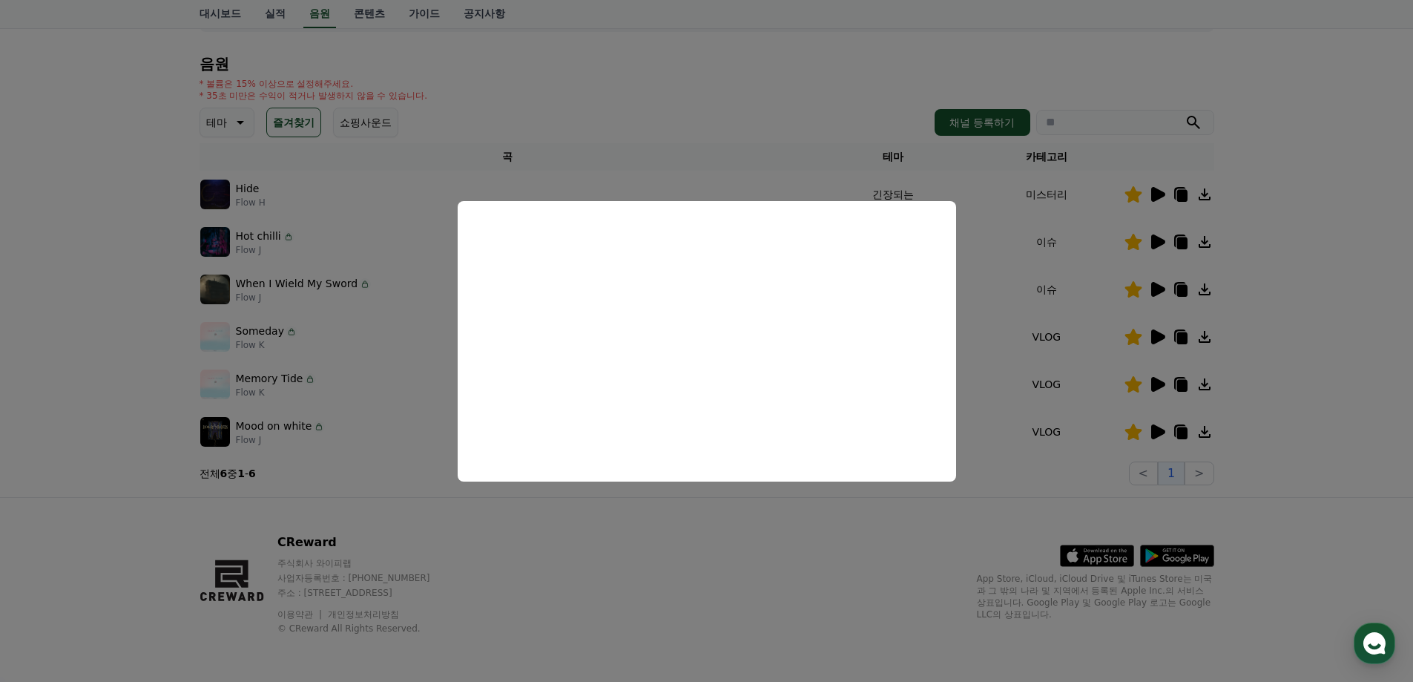
click at [1364, 369] on button "close modal" at bounding box center [706, 341] width 1413 height 682
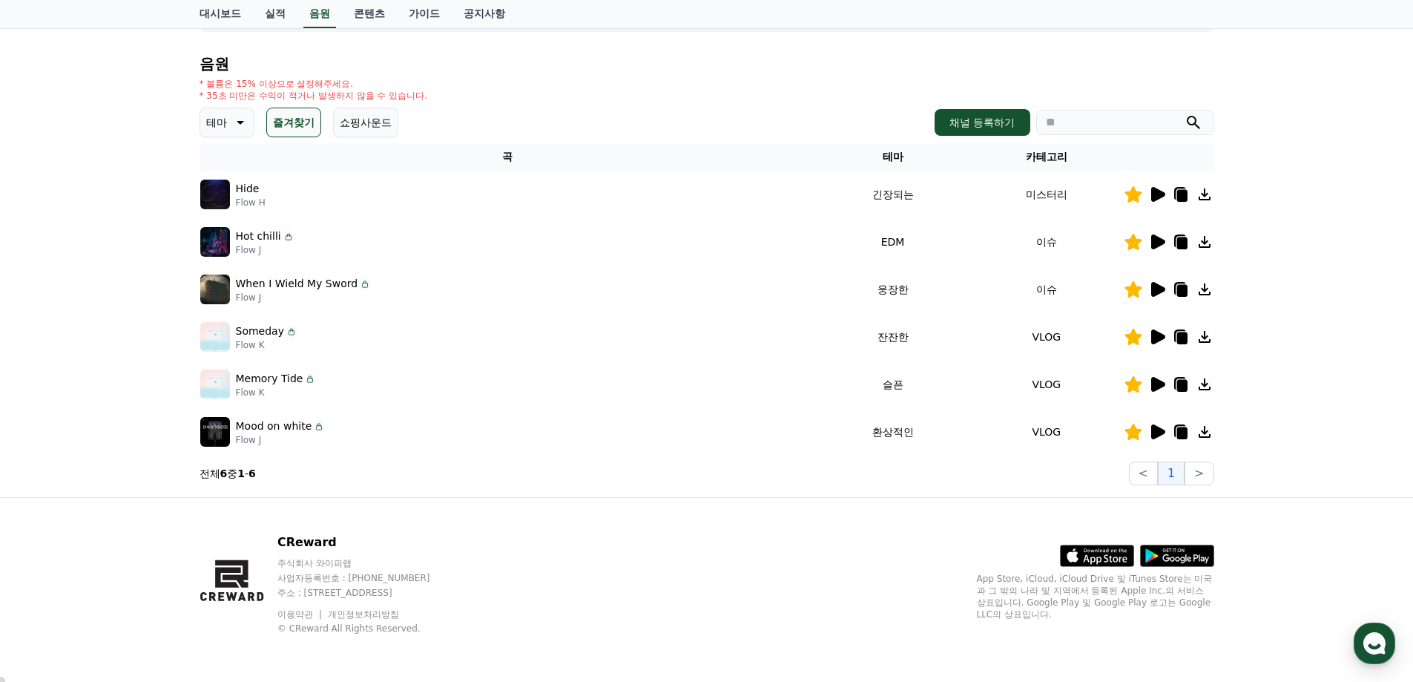
click at [1164, 240] on icon at bounding box center [1158, 242] width 18 height 18
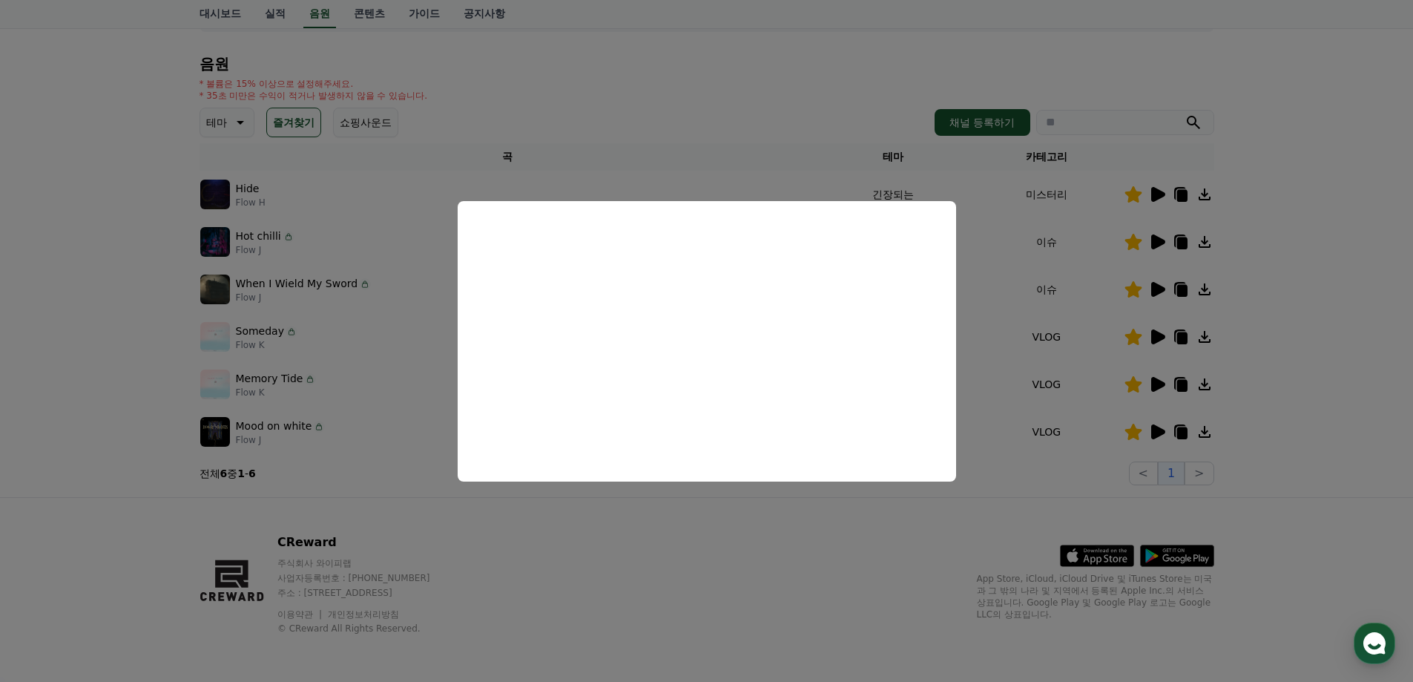
click at [1261, 429] on button "close modal" at bounding box center [706, 341] width 1413 height 682
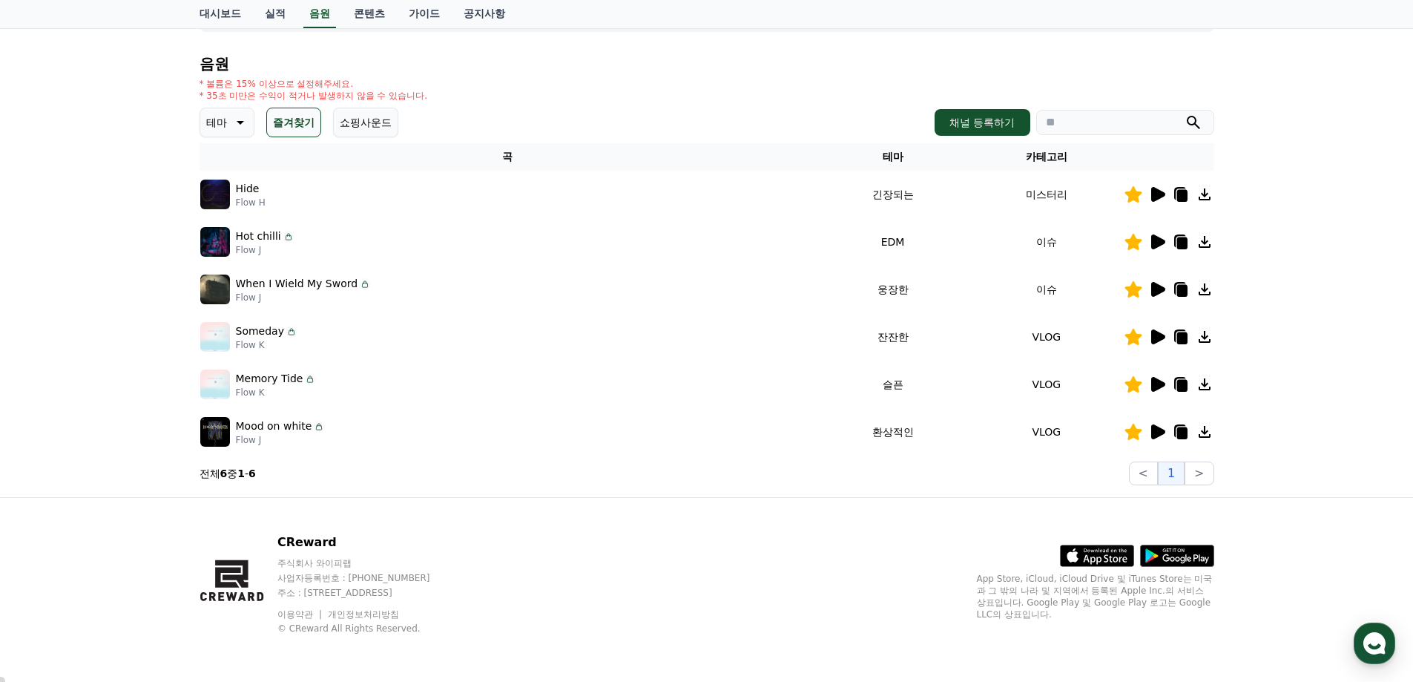
click at [1161, 295] on icon at bounding box center [1158, 289] width 18 height 18
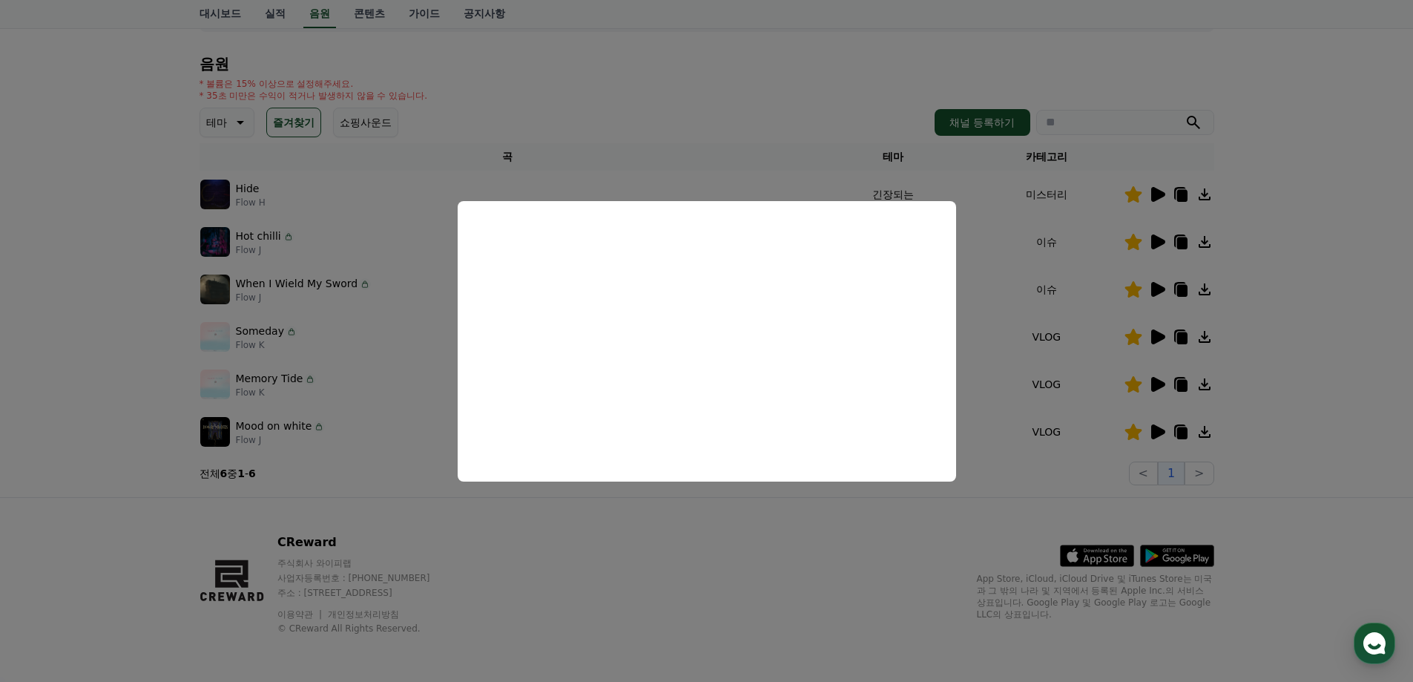
click at [1295, 459] on button "close modal" at bounding box center [706, 341] width 1413 height 682
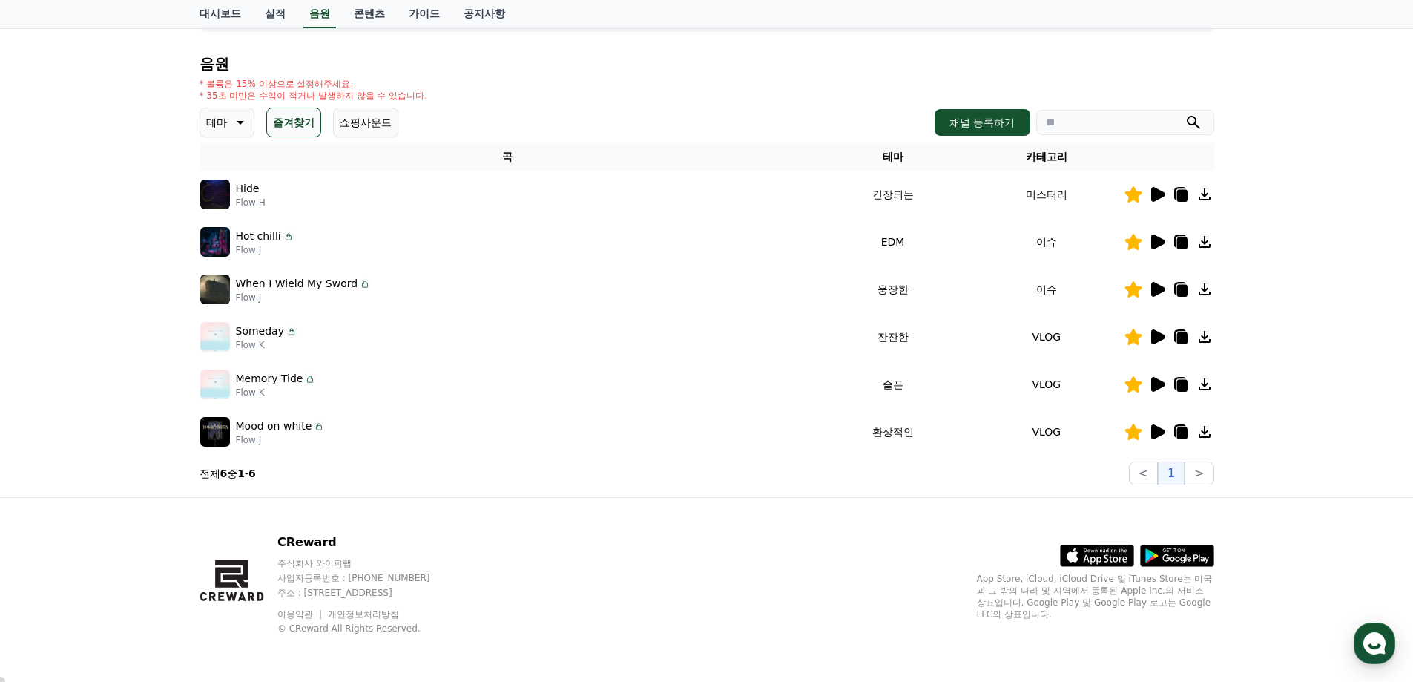
click at [1160, 384] on icon at bounding box center [1159, 384] width 14 height 15
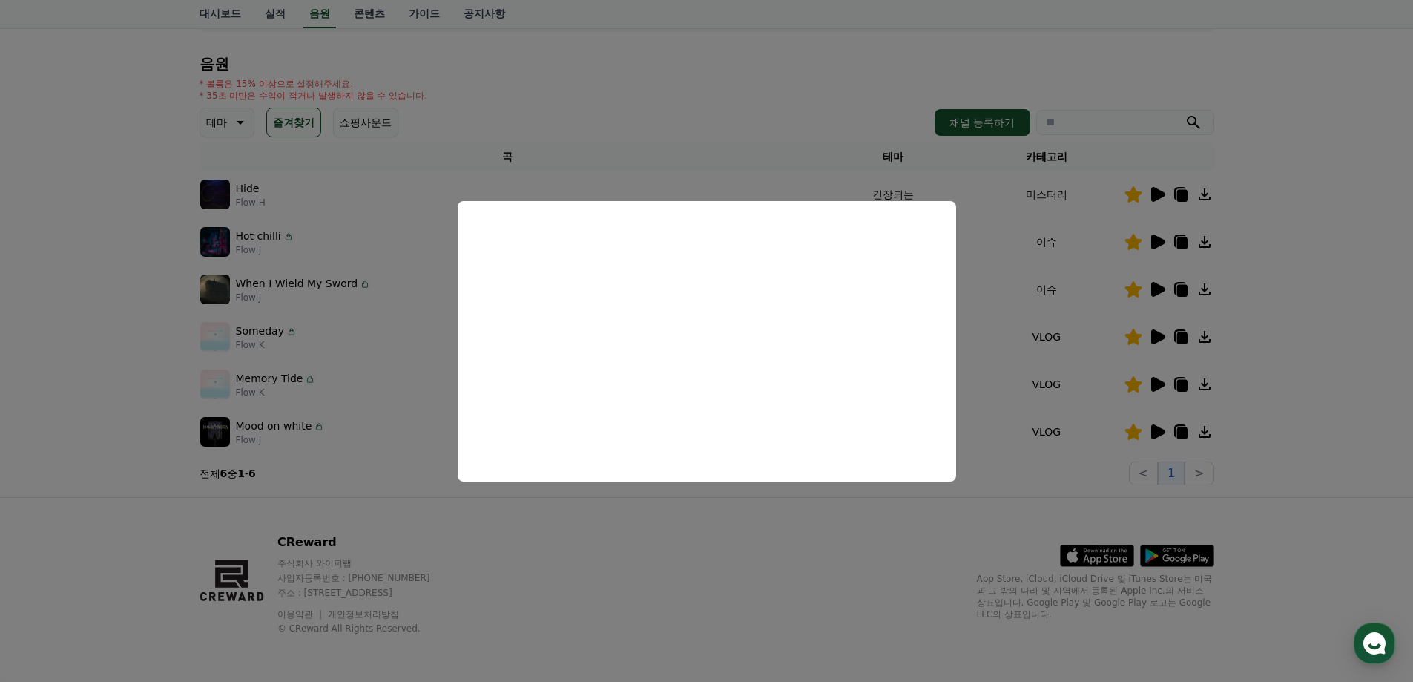
click at [1307, 476] on button "close modal" at bounding box center [706, 341] width 1413 height 682
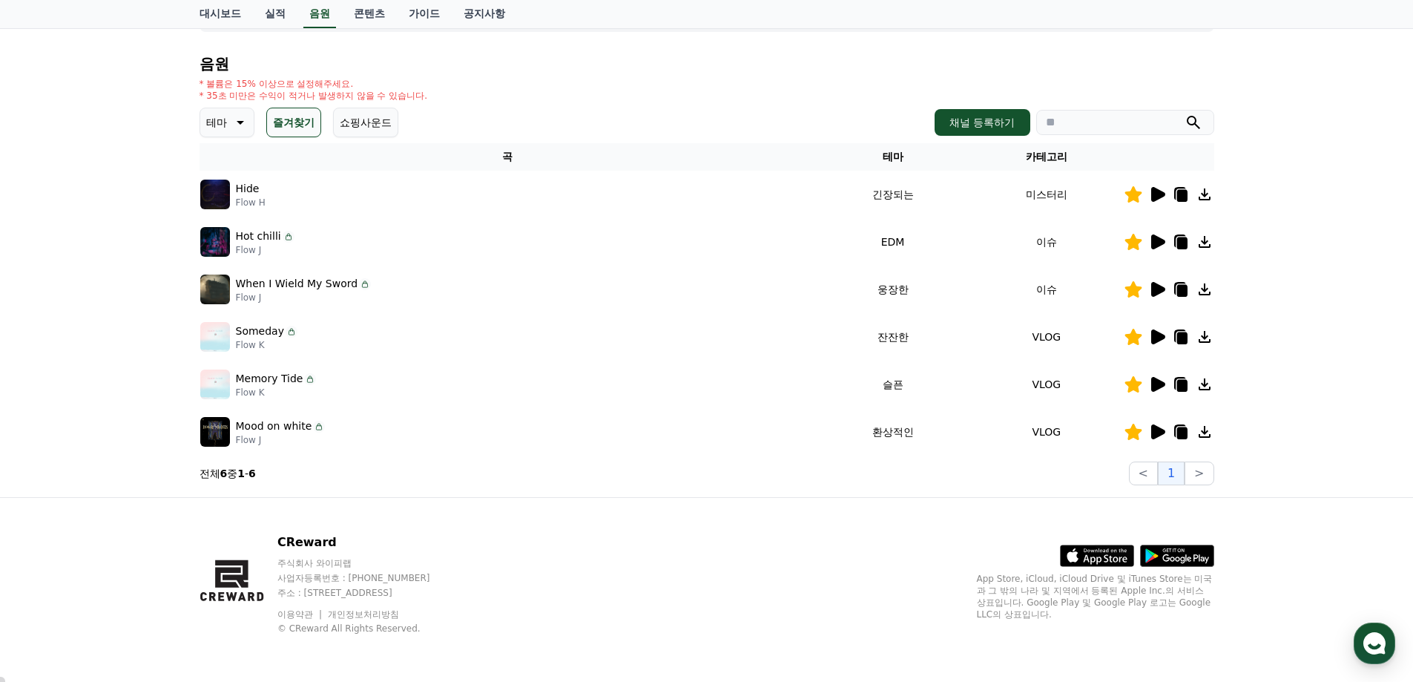
click at [1157, 430] on icon at bounding box center [1159, 431] width 14 height 15
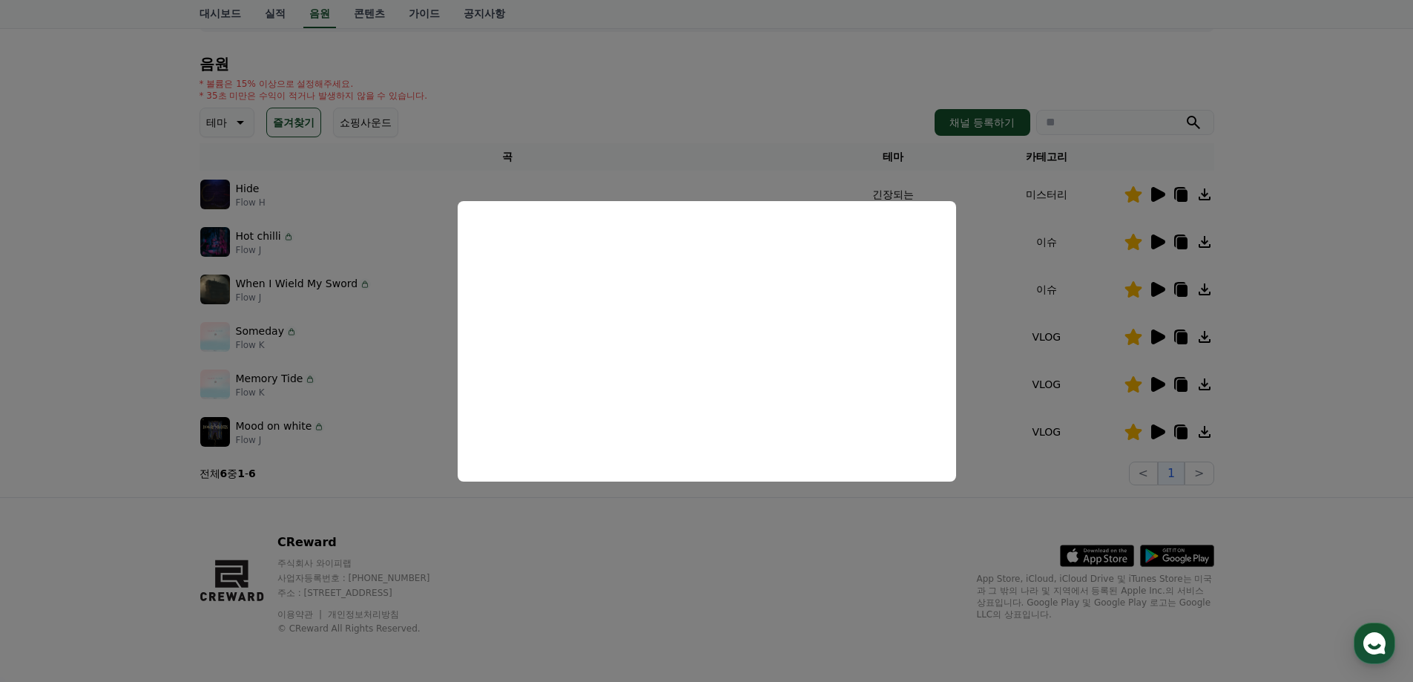
click at [1280, 356] on button "close modal" at bounding box center [706, 341] width 1413 height 682
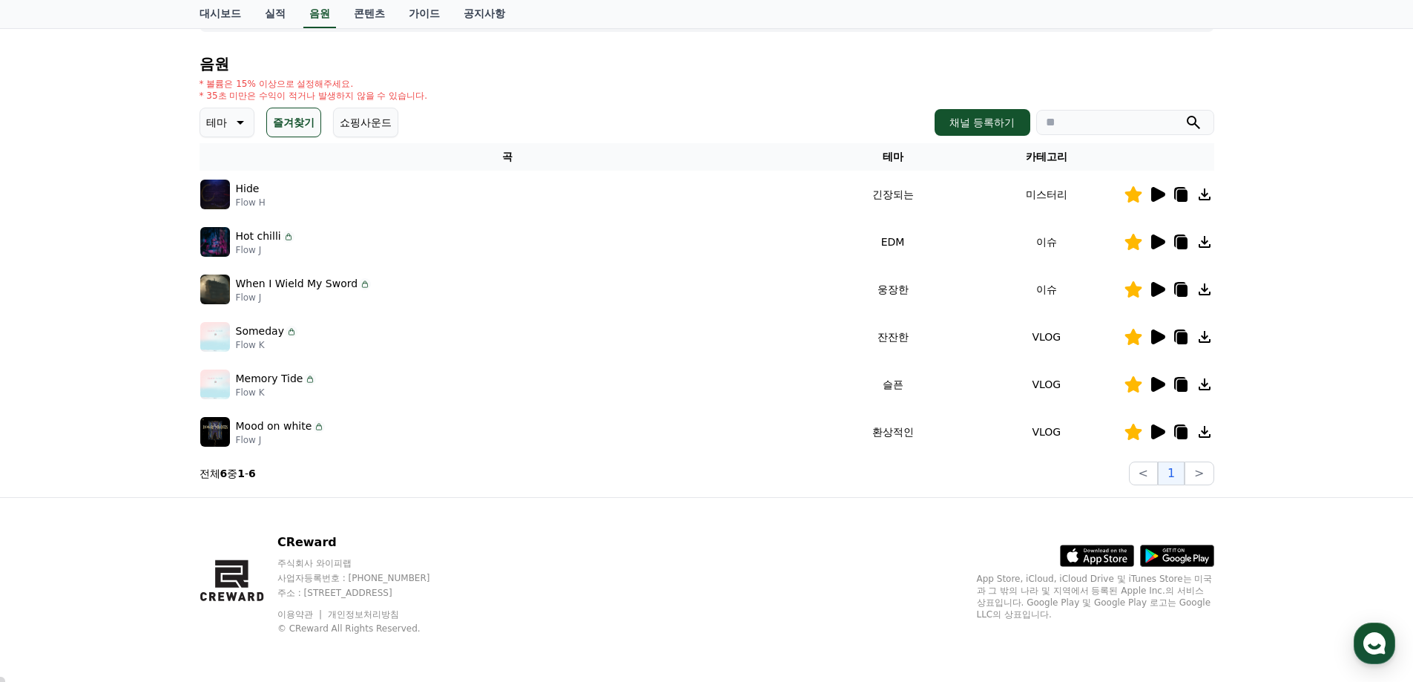
click at [1160, 194] on icon at bounding box center [1159, 194] width 14 height 15
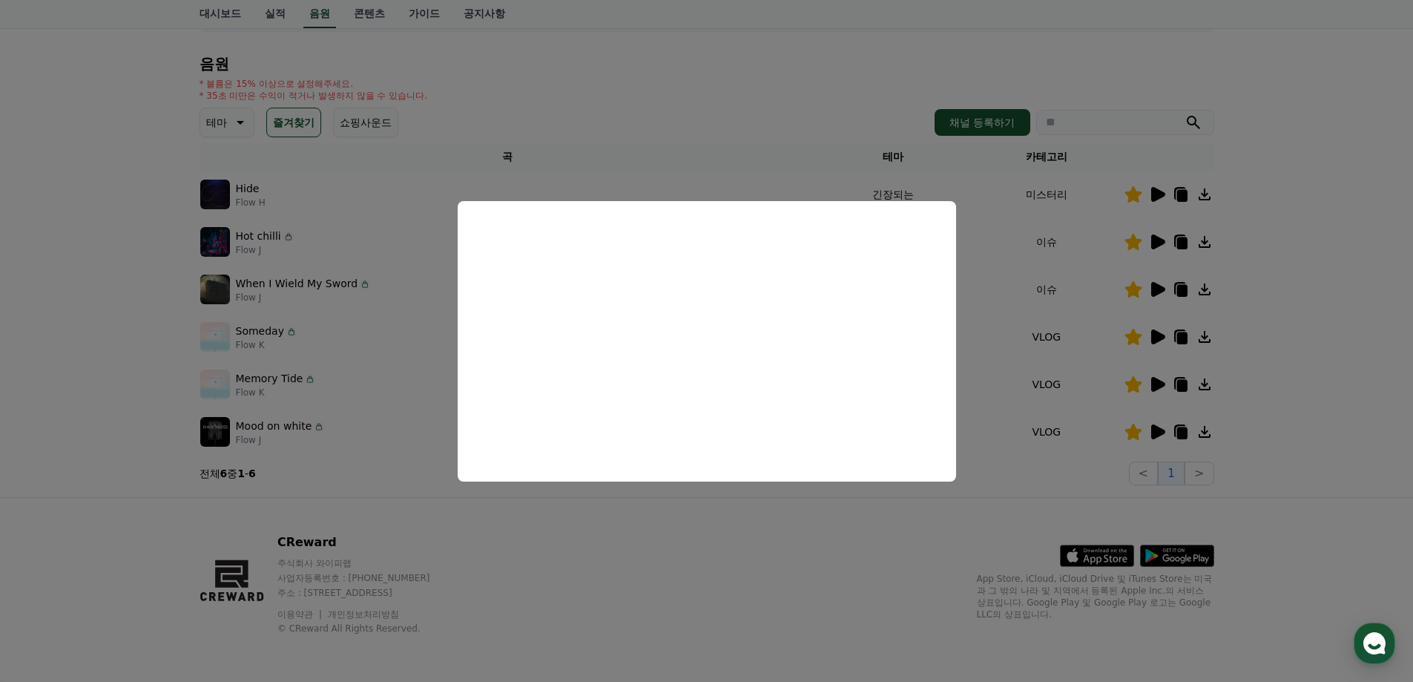
click at [1350, 350] on button "close modal" at bounding box center [706, 341] width 1413 height 682
